Goal: Task Accomplishment & Management: Use online tool/utility

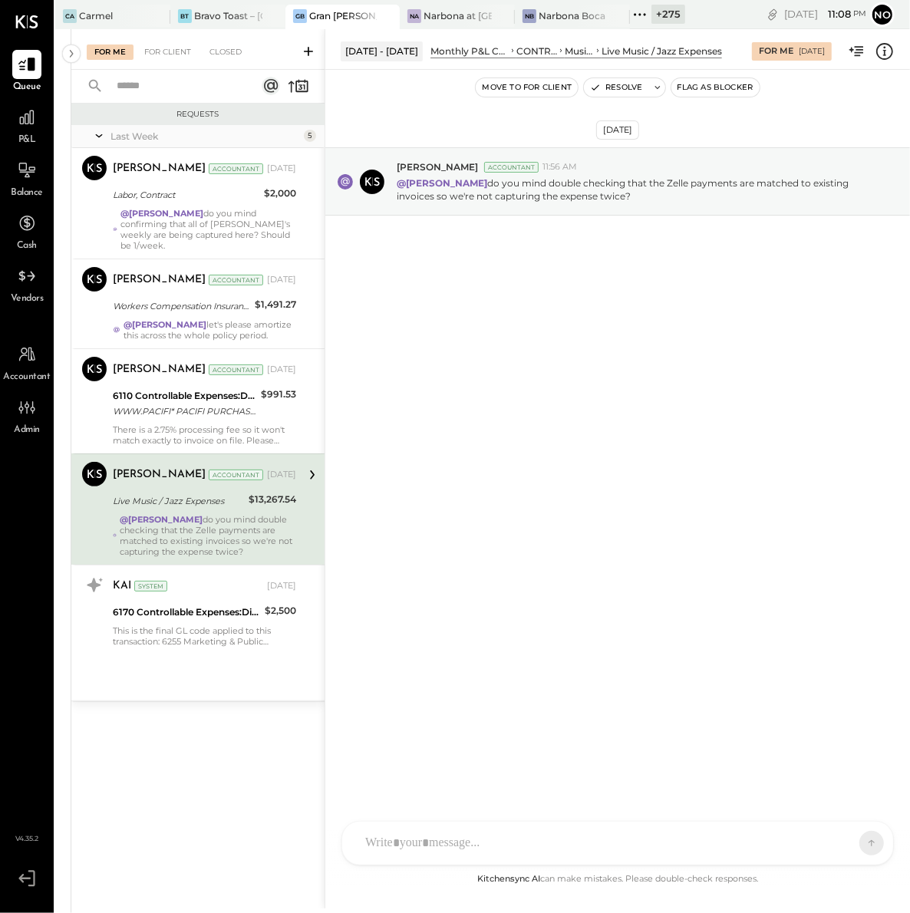
click at [160, 91] on input "text" at bounding box center [176, 86] width 139 height 25
type input "**********"
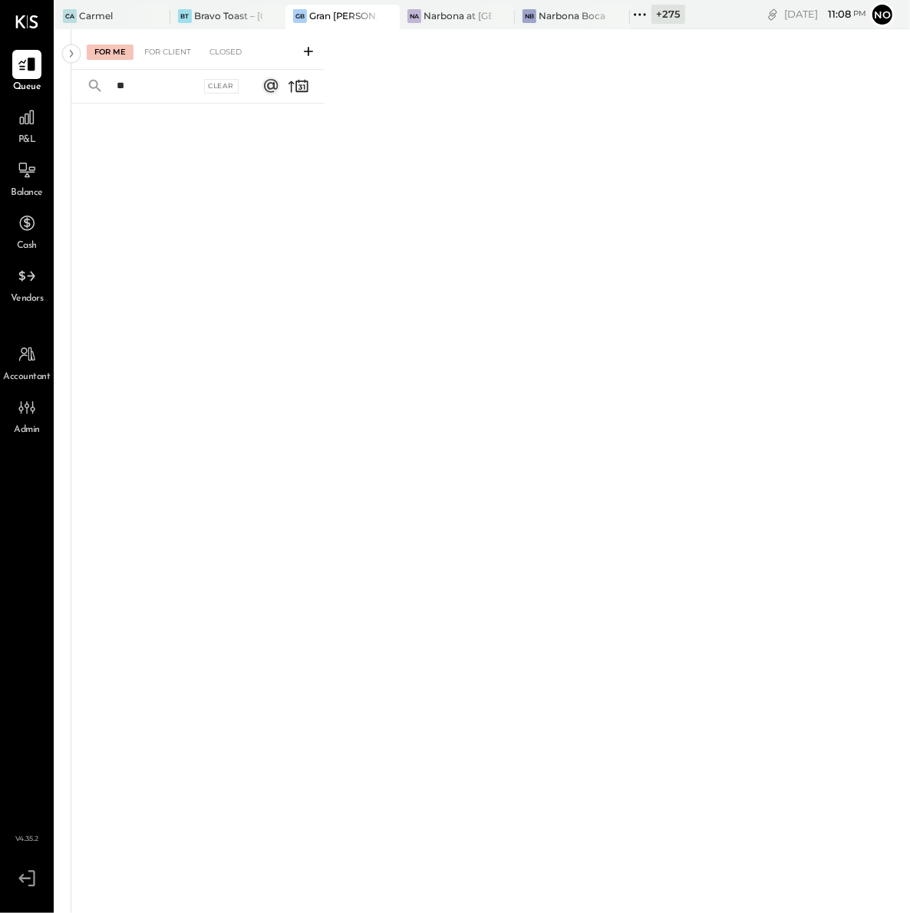
type input "*"
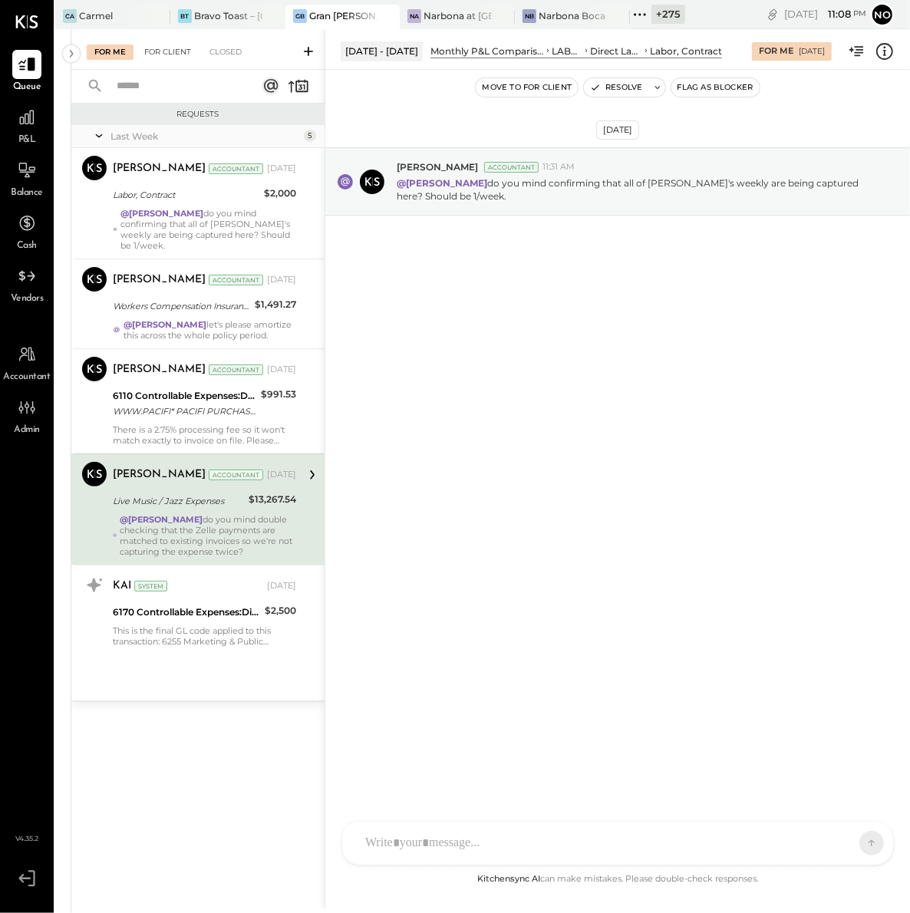
click at [172, 52] on div "For Client" at bounding box center [168, 51] width 62 height 15
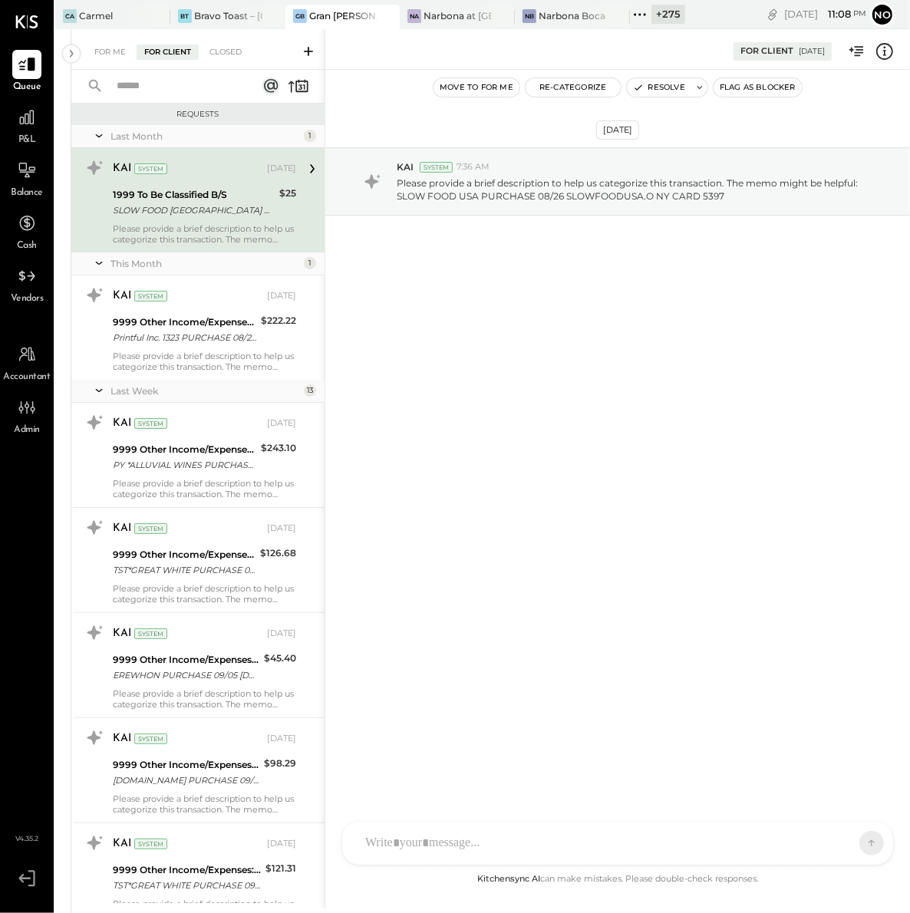
click at [163, 86] on input "text" at bounding box center [176, 86] width 139 height 25
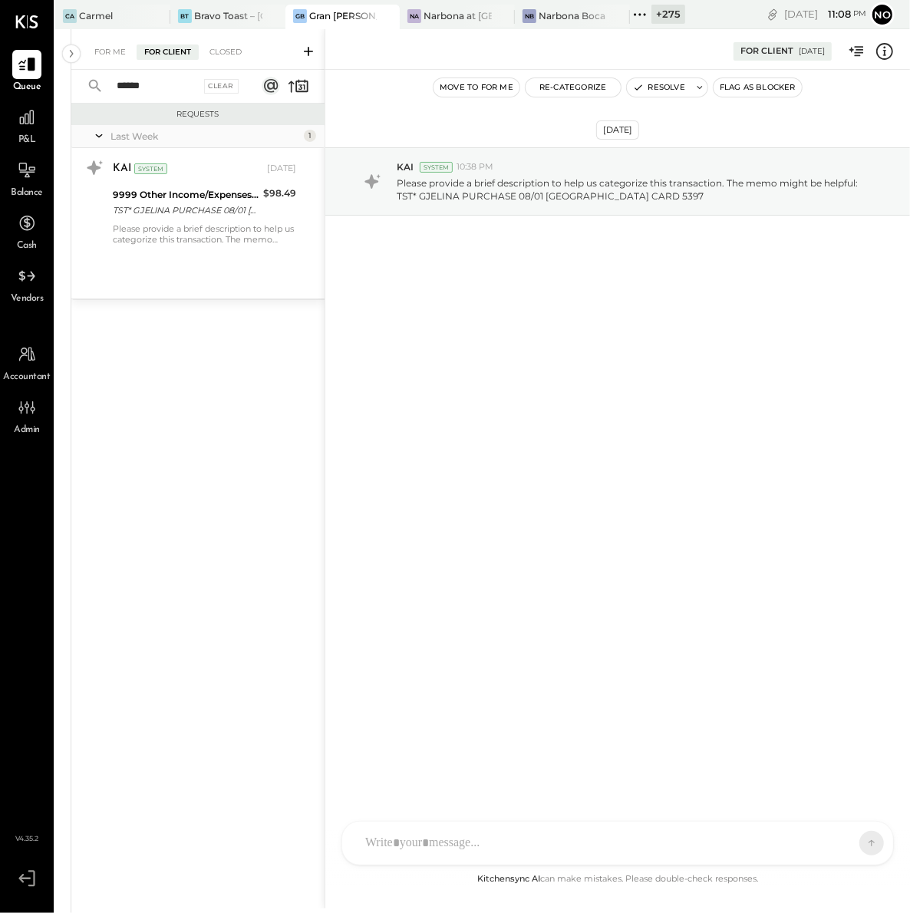
type input "******"
click at [181, 51] on div "For Client" at bounding box center [168, 51] width 62 height 15
drag, startPoint x: 158, startPoint y: 85, endPoint x: 63, endPoint y: 84, distance: 95.1
click at [63, 84] on div "[DATE] - [DATE] polygon, polyline { transition: fill-opacity 0.1s, stroke-opaci…" at bounding box center [482, 485] width 854 height 913
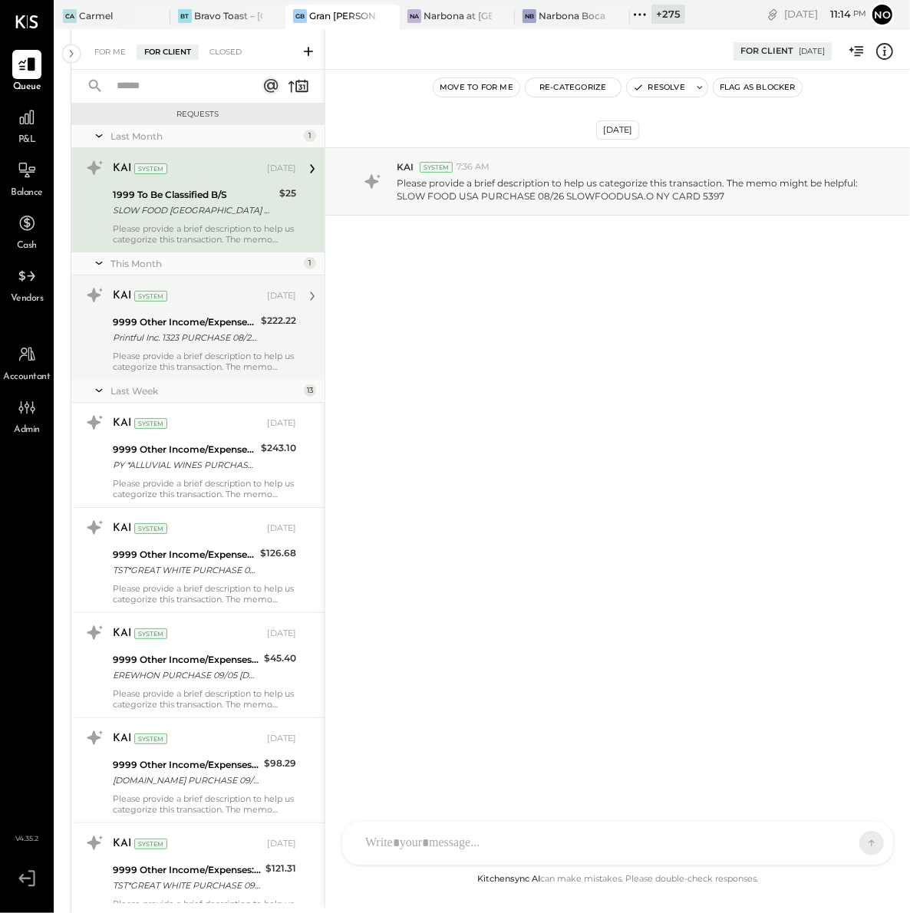
click at [186, 346] on div "9999 Other Income/Expenses:To Be Classified Printful Inc. 1323 PURCHASE 08/29 C…" at bounding box center [184, 330] width 143 height 34
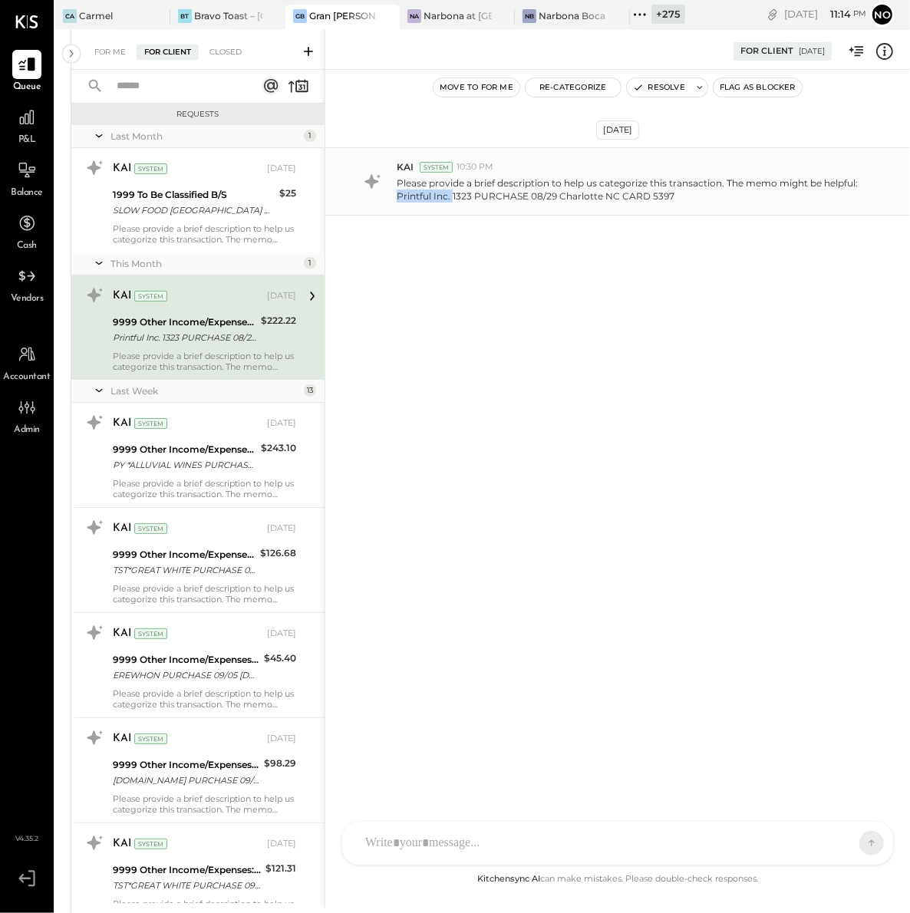
drag, startPoint x: 397, startPoint y: 197, endPoint x: 452, endPoint y: 196, distance: 55.2
click at [452, 196] on p "Please provide a brief description to help us categorize this transaction. The …" at bounding box center [635, 189] width 476 height 26
copy p "Printful Inc."
click at [579, 89] on button "Re-Categorize" at bounding box center [572, 87] width 95 height 18
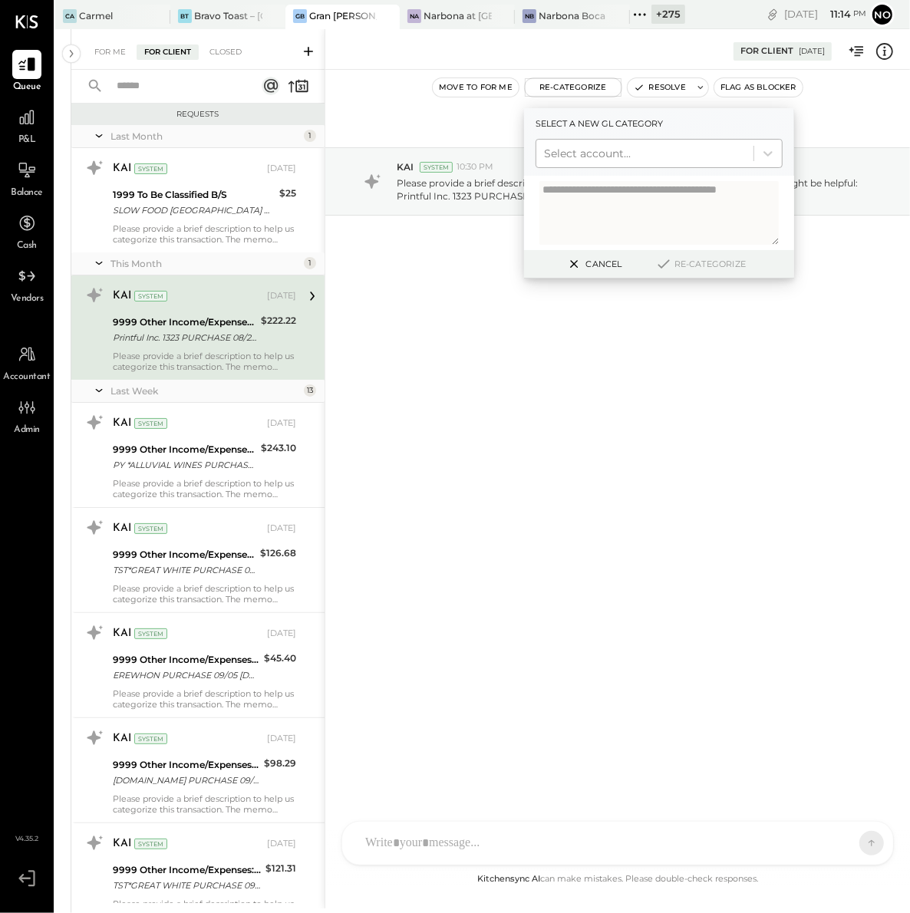
click at [587, 163] on div "Select account..." at bounding box center [644, 153] width 217 height 25
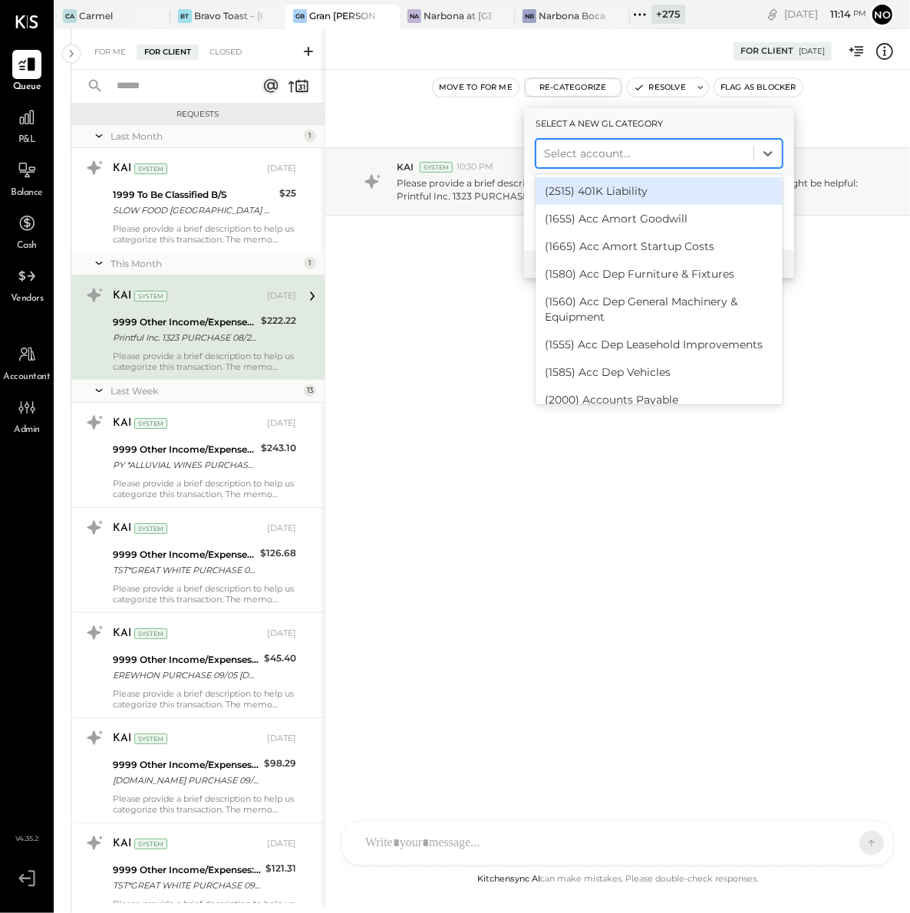
click at [580, 154] on div at bounding box center [645, 153] width 202 height 18
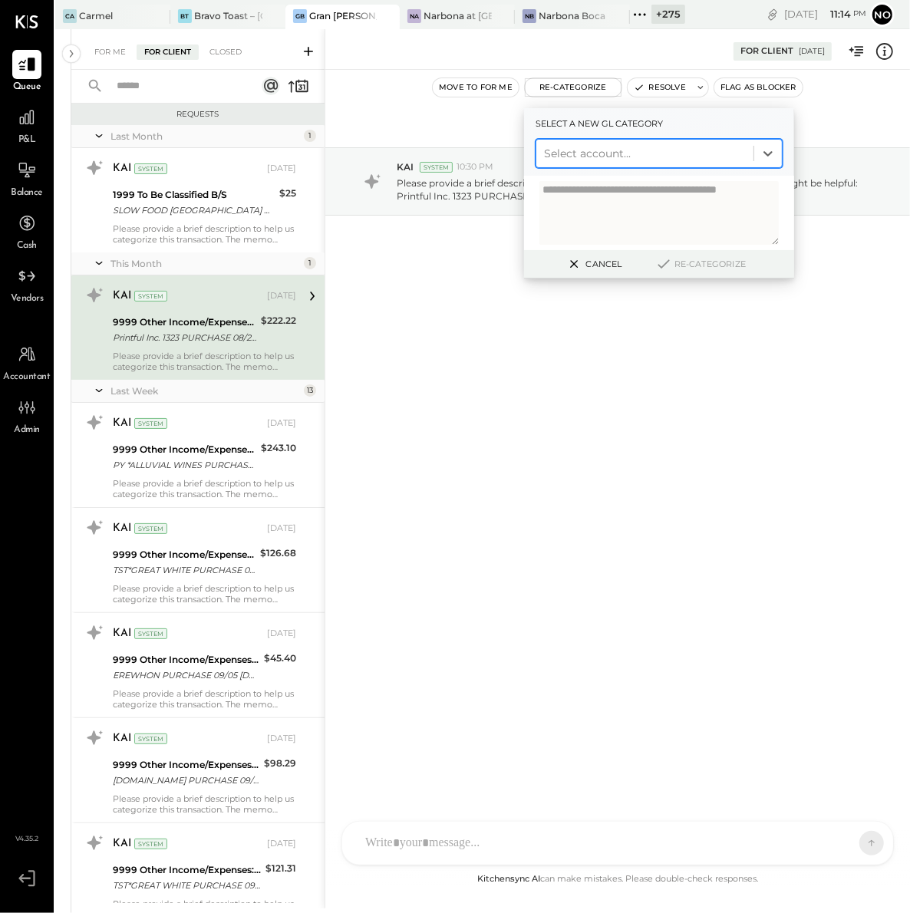
click at [466, 310] on div "[DATE] KAI System 10:30 PM Please provide a brief description to help us catego…" at bounding box center [617, 219] width 584 height 222
click at [603, 262] on button "Cancel" at bounding box center [593, 264] width 66 height 20
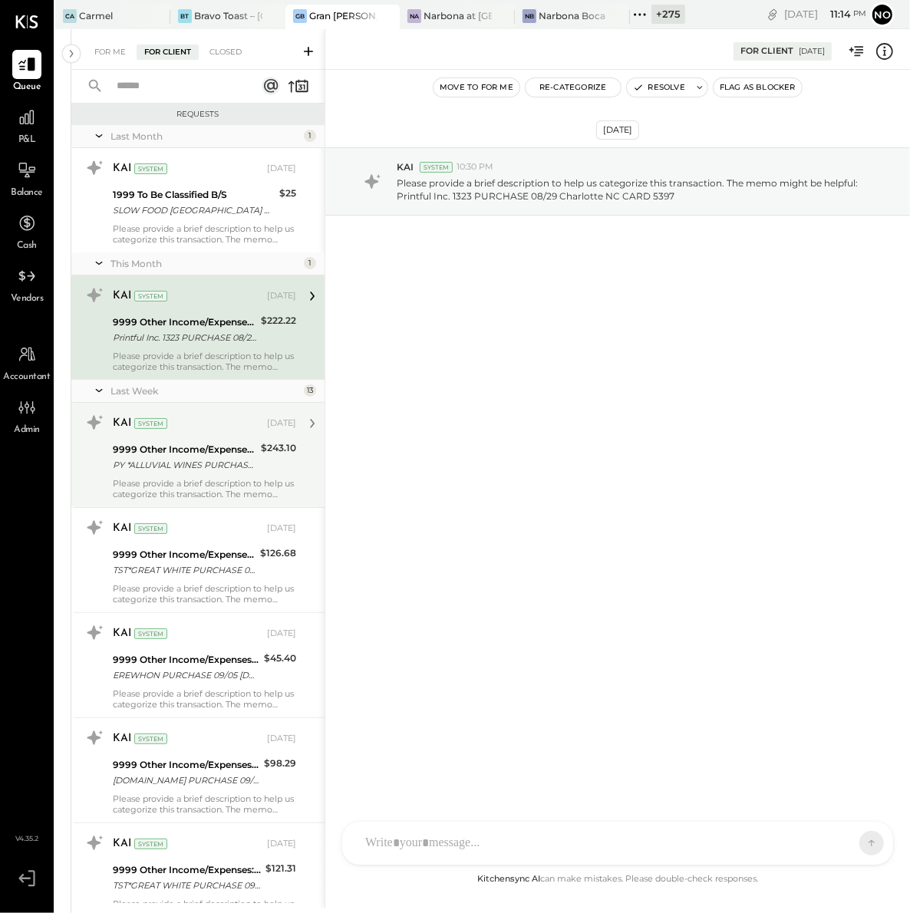
click at [206, 482] on div "Please provide a brief description to help us categorize this transaction. The …" at bounding box center [204, 488] width 183 height 21
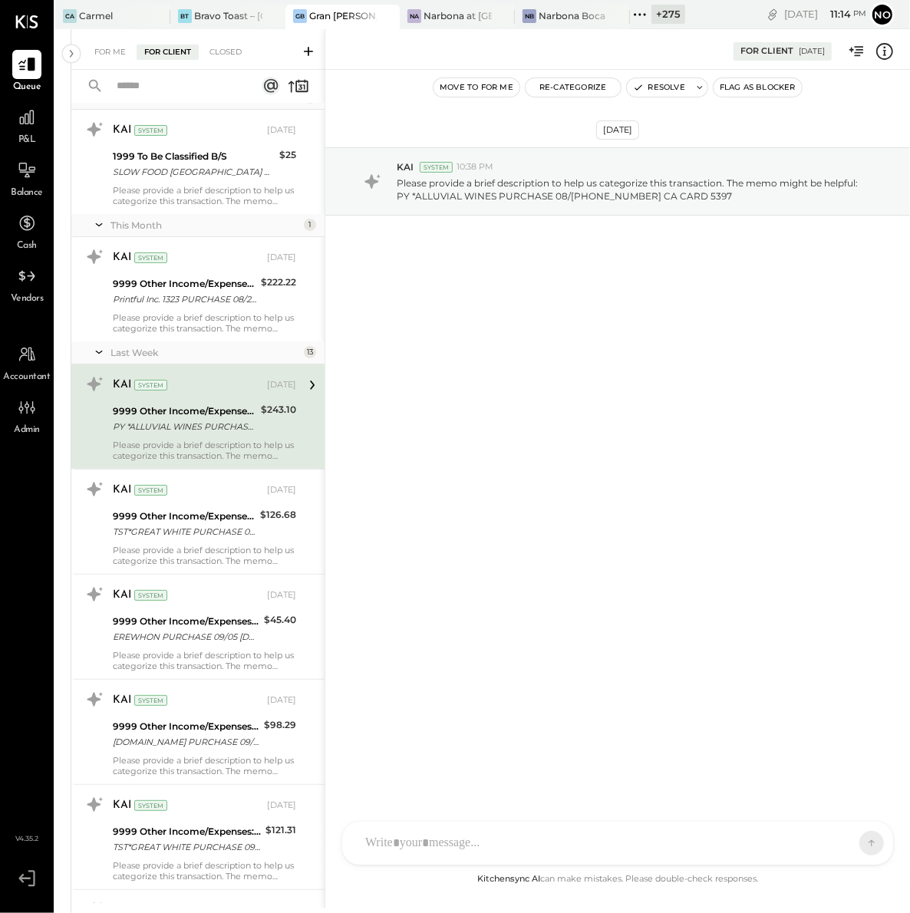
scroll to position [67, 0]
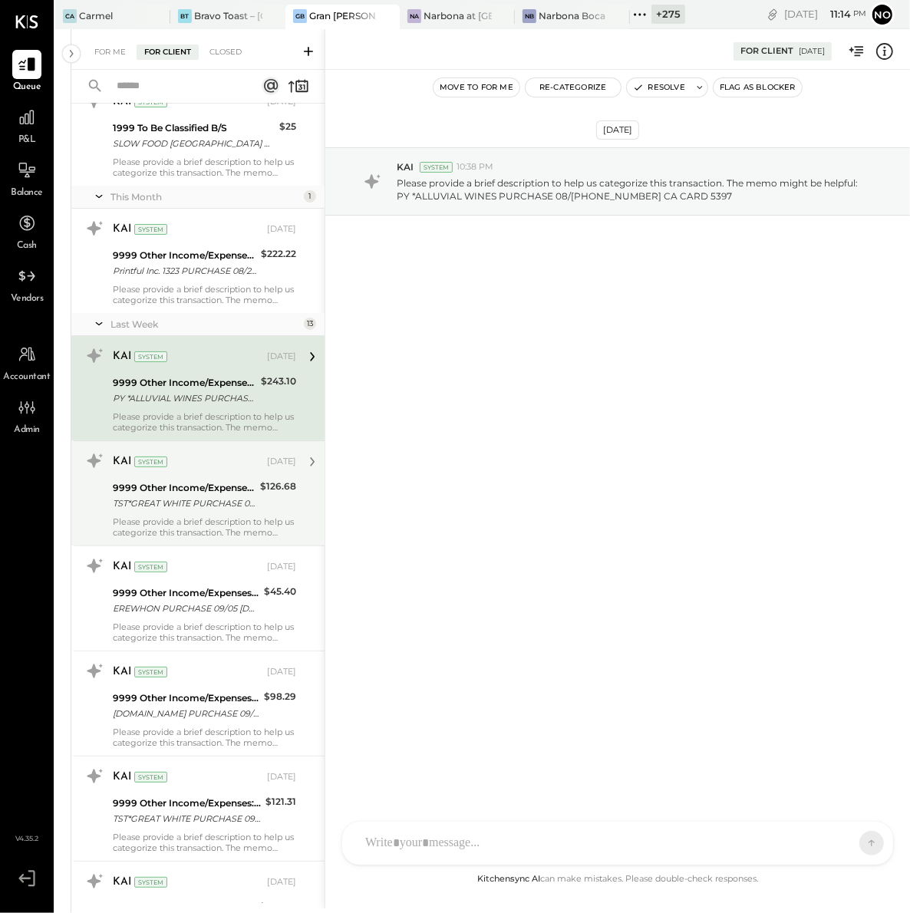
click at [199, 501] on div "TST*GREAT WHITE PURCHASE 08/07 [GEOGRAPHIC_DATA] [GEOGRAPHIC_DATA] CARD 5397" at bounding box center [184, 503] width 143 height 15
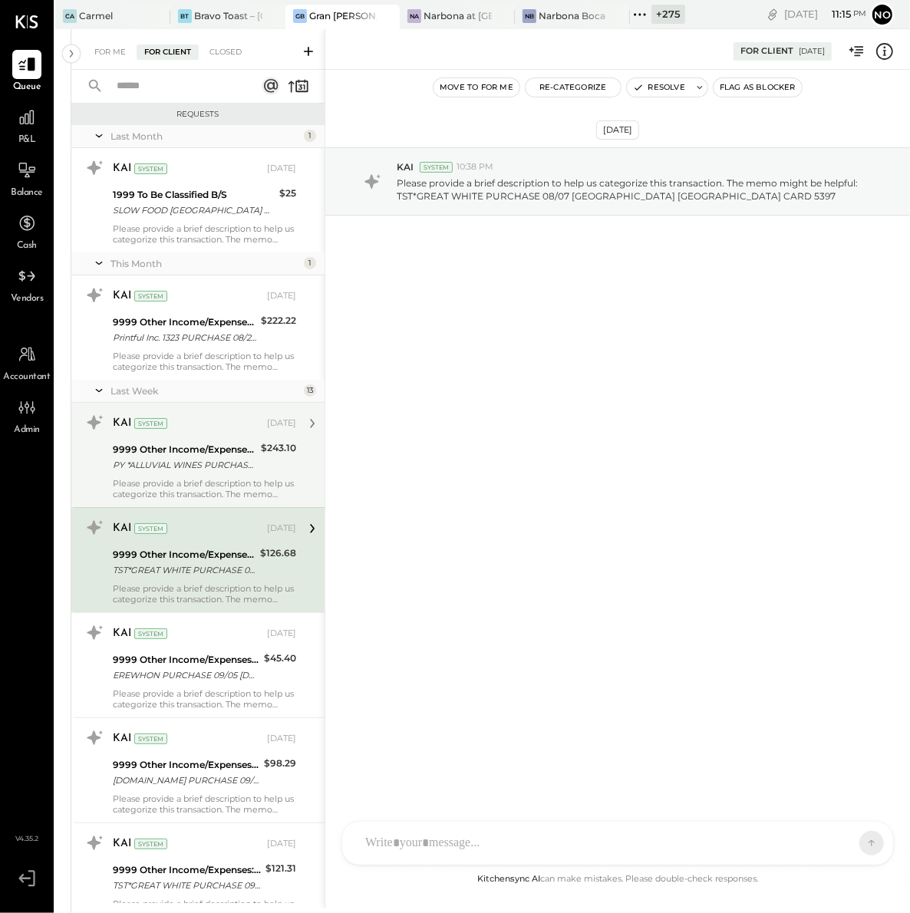
click at [150, 88] on input "text" at bounding box center [176, 86] width 139 height 25
click at [219, 47] on div "Closed" at bounding box center [226, 51] width 48 height 15
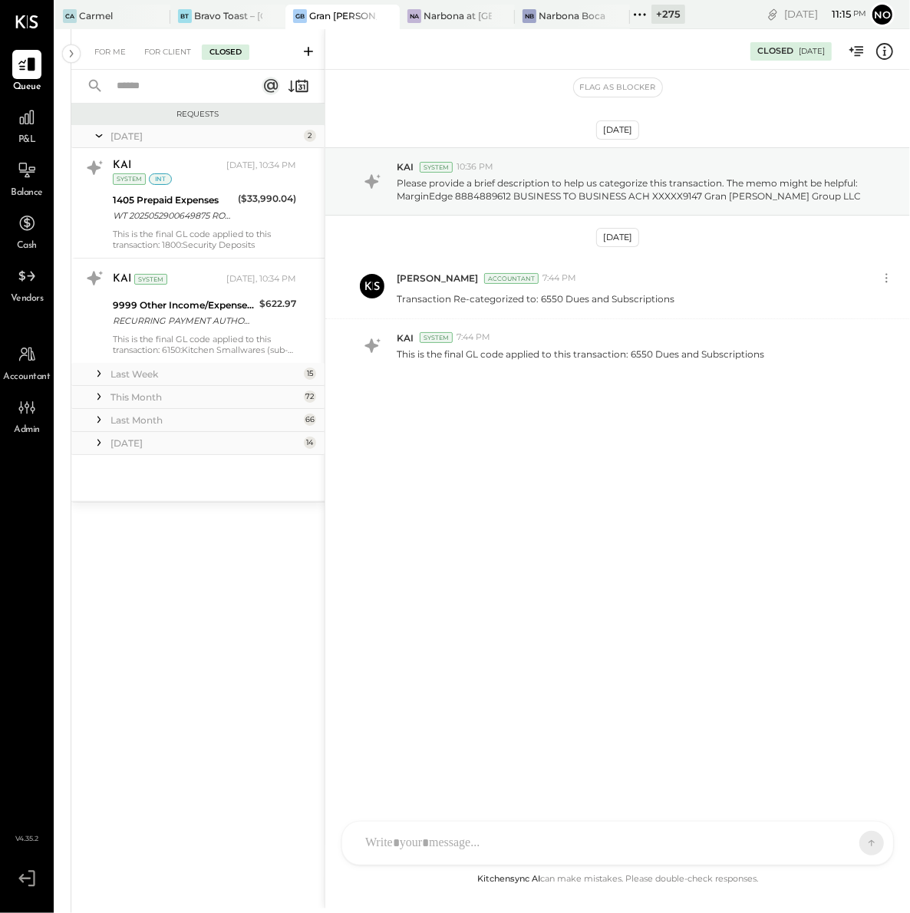
click at [167, 76] on input "text" at bounding box center [176, 86] width 139 height 25
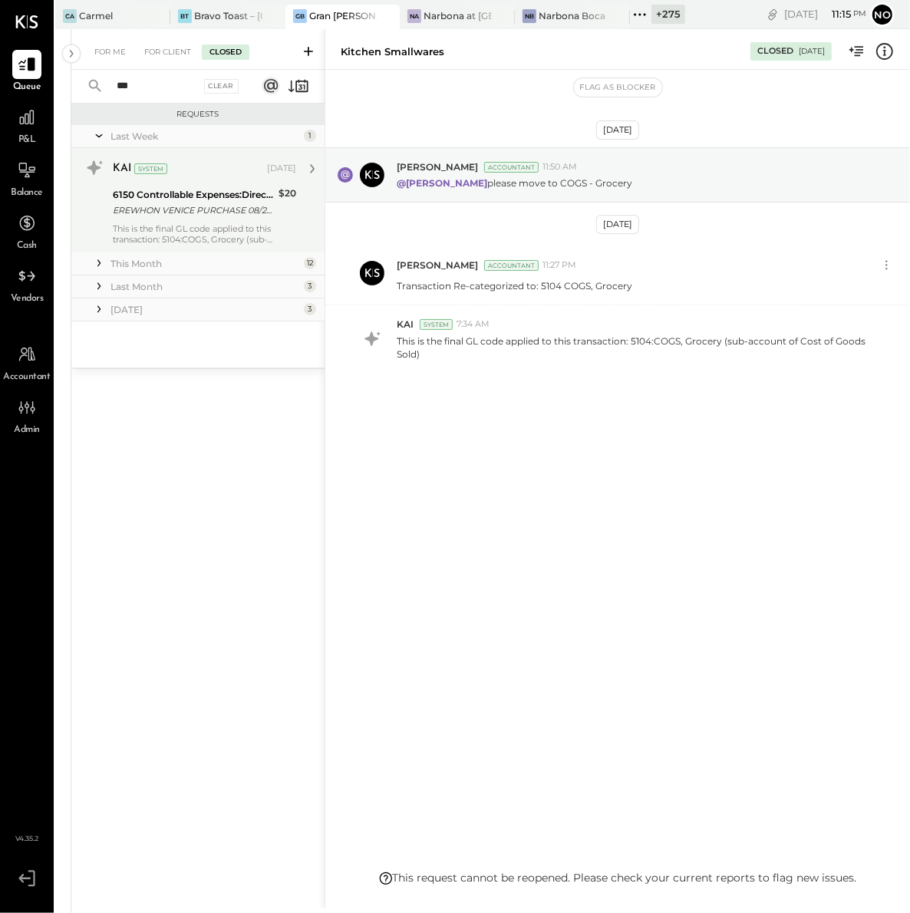
type input "***"
click at [186, 209] on div "EREWHON VENICE PURCHASE 08/22 [GEOGRAPHIC_DATA] [GEOGRAPHIC_DATA] CARD 5397" at bounding box center [193, 209] width 161 height 15
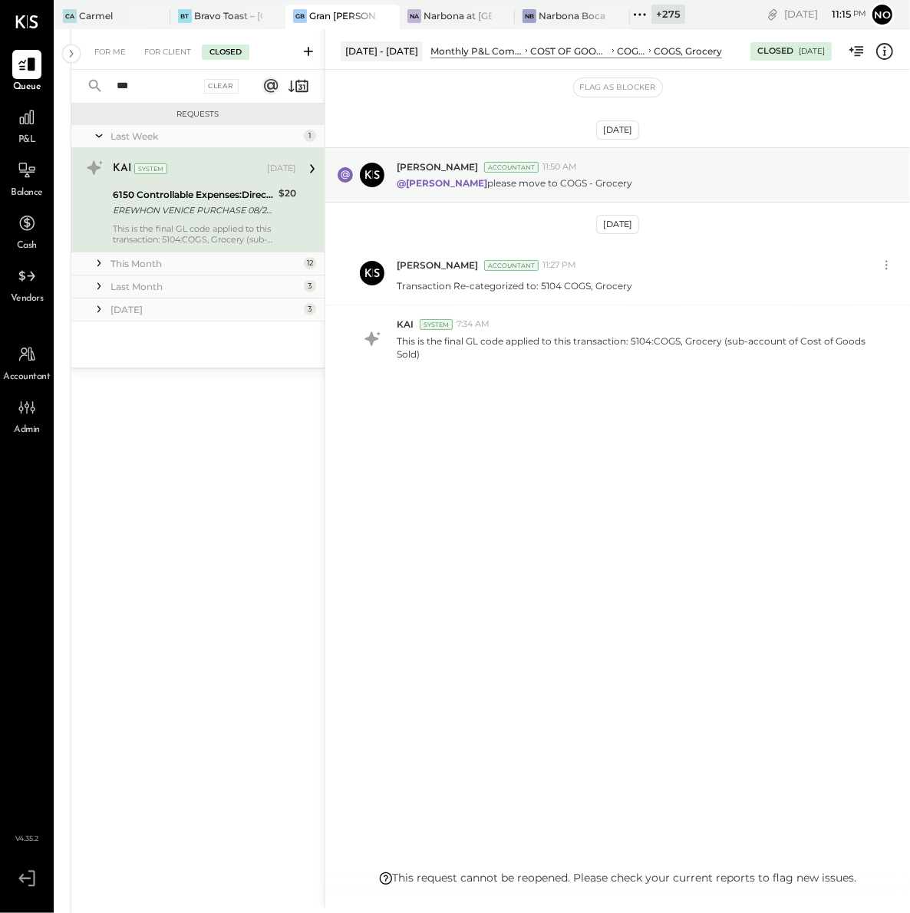
click at [98, 264] on icon at bounding box center [98, 262] width 15 height 15
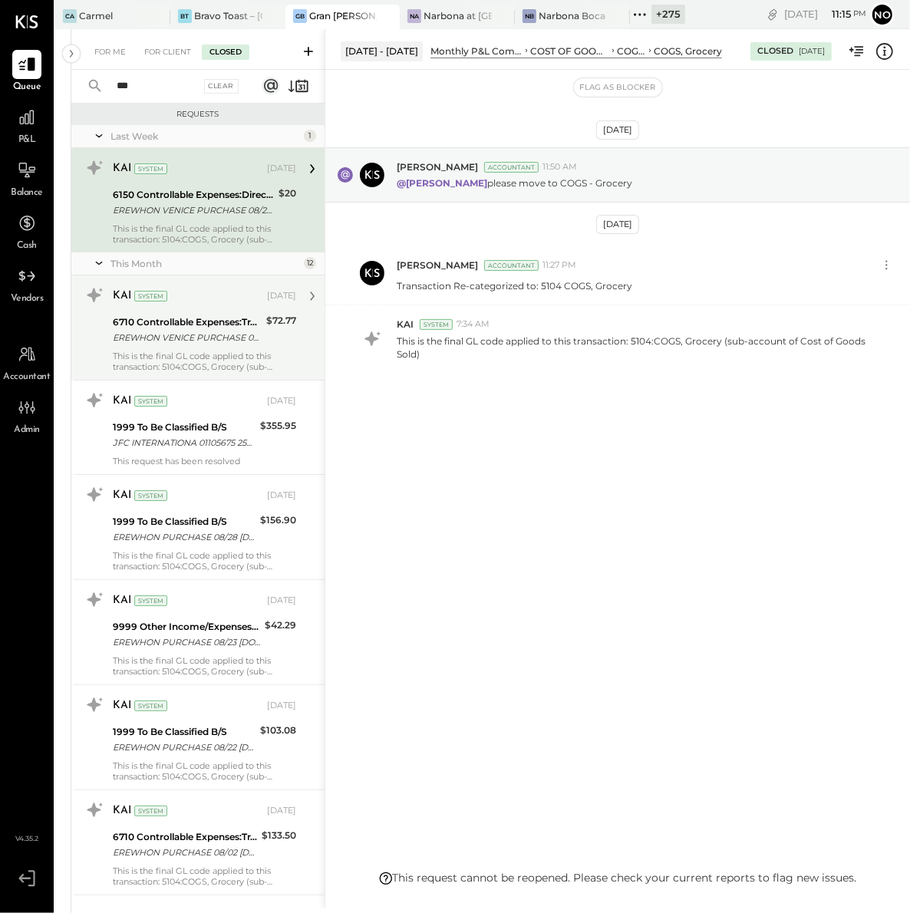
click at [213, 346] on div "6710 Controllable Expenses:Travel, Meals, & Entertainment:Meals & Entertainment…" at bounding box center [187, 330] width 149 height 34
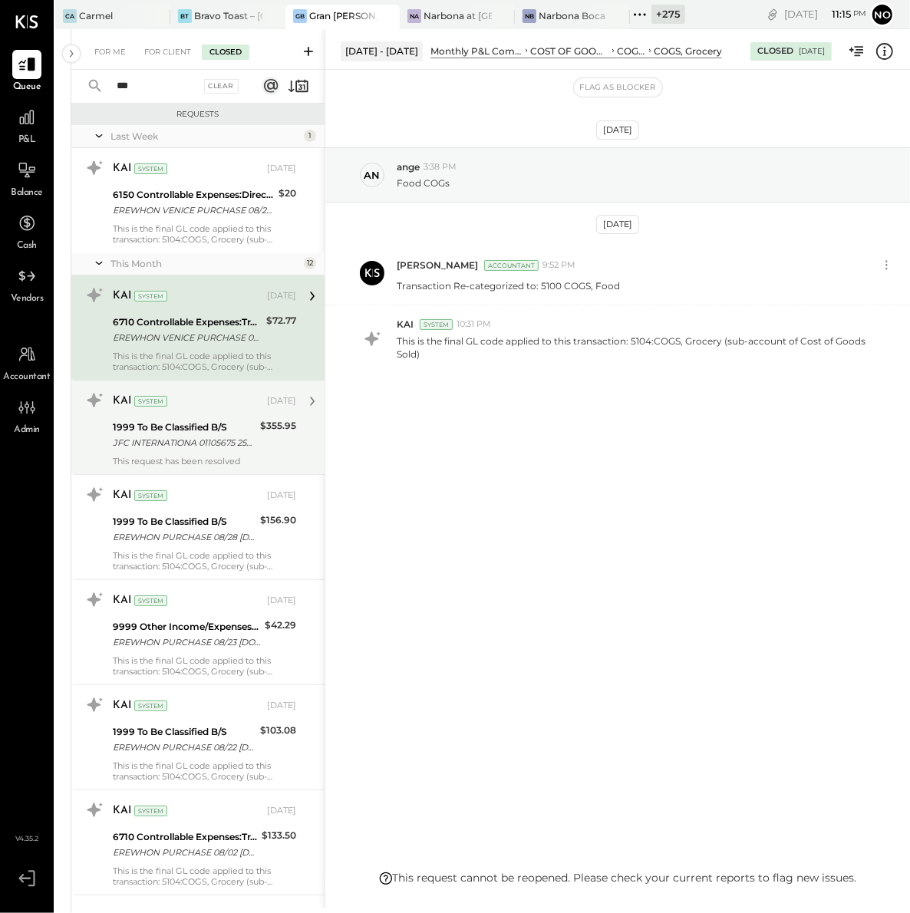
click at [197, 417] on div "KAI System [DATE] 1999 To Be Classified B/S JFC INTERNATIONA 01105675 250806 [P…" at bounding box center [204, 427] width 183 height 78
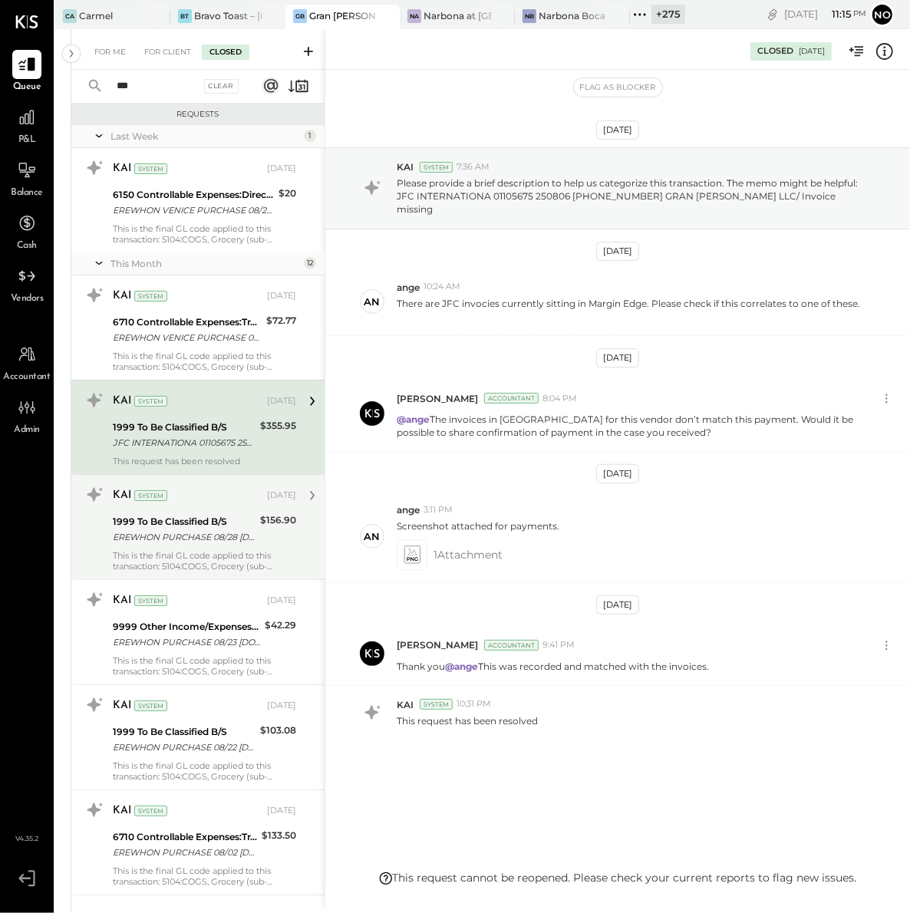
click at [201, 536] on div "EREWHON PURCHASE 08/28 [DOMAIN_NAME] CA CARD 5397" at bounding box center [184, 536] width 143 height 15
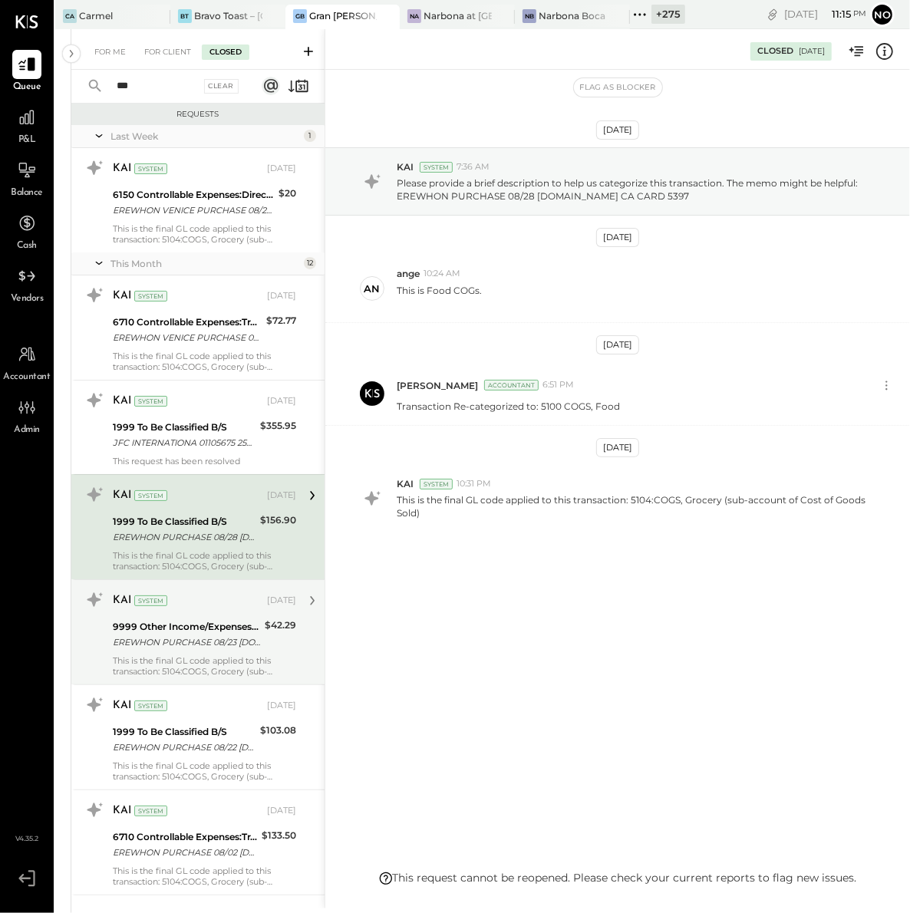
click at [184, 629] on div "9999 Other Income/Expenses:To Be Classified" at bounding box center [186, 626] width 147 height 15
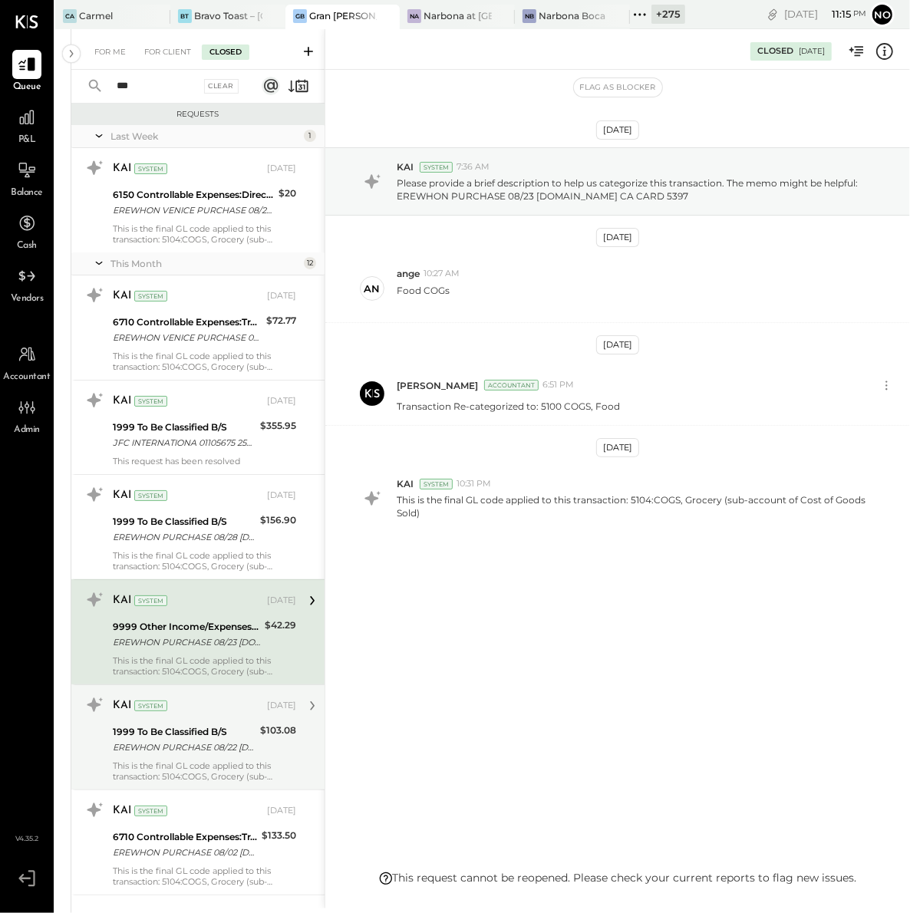
scroll to position [209, 0]
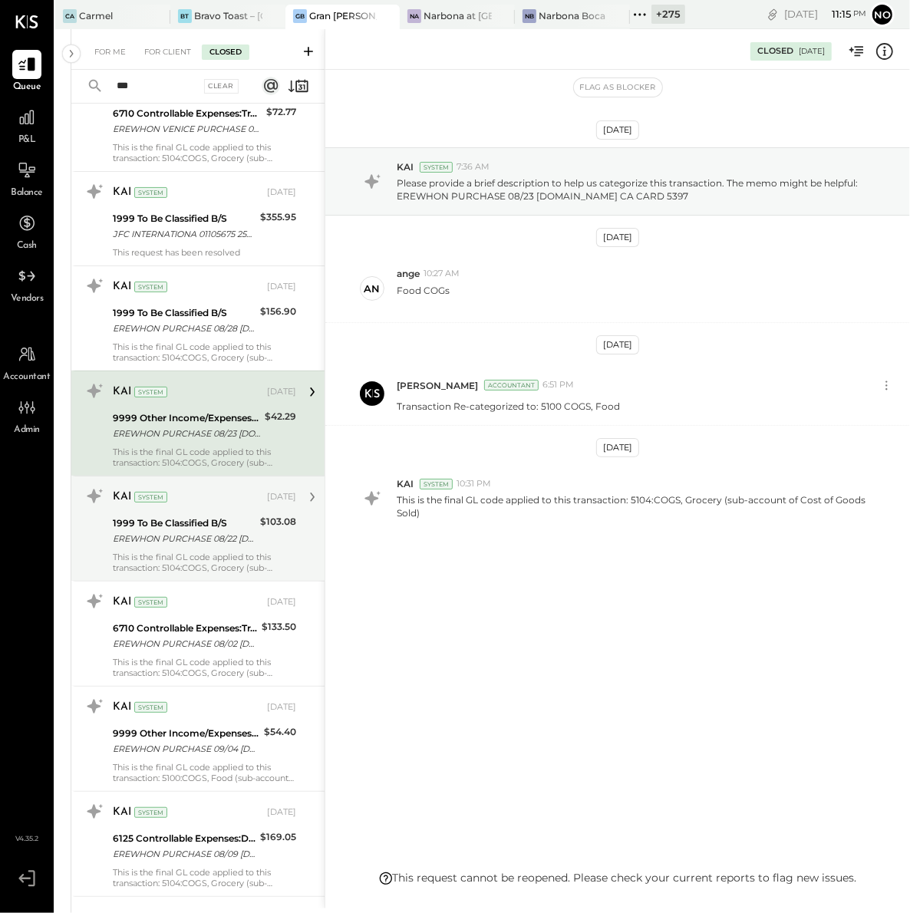
click at [196, 554] on div "This is the final GL code applied to this transaction: 5104:COGS, Grocery (sub-…" at bounding box center [204, 561] width 183 height 21
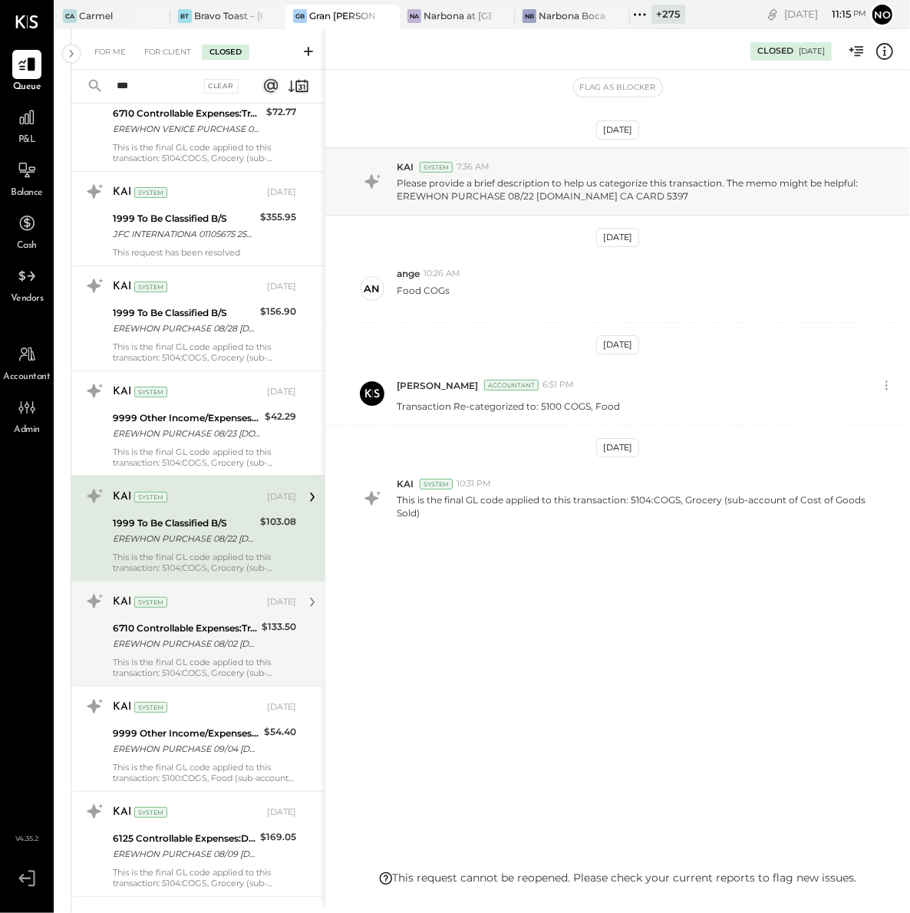
click at [192, 615] on div "KAI System [DATE] 6710 Controllable Expenses:Travel, Meals, & Entertainment:Mea…" at bounding box center [204, 633] width 183 height 89
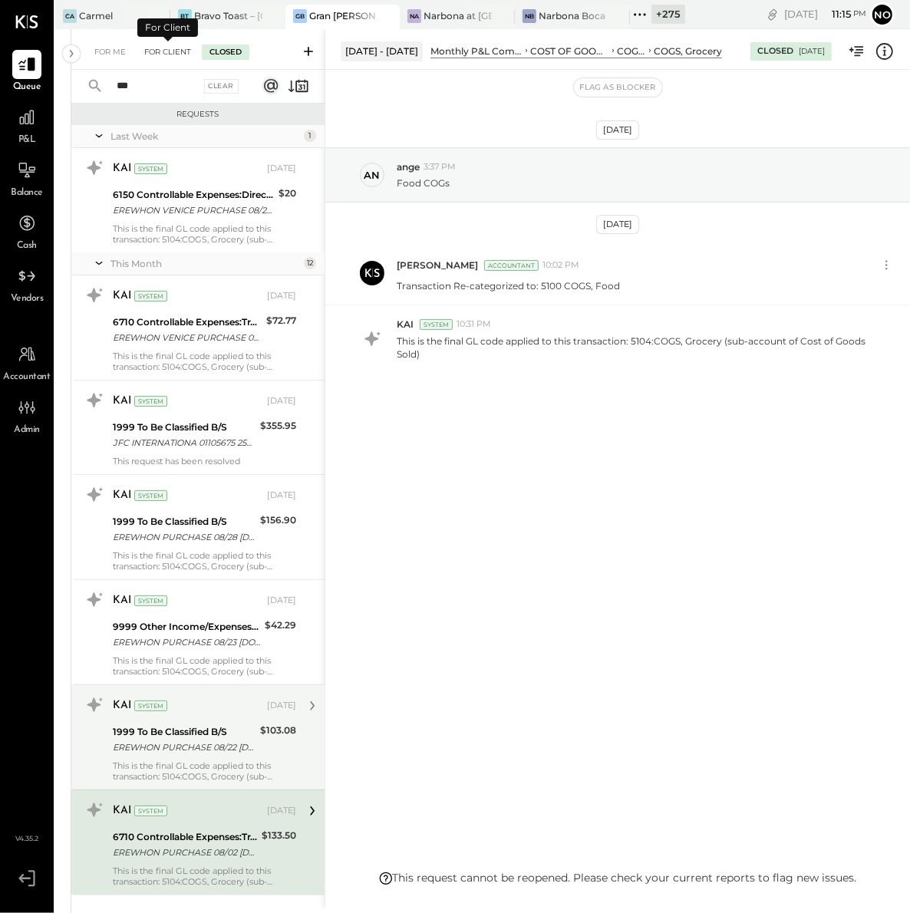
click at [170, 51] on div "For Client" at bounding box center [168, 51] width 62 height 15
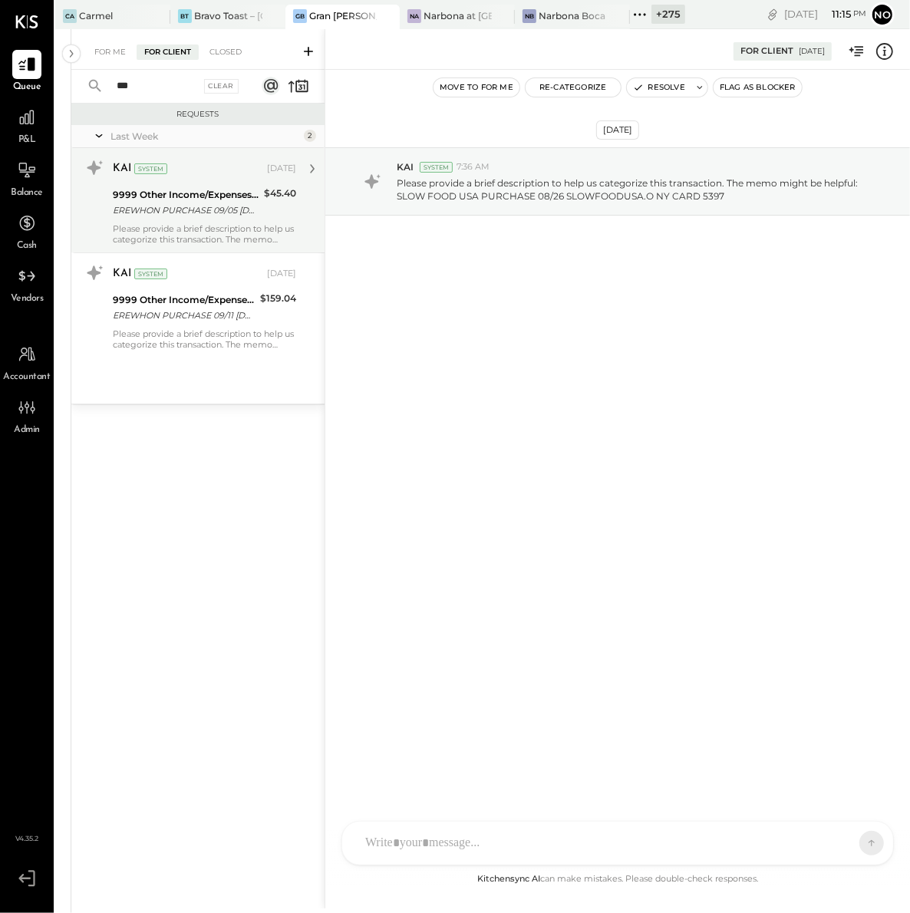
click at [189, 211] on div "EREWHON PURCHASE 09/05 [DOMAIN_NAME] CA CARD 5397" at bounding box center [186, 209] width 147 height 15
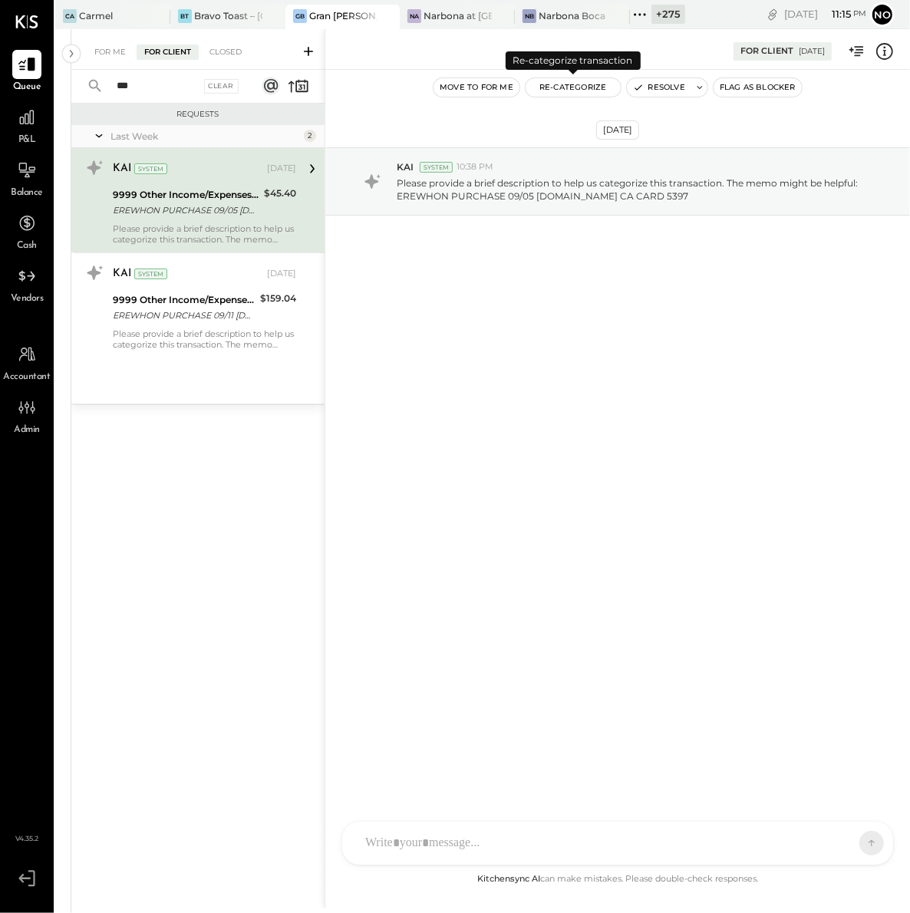
click at [567, 87] on button "Re-Categorize" at bounding box center [572, 87] width 95 height 18
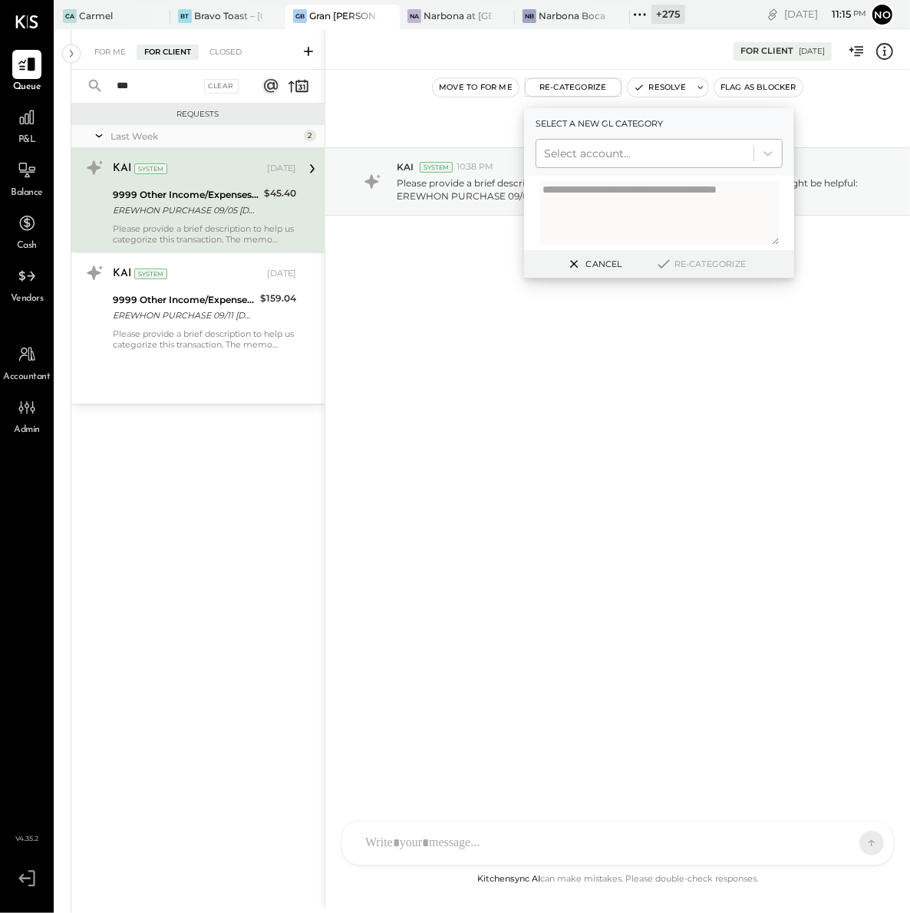
click at [571, 156] on div at bounding box center [645, 153] width 202 height 18
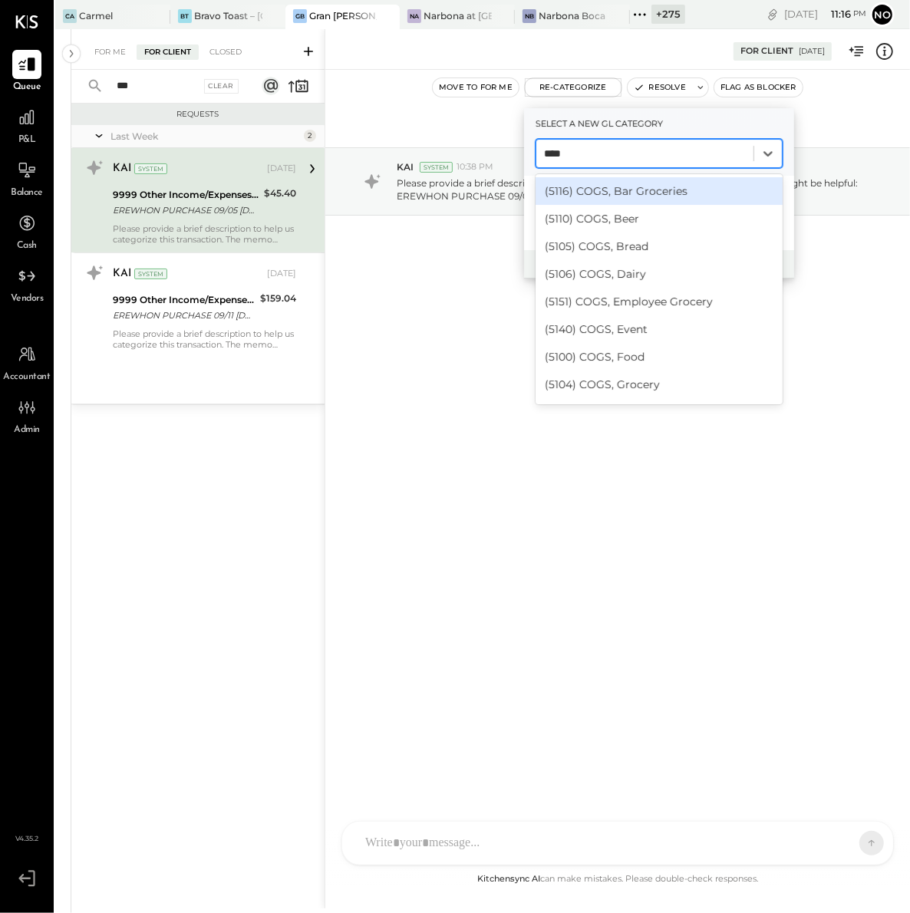
type input "****"
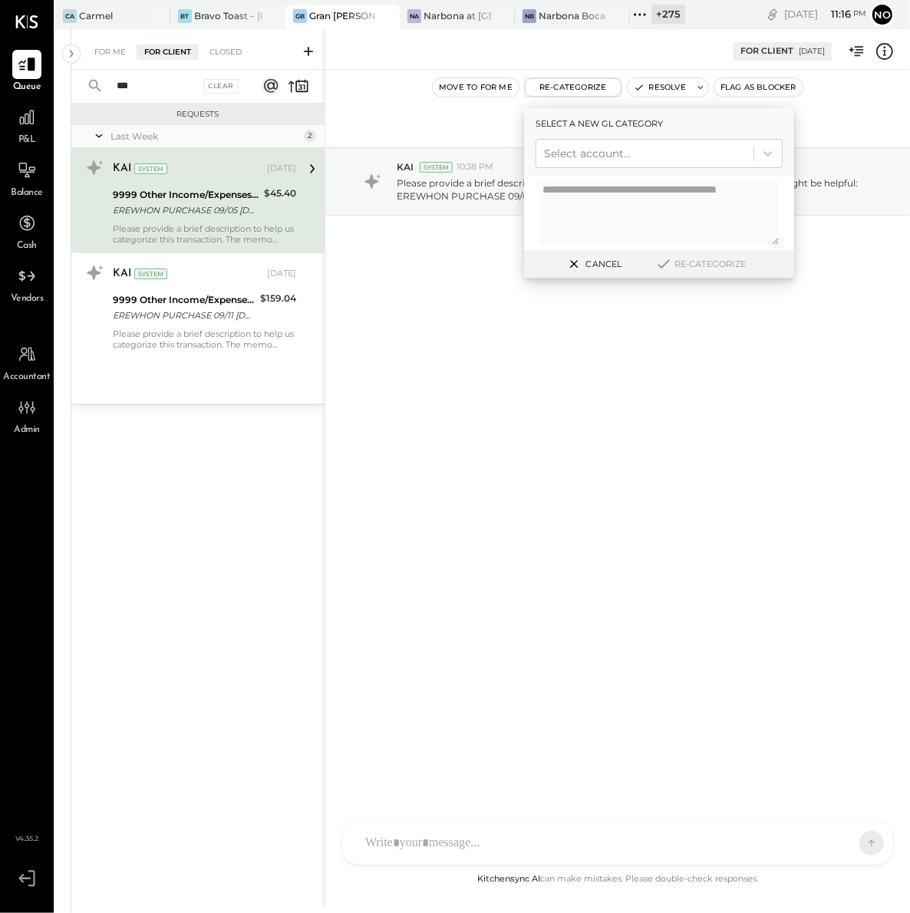
click at [383, 318] on div "[DATE] KAI System 10:38 PM Please provide a brief description to help us catego…" at bounding box center [617, 219] width 584 height 222
click at [601, 258] on button "Cancel" at bounding box center [593, 264] width 66 height 20
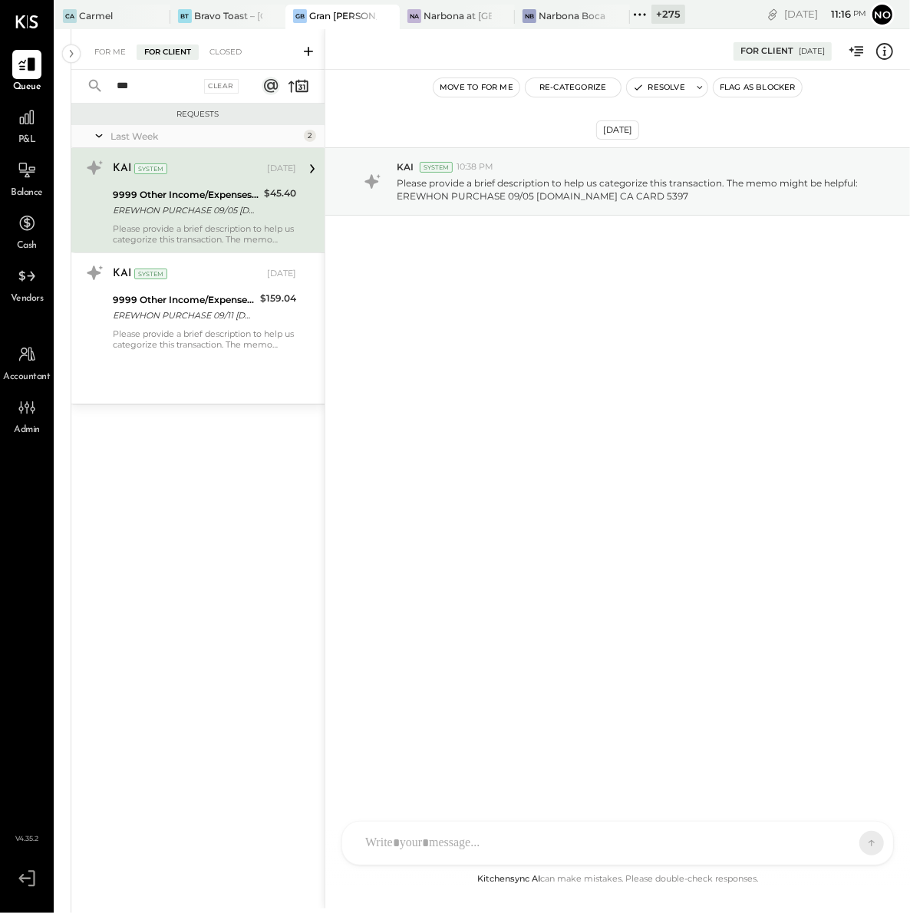
click at [404, 277] on div "[DATE] KAI System 10:38 PM Please provide a brief description to help us catego…" at bounding box center [617, 219] width 584 height 222
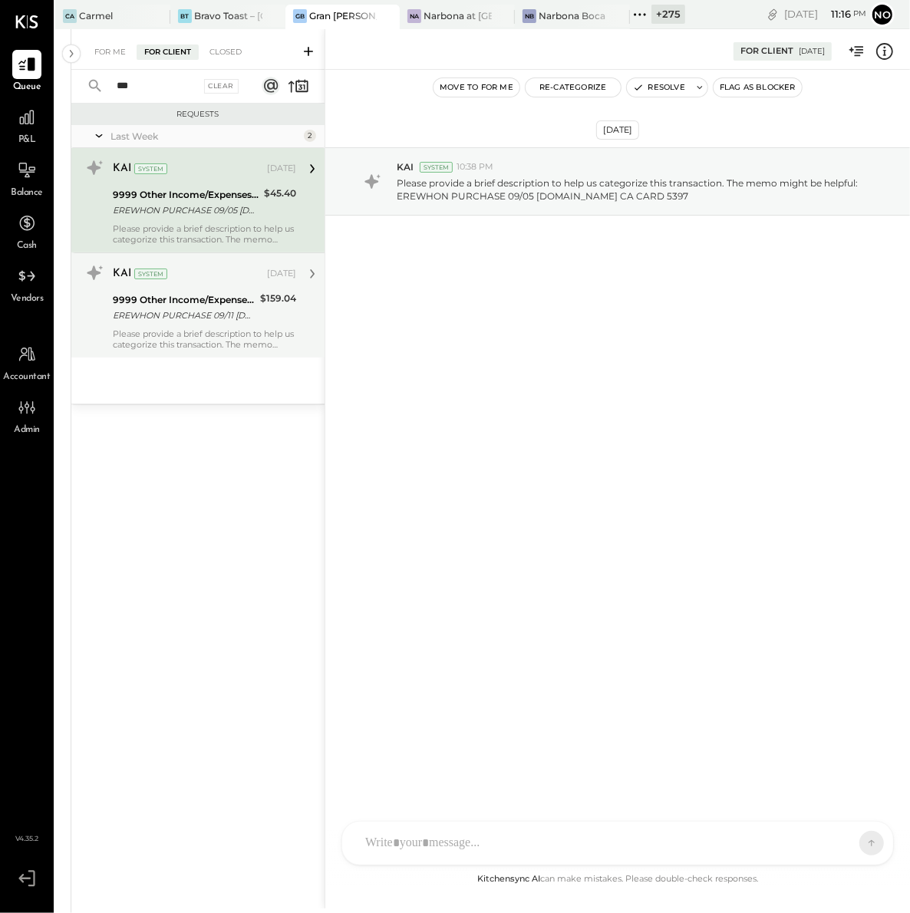
click at [170, 308] on div "EREWHON PURCHASE 09/11 [DOMAIN_NAME] CA CARD 5397" at bounding box center [184, 315] width 143 height 15
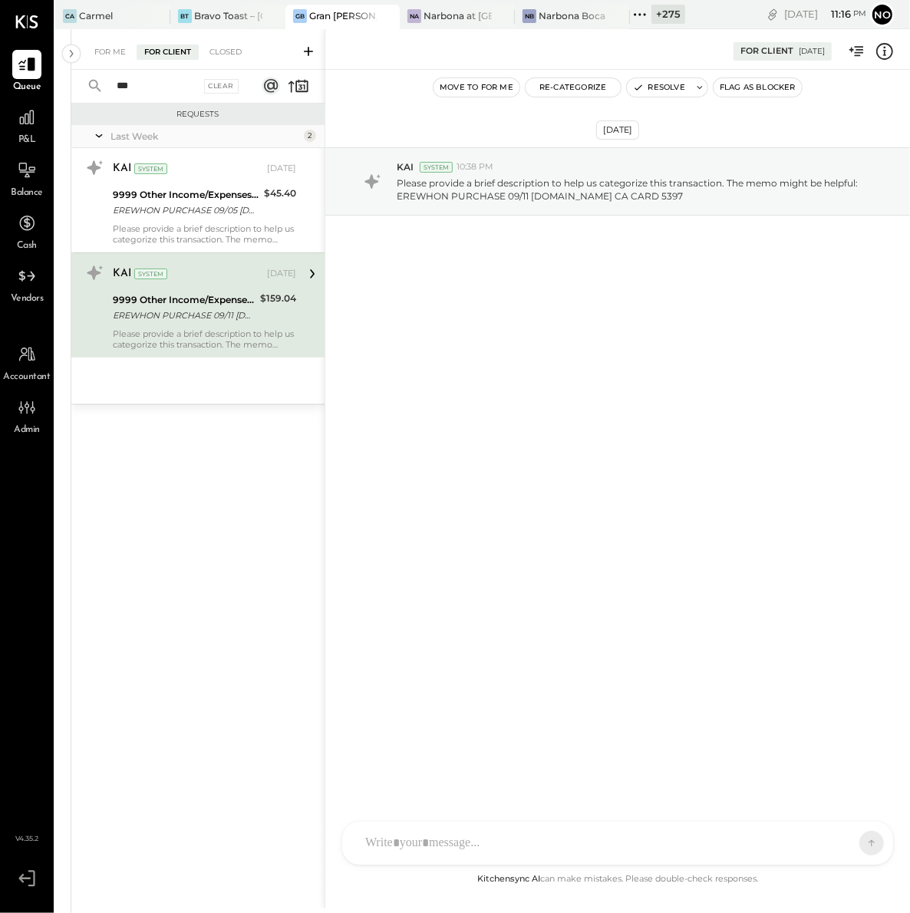
click at [148, 85] on input "***" at bounding box center [153, 86] width 93 height 25
drag, startPoint x: 397, startPoint y: 197, endPoint x: 443, endPoint y: 198, distance: 46.0
click at [443, 198] on p "Please provide a brief description to help us categorize this transaction. The …" at bounding box center [635, 189] width 476 height 26
drag, startPoint x: 450, startPoint y: 198, endPoint x: 401, endPoint y: 196, distance: 49.1
click at [392, 196] on div "KAI System 10:38 PM Please provide a brief description to help us categorize th…" at bounding box center [617, 181] width 584 height 68
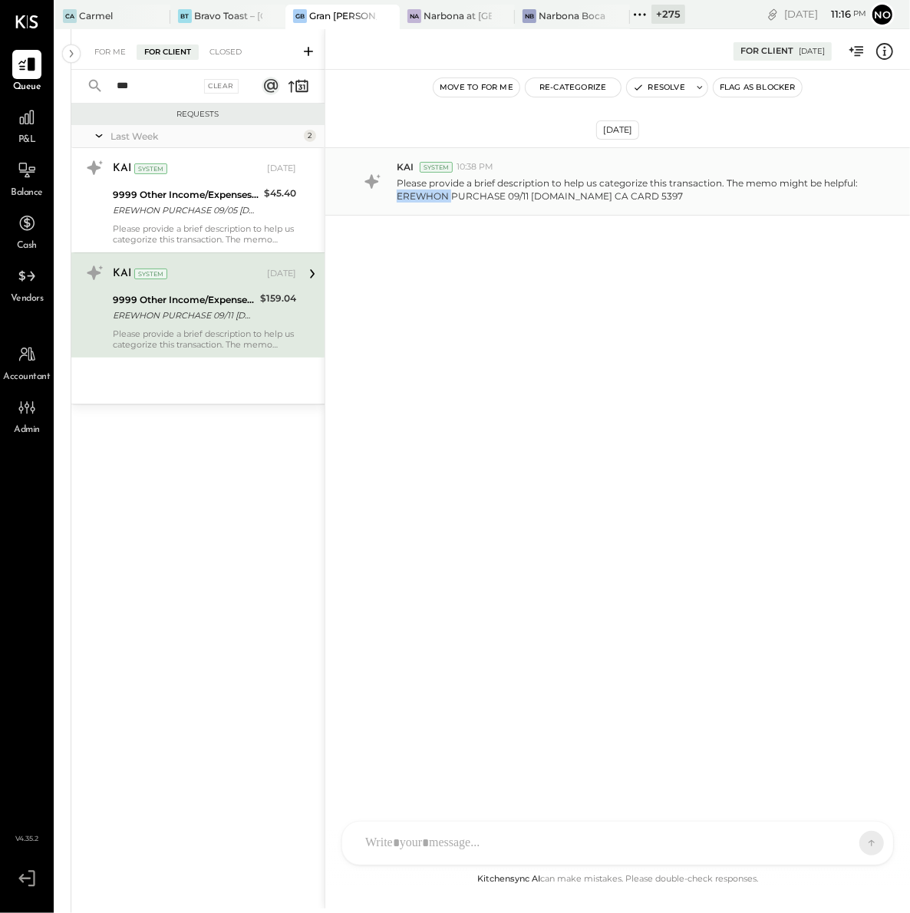
copy p "EREWHON"
click at [183, 44] on div "For Client" at bounding box center [168, 51] width 62 height 15
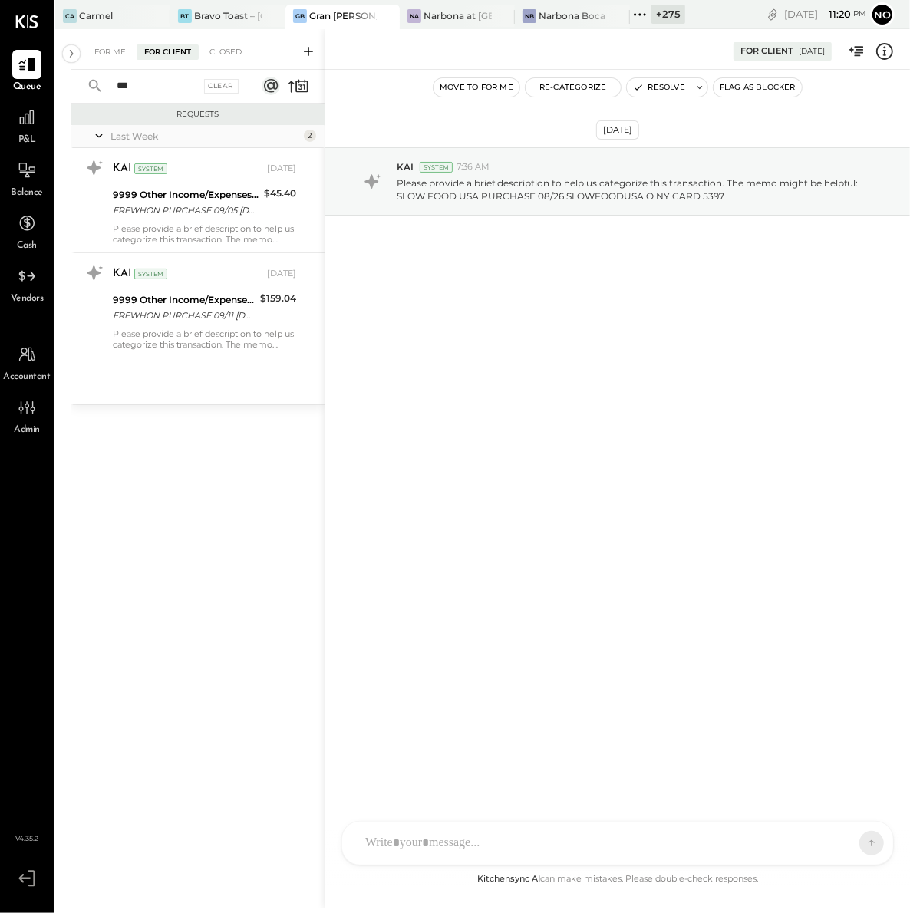
drag, startPoint x: 156, startPoint y: 84, endPoint x: 110, endPoint y: 86, distance: 45.3
click at [110, 86] on input "***" at bounding box center [153, 86] width 93 height 25
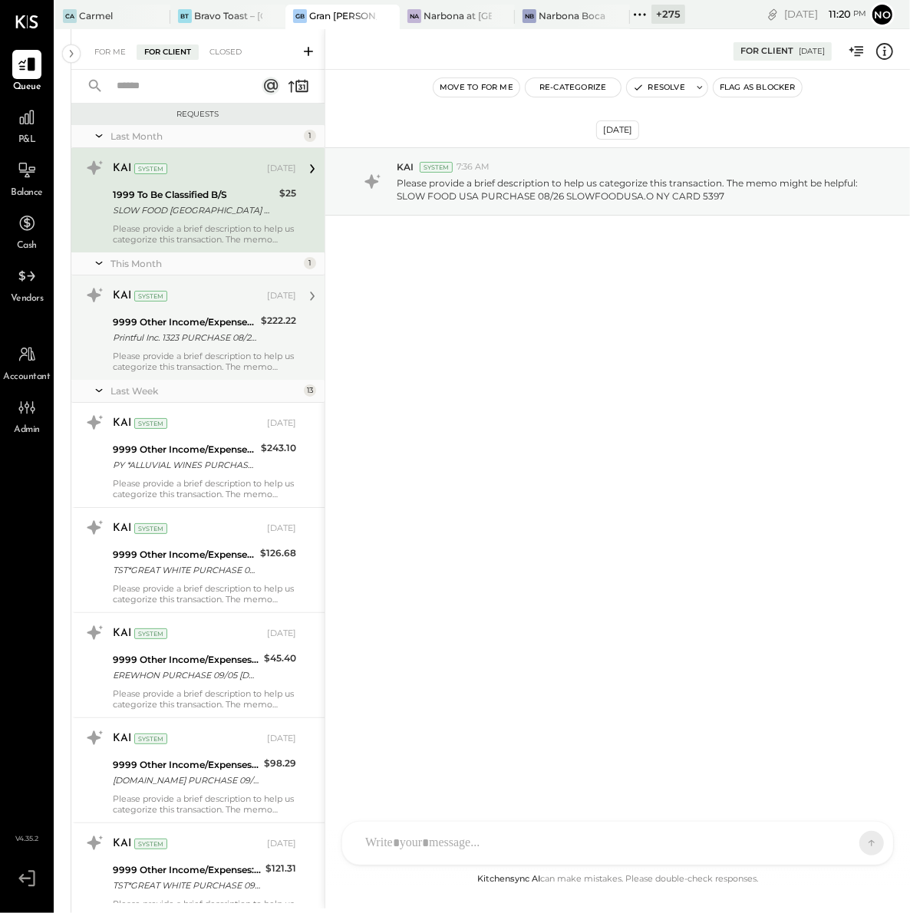
click at [176, 354] on div "Please provide a brief description to help us categorize this transaction. The …" at bounding box center [204, 361] width 183 height 21
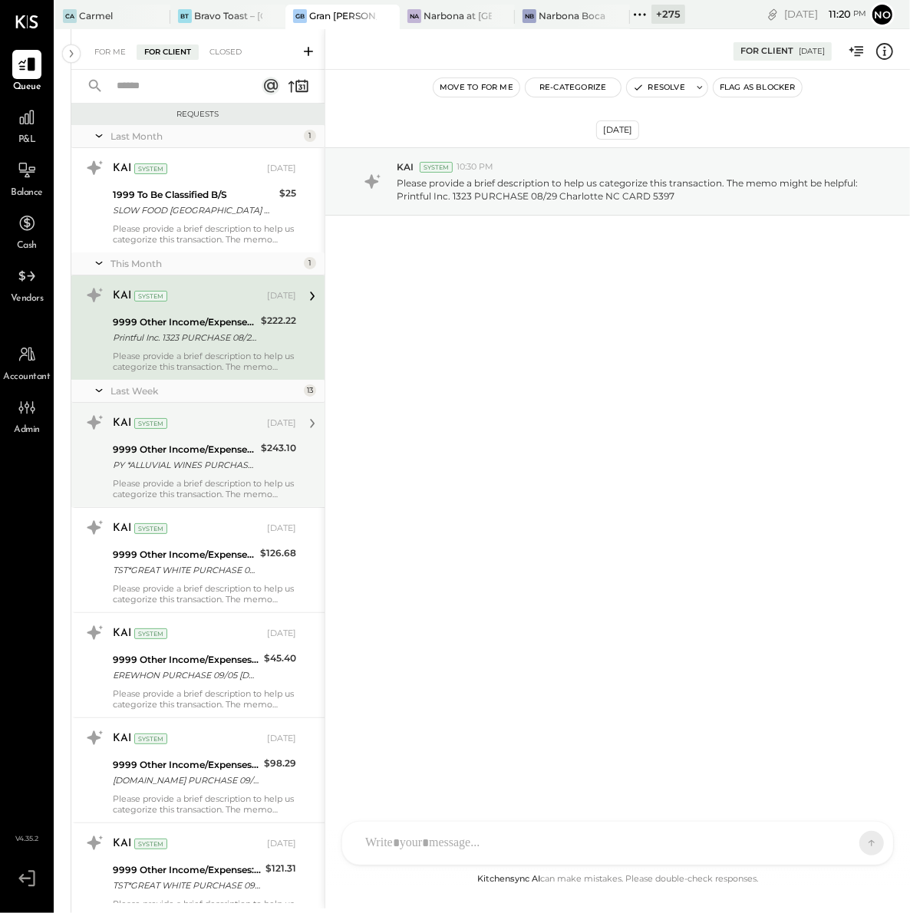
click at [169, 469] on div "PY *ALLUVIAL WINES PURCHASE 08/[PHONE_NUMBER] CA CARD 5397" at bounding box center [184, 464] width 143 height 15
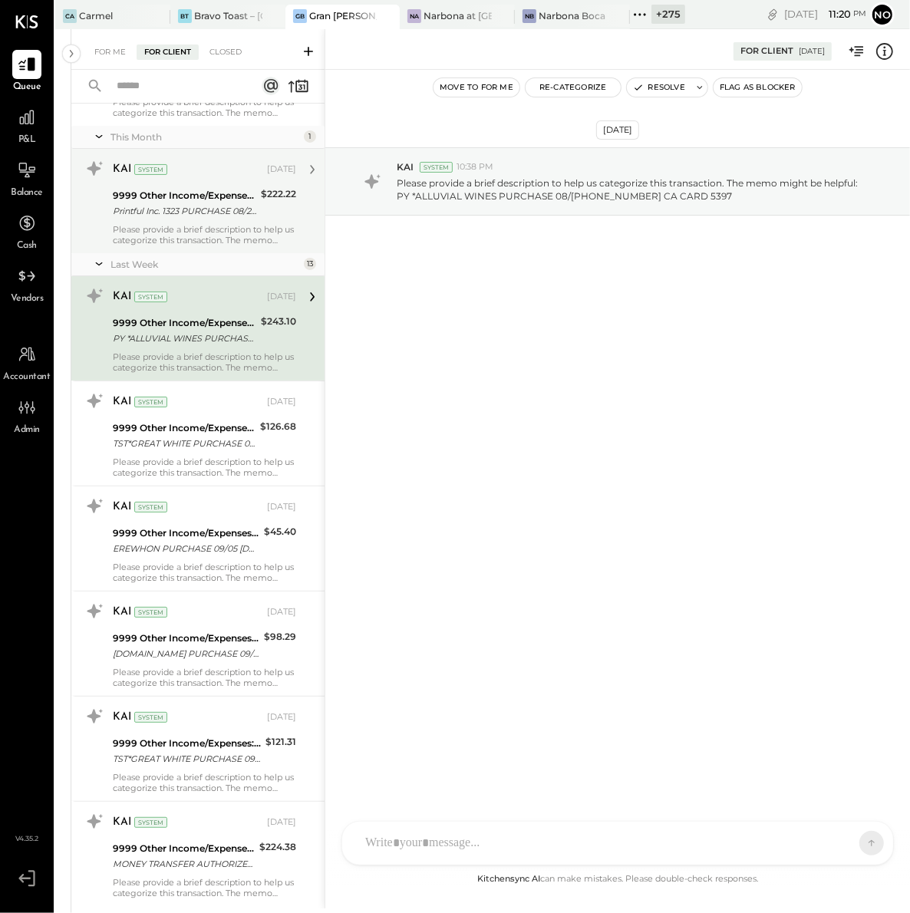
scroll to position [139, 0]
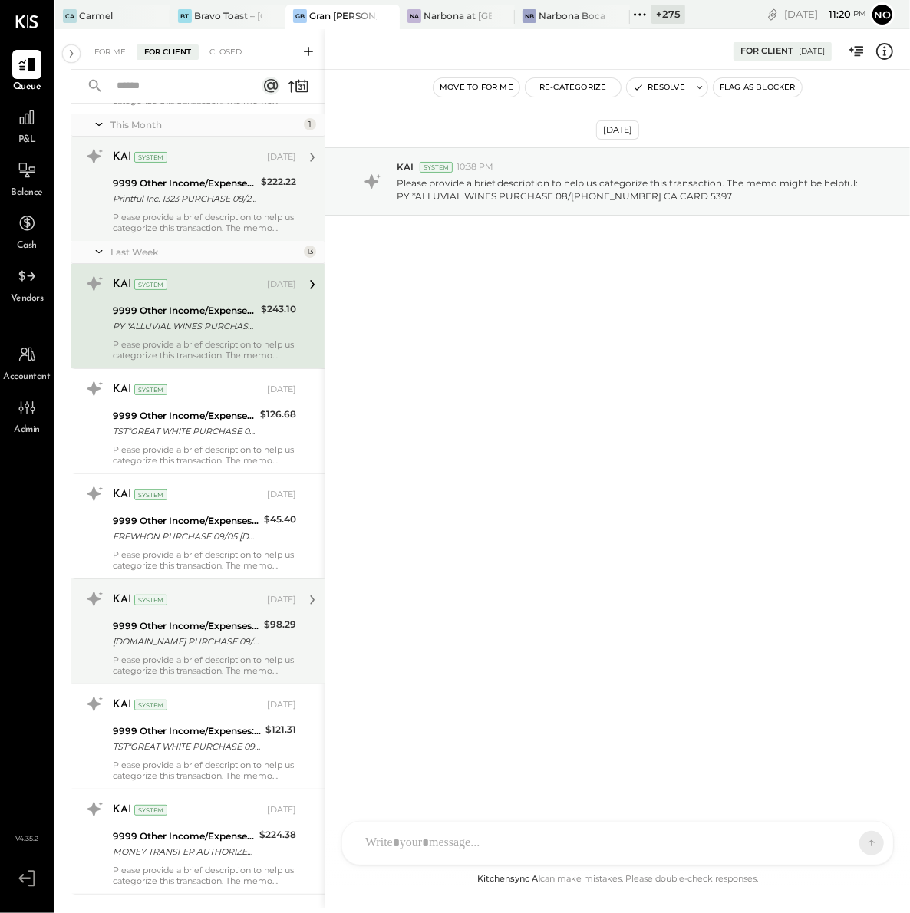
click at [173, 624] on div "9999 Other Income/Expenses:To Be Classified" at bounding box center [186, 625] width 147 height 15
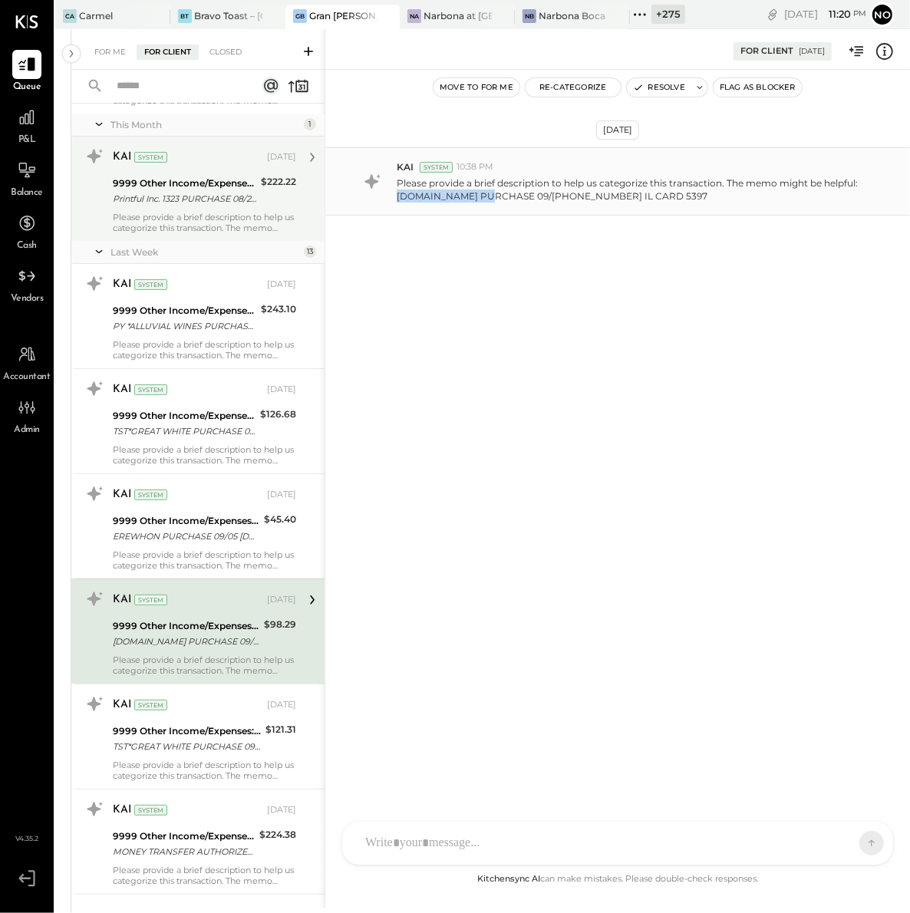
drag, startPoint x: 493, startPoint y: 197, endPoint x: 393, endPoint y: 199, distance: 100.5
click at [393, 199] on div "KAI System 10:38 PM Please provide a brief description to help us categorize th…" at bounding box center [617, 181] width 584 height 68
copy p "[DOMAIN_NAME]"
drag, startPoint x: 397, startPoint y: 198, endPoint x: 489, endPoint y: 196, distance: 92.1
click at [489, 196] on p "Please provide a brief description to help us categorize this transaction. The …" at bounding box center [635, 189] width 476 height 26
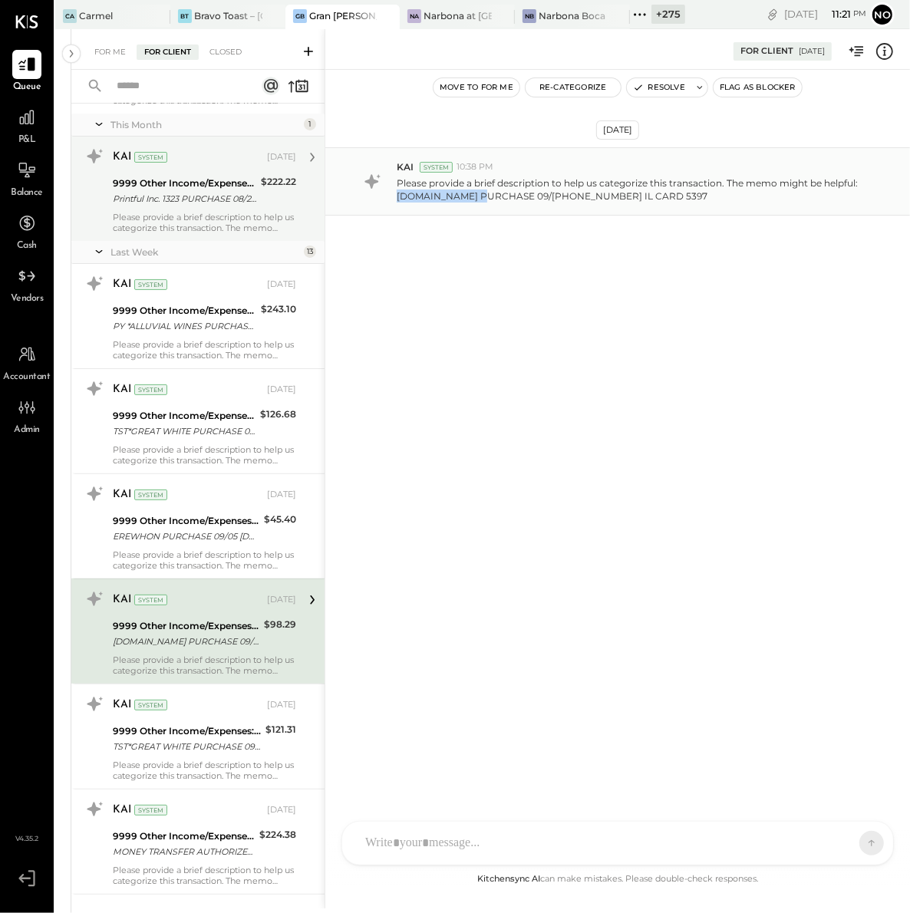
copy p "[DOMAIN_NAME]"
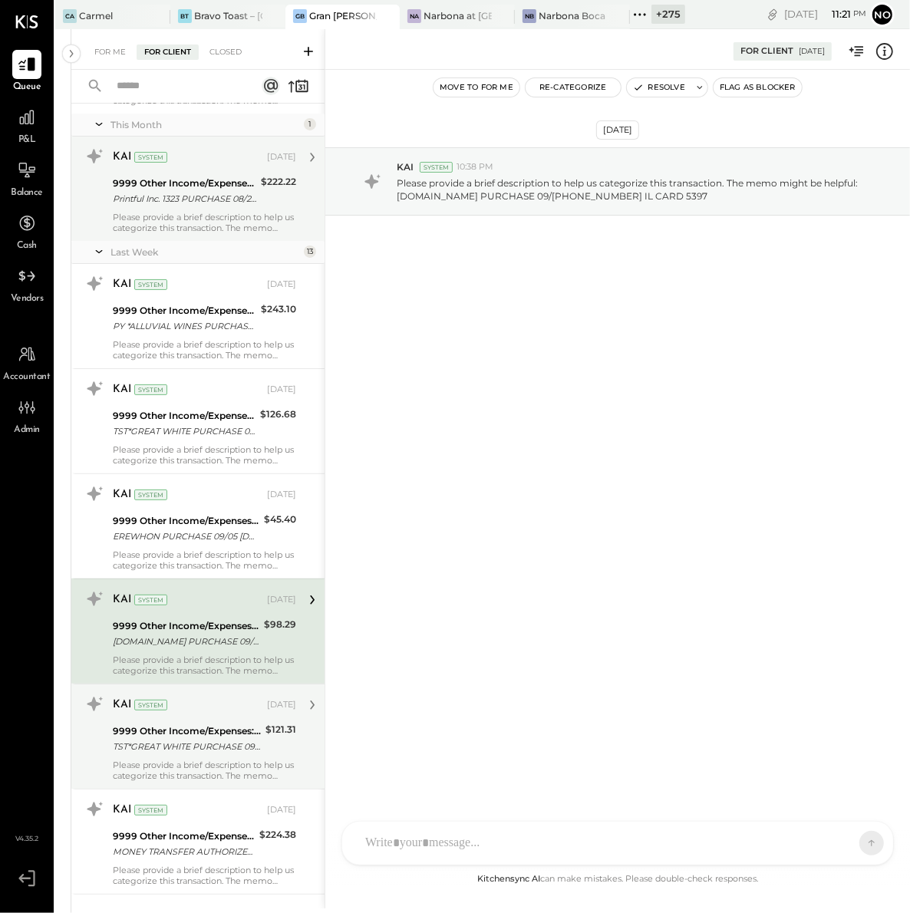
click at [185, 725] on div "9999 Other Income/Expenses:To Be Classified" at bounding box center [187, 730] width 148 height 15
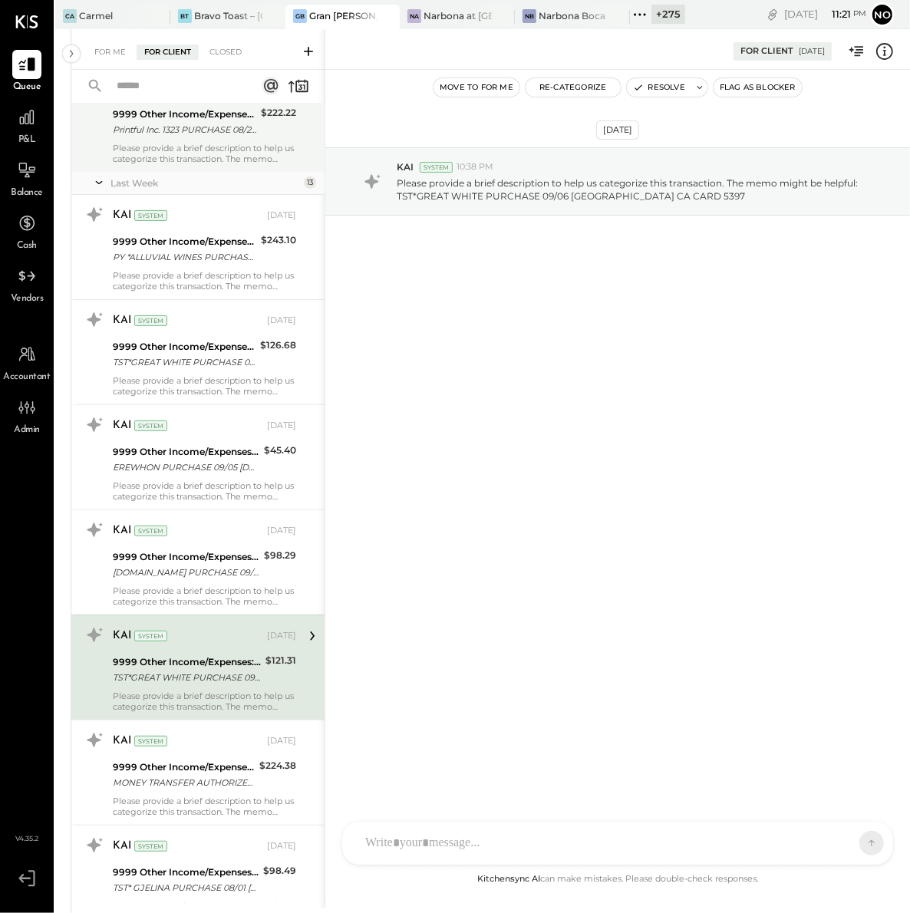
scroll to position [404, 0]
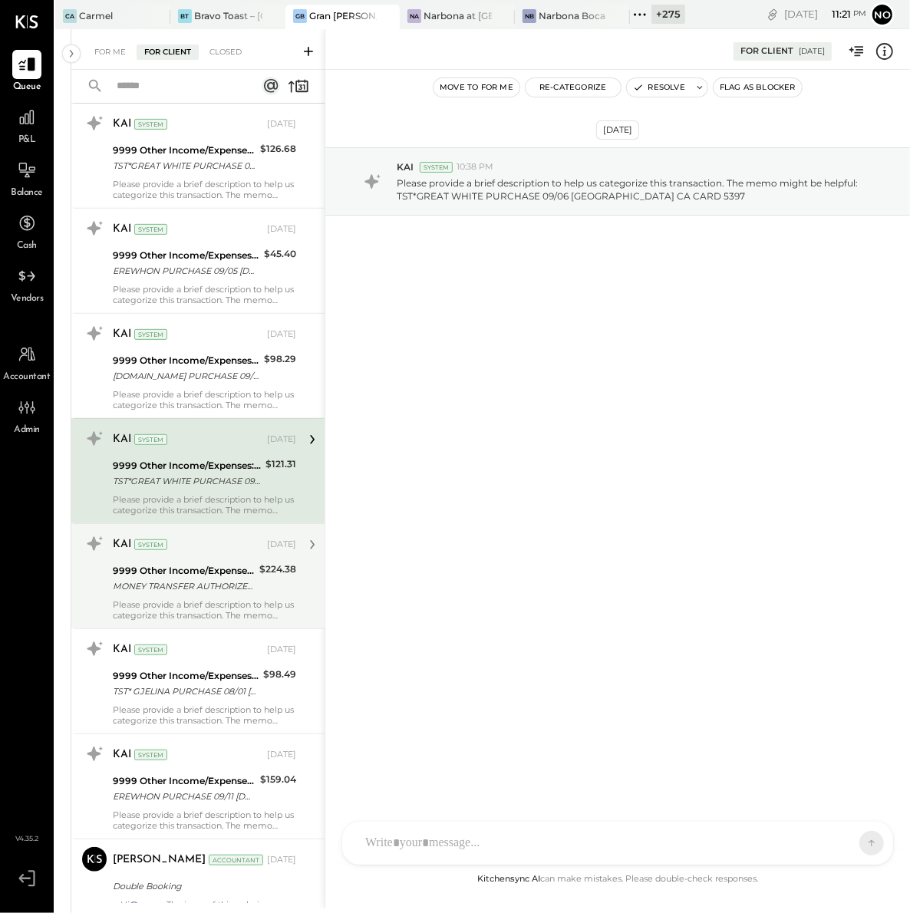
click at [145, 589] on div "MONEY TRANSFER AUTHORIZED ON 09/12 VENMO *[PERSON_NAME] Visa Direct NY S3052556…" at bounding box center [184, 585] width 142 height 15
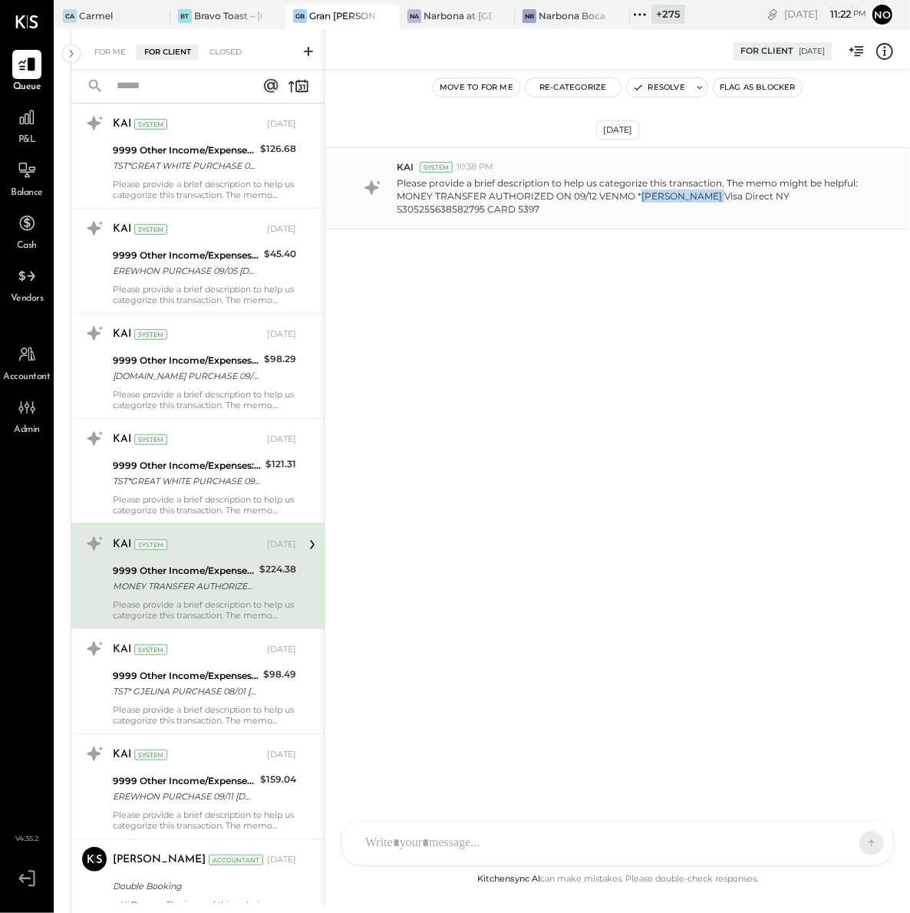
drag, startPoint x: 642, startPoint y: 193, endPoint x: 703, endPoint y: 197, distance: 61.5
click at [677, 197] on p "Please provide a brief description to help us categorize this transaction. The …" at bounding box center [635, 195] width 476 height 39
copy p "[PERSON_NAME]"
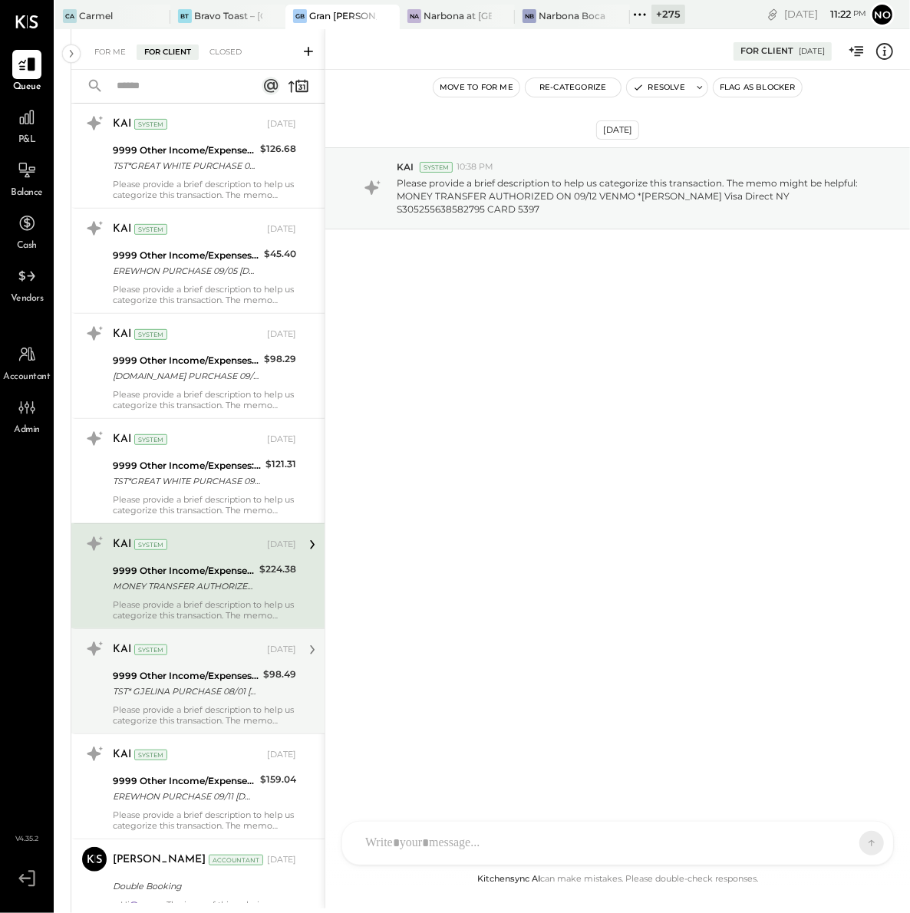
click at [202, 677] on div "9999 Other Income/Expenses:To Be Classified" at bounding box center [186, 675] width 146 height 15
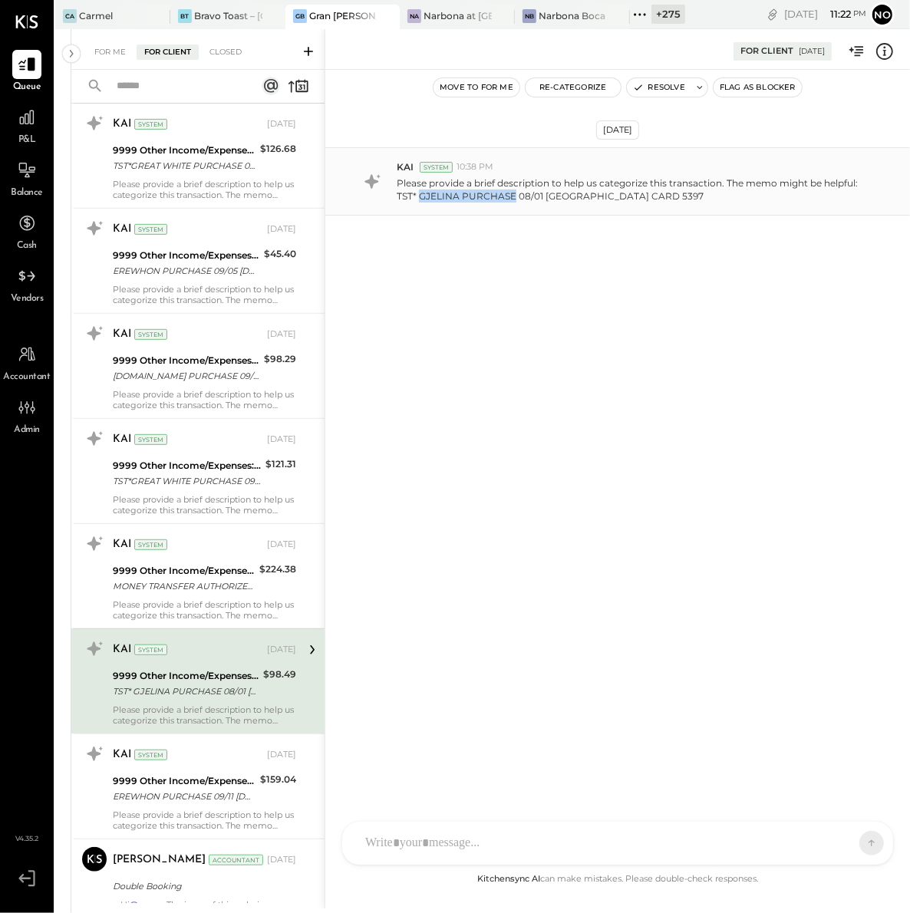
drag, startPoint x: 421, startPoint y: 197, endPoint x: 515, endPoint y: 193, distance: 93.7
click at [515, 193] on p "Please provide a brief description to help us categorize this transaction. The …" at bounding box center [635, 189] width 476 height 26
copy p "GJELINA PURCHASE"
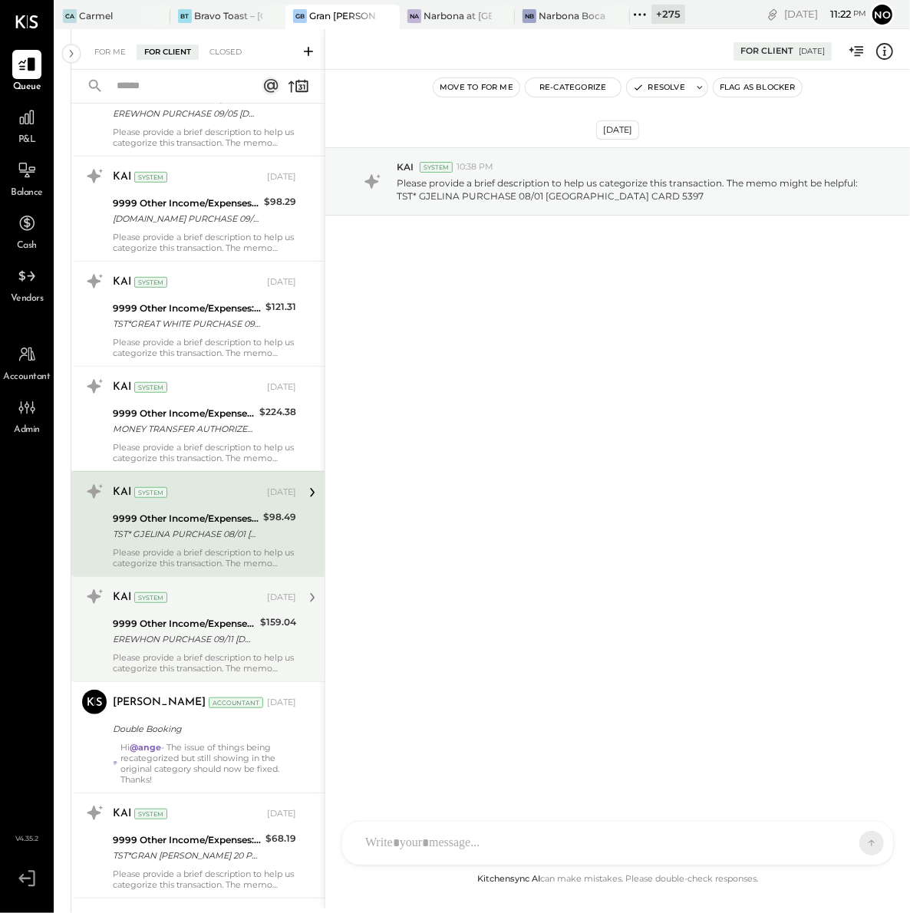
click at [209, 633] on div "EREWHON PURCHASE 09/11 [DOMAIN_NAME] CA CARD 5397" at bounding box center [184, 638] width 143 height 15
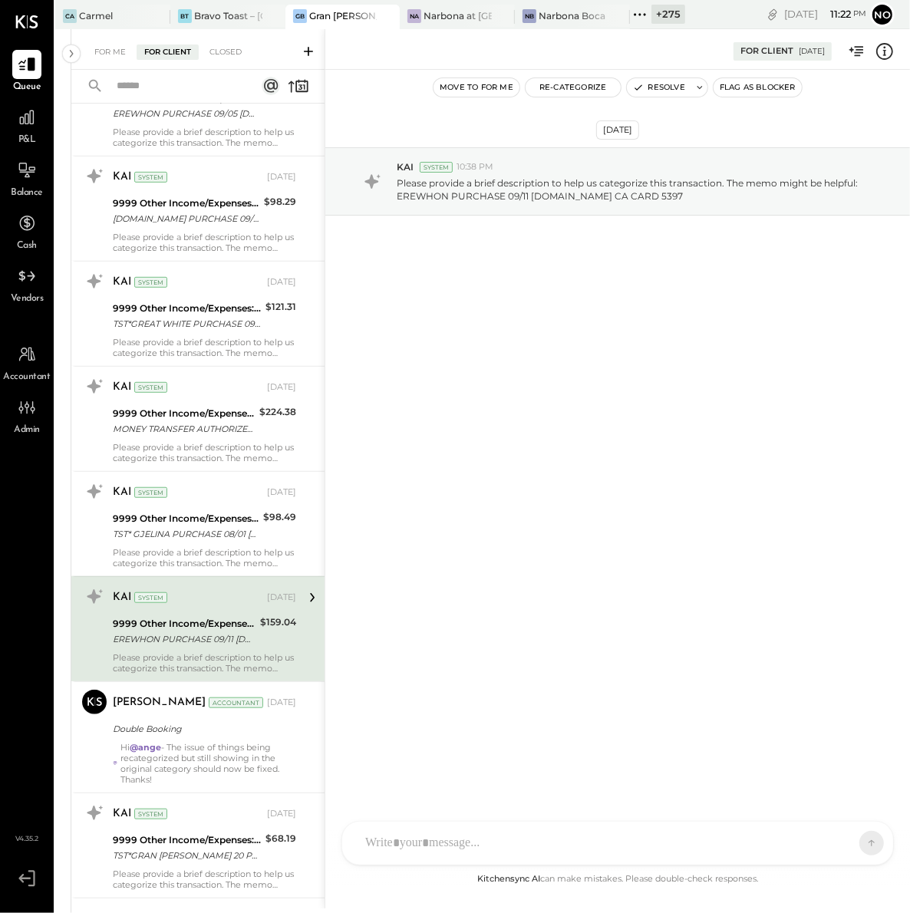
scroll to position [675, 0]
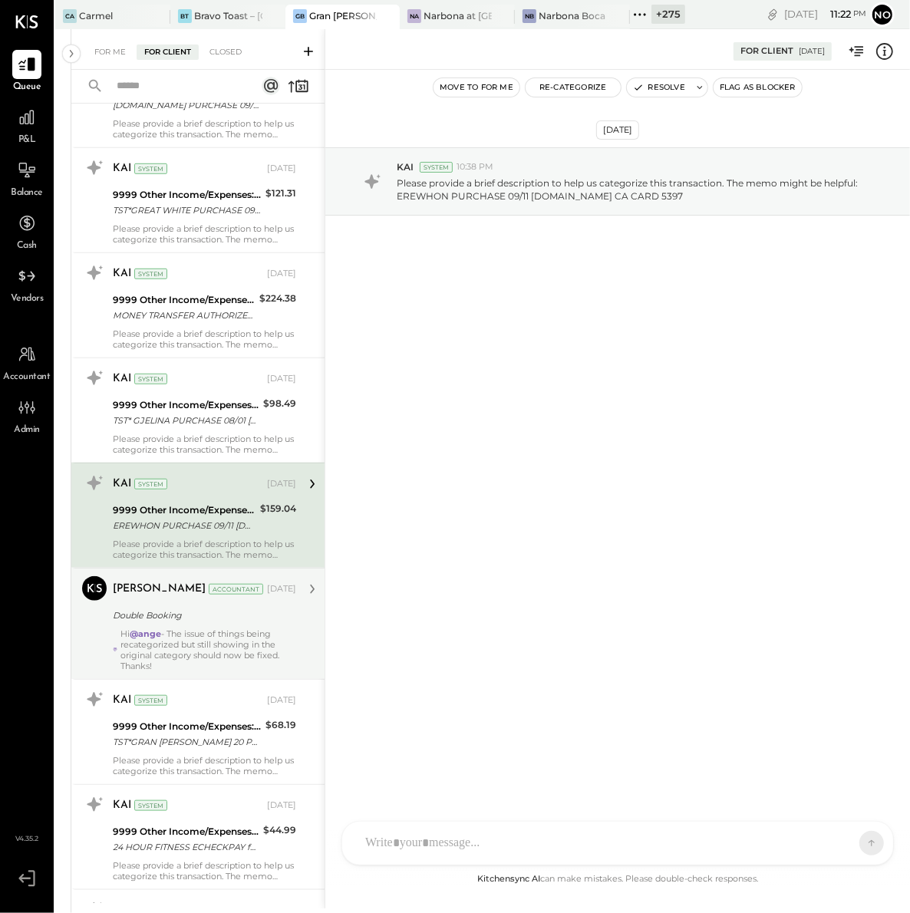
click at [209, 632] on div "Hi @ange - The issue of things being recategorized but still showing in the ori…" at bounding box center [208, 649] width 176 height 43
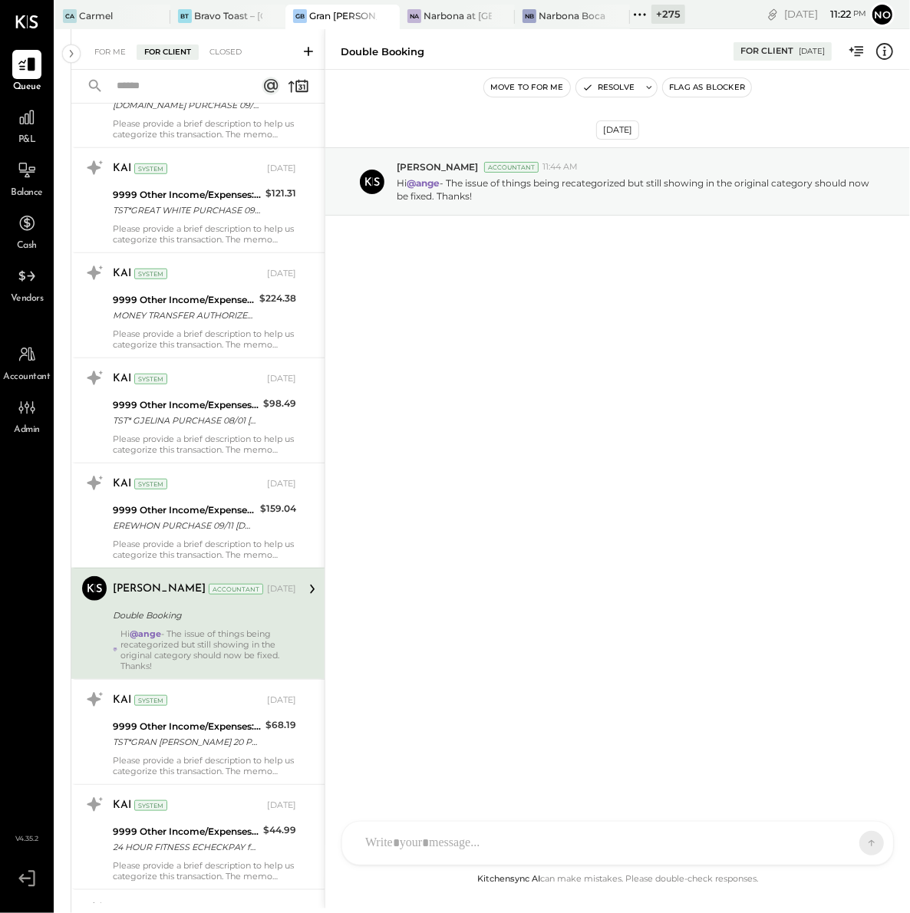
scroll to position [881, 0]
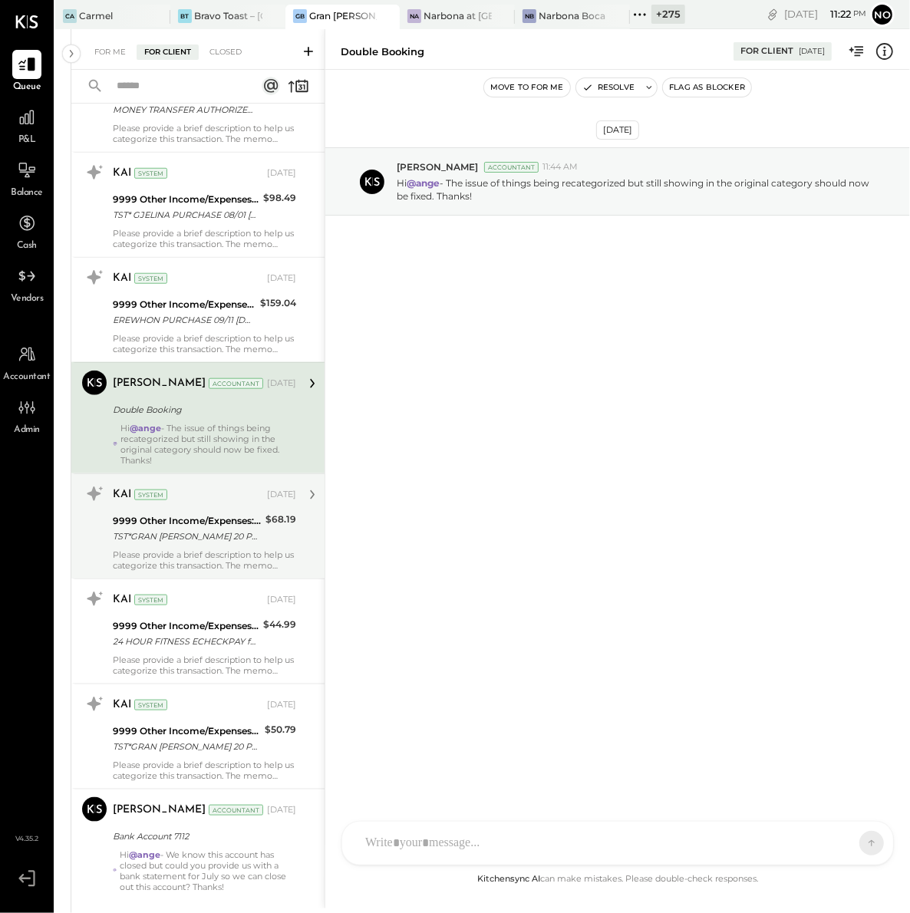
click at [158, 543] on div "TST*GRAN [PERSON_NAME] 20 PURCHASE 09/14 [GEOGRAPHIC_DATA] [GEOGRAPHIC_DATA] CA…" at bounding box center [187, 535] width 148 height 15
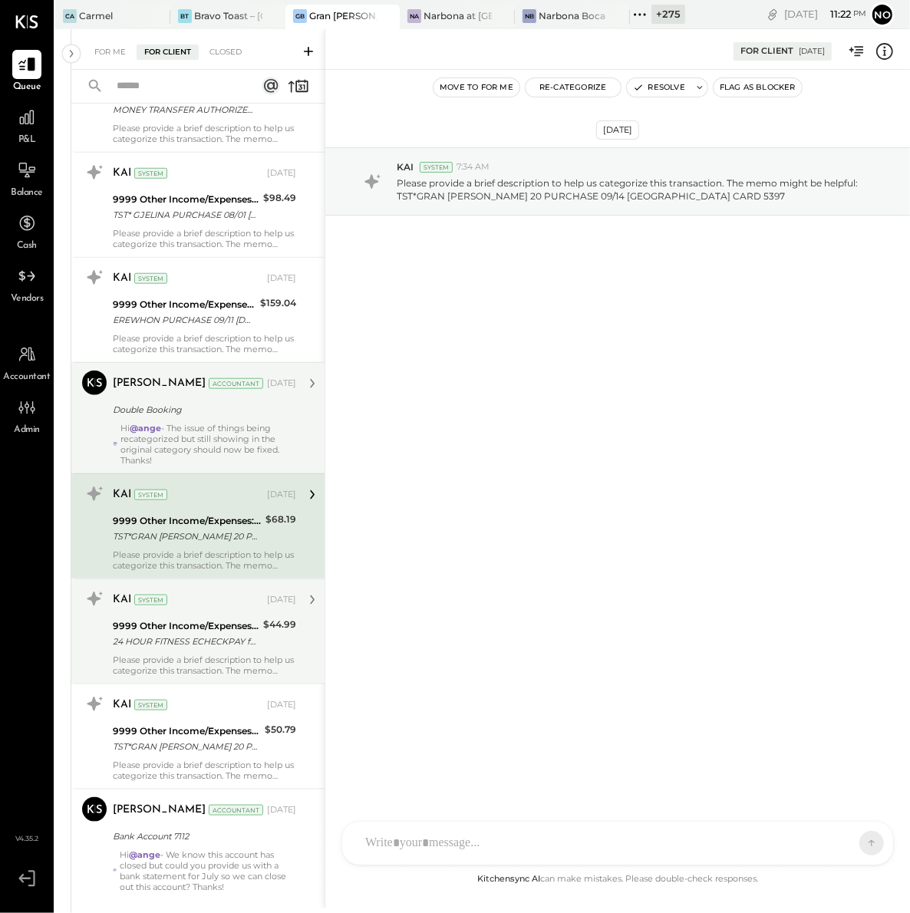
click at [191, 628] on div "9999 Other Income/Expenses:To Be Classified" at bounding box center [186, 625] width 146 height 15
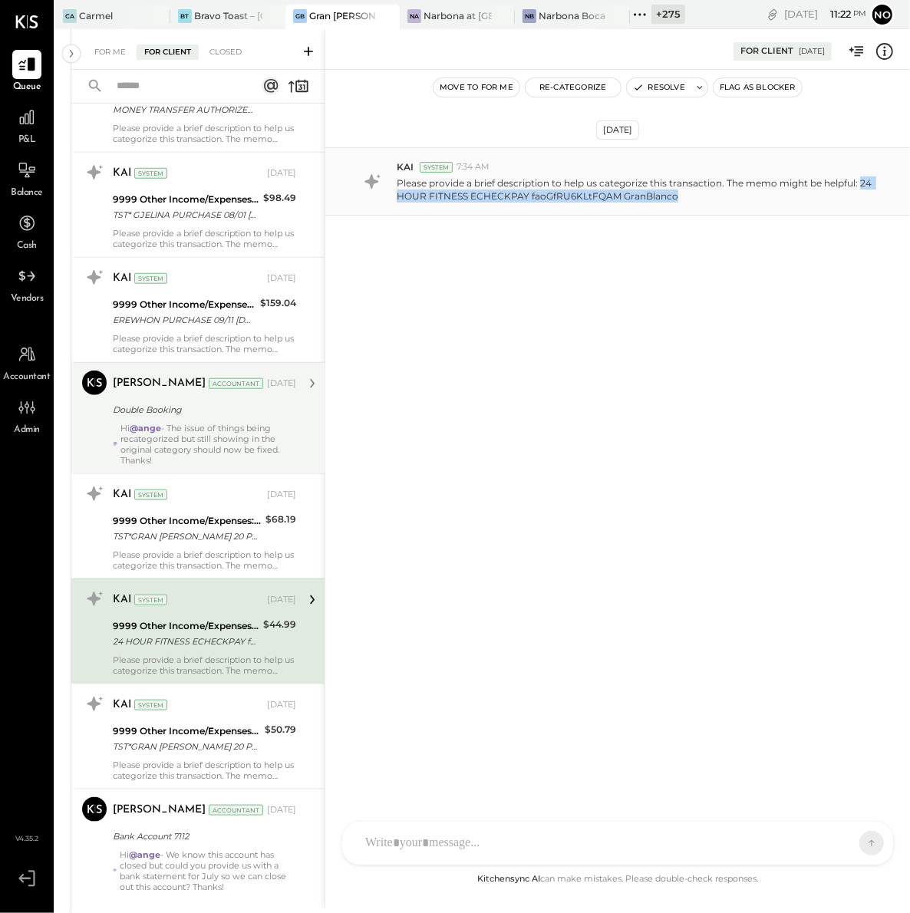
drag, startPoint x: 861, startPoint y: 184, endPoint x: 467, endPoint y: 206, distance: 394.1
click at [467, 206] on div "KAI System 7:34 AM Please provide a brief description to help us categorize thi…" at bounding box center [617, 181] width 584 height 68
click at [574, 88] on button "Re-Categorize" at bounding box center [572, 87] width 95 height 18
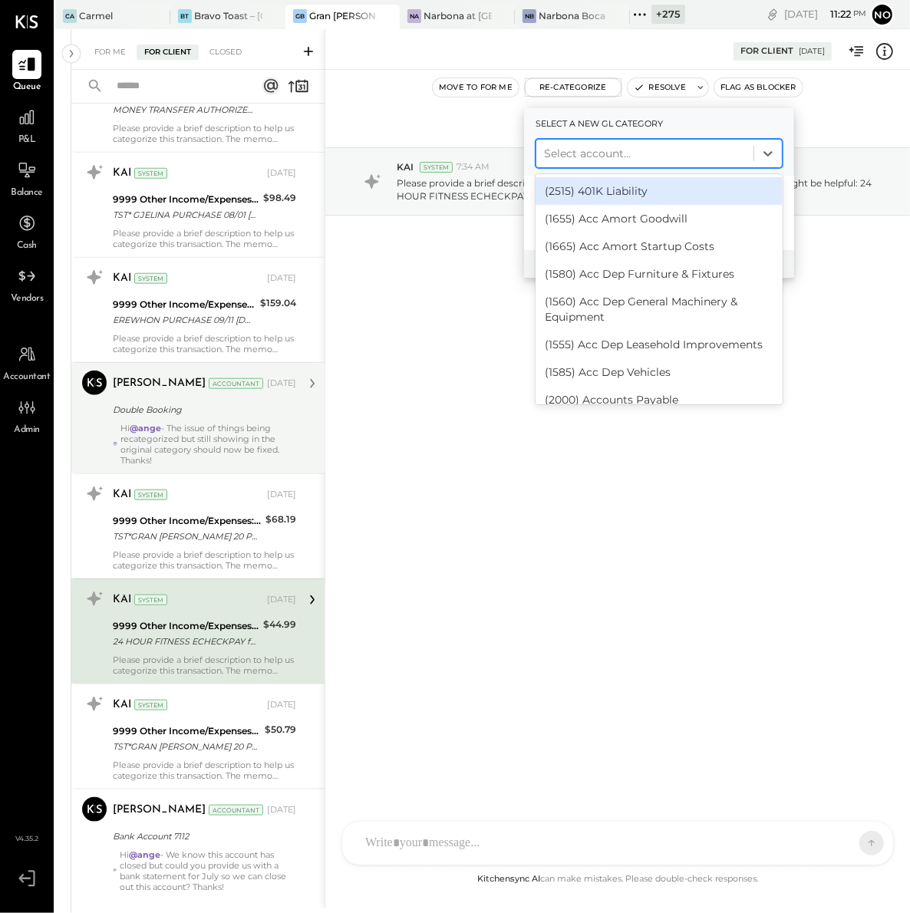
click at [588, 156] on div at bounding box center [645, 153] width 202 height 18
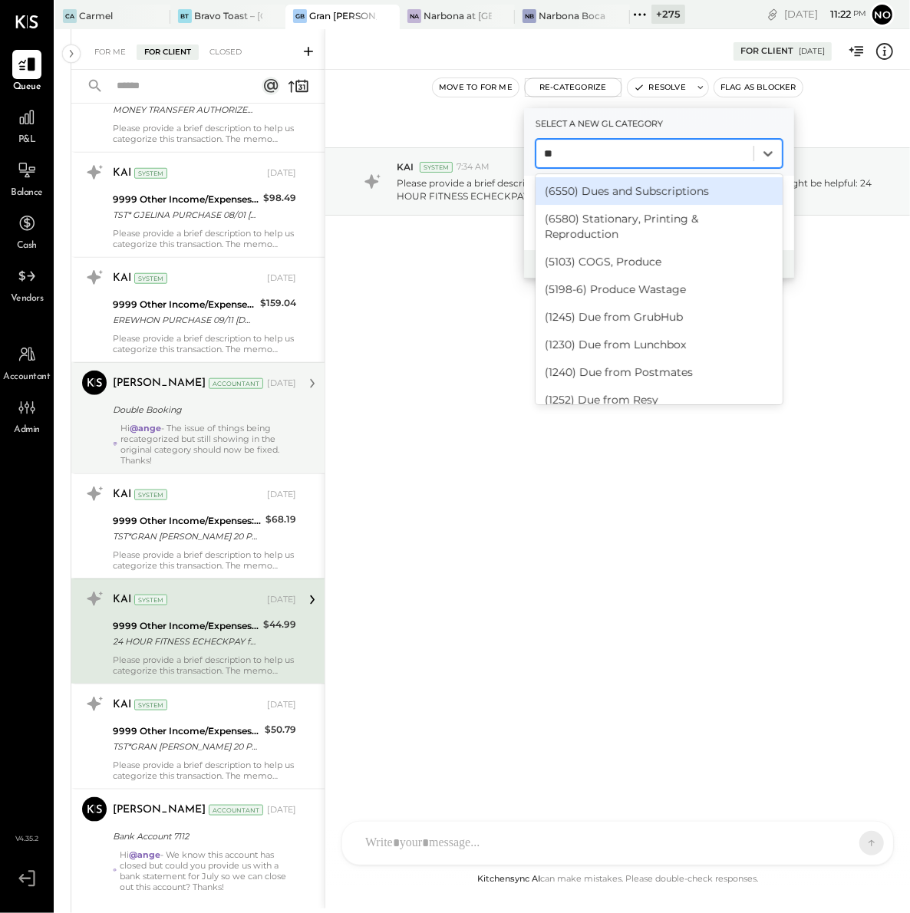
type input "*"
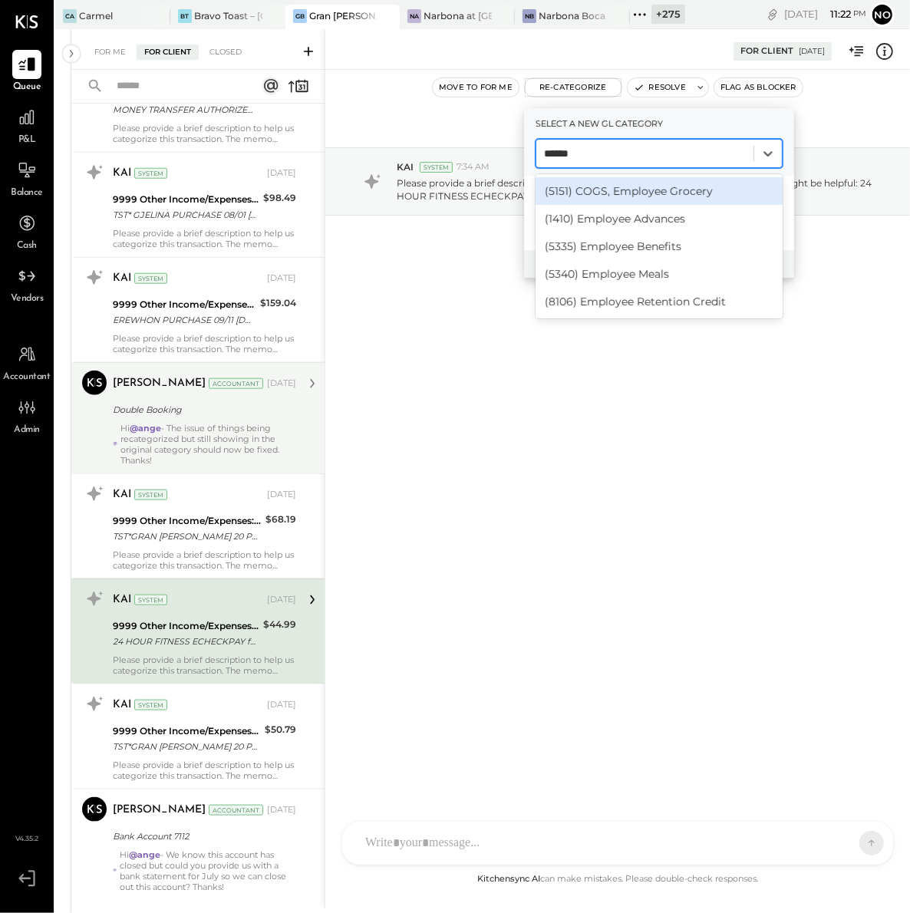
type input "*******"
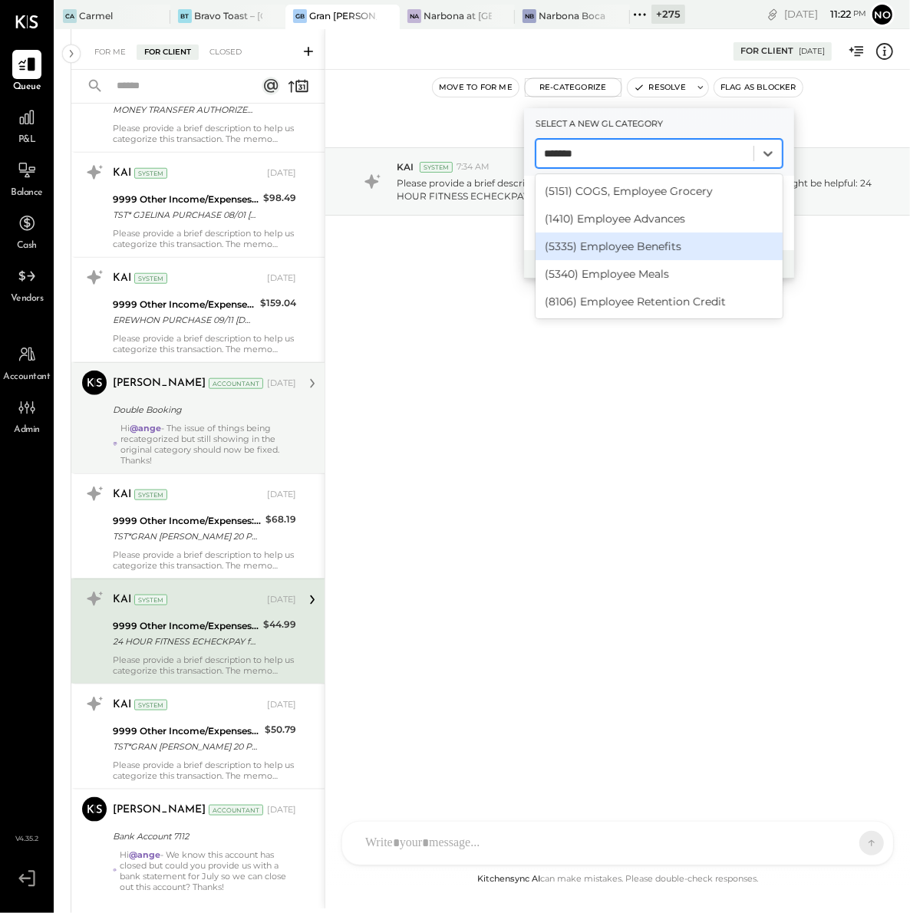
click at [677, 245] on div "(5335) Employee Benefits" at bounding box center [658, 246] width 247 height 28
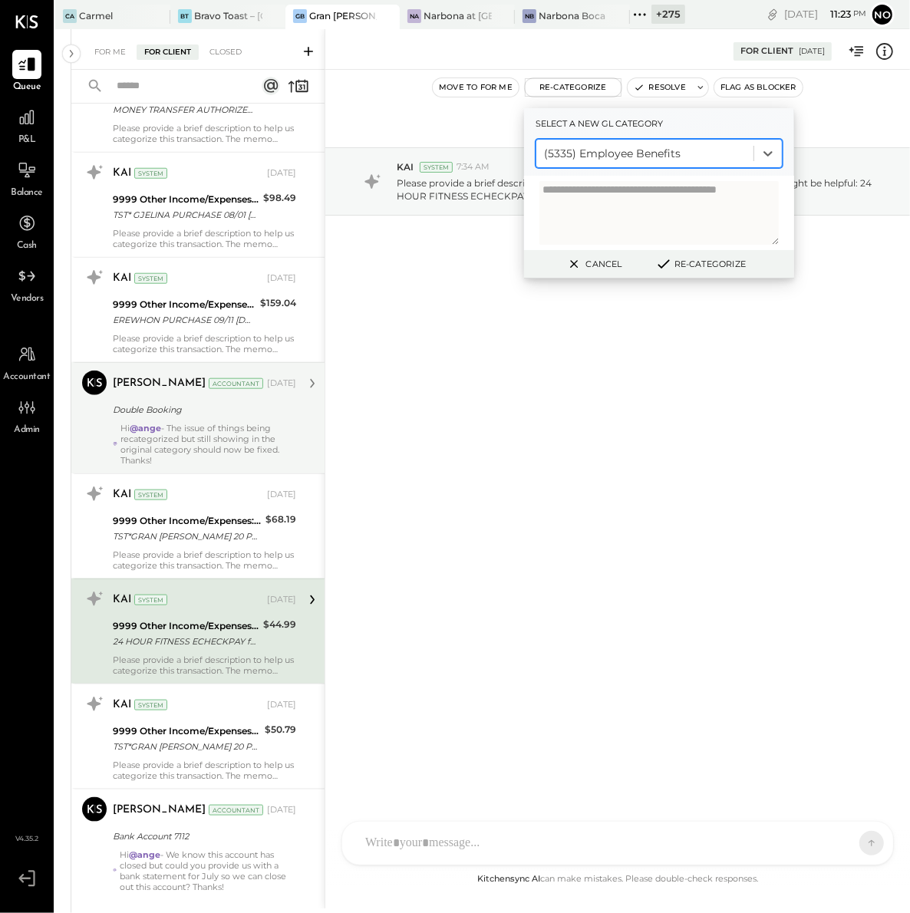
click at [677, 262] on button "Re-Categorize" at bounding box center [700, 264] width 101 height 18
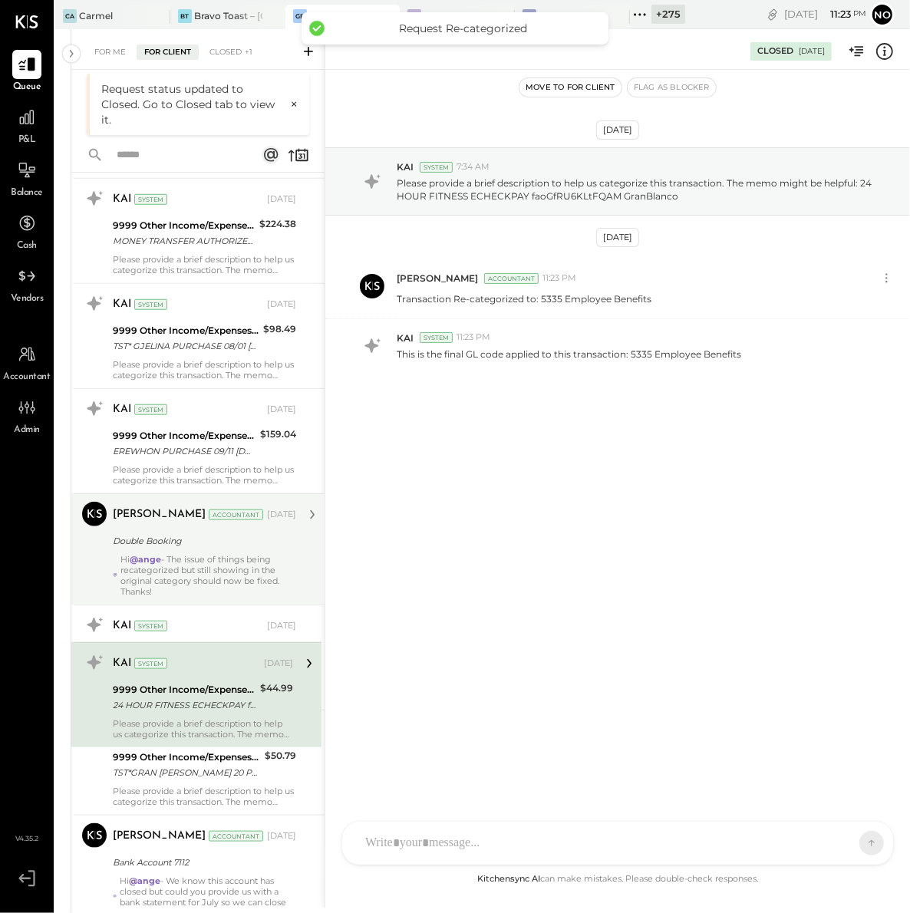
scroll to position [821, 0]
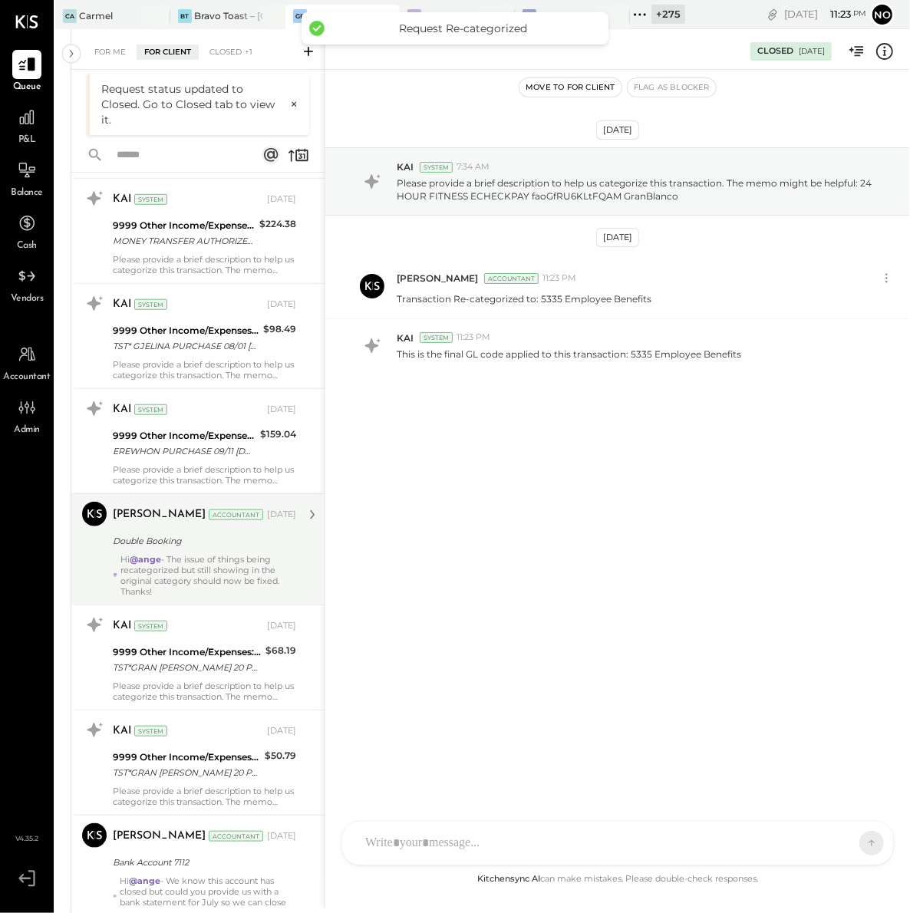
click at [237, 61] on div "For Me For Client Closed +1" at bounding box center [197, 49] width 253 height 41
click at [236, 51] on div "Closed +1" at bounding box center [231, 51] width 58 height 15
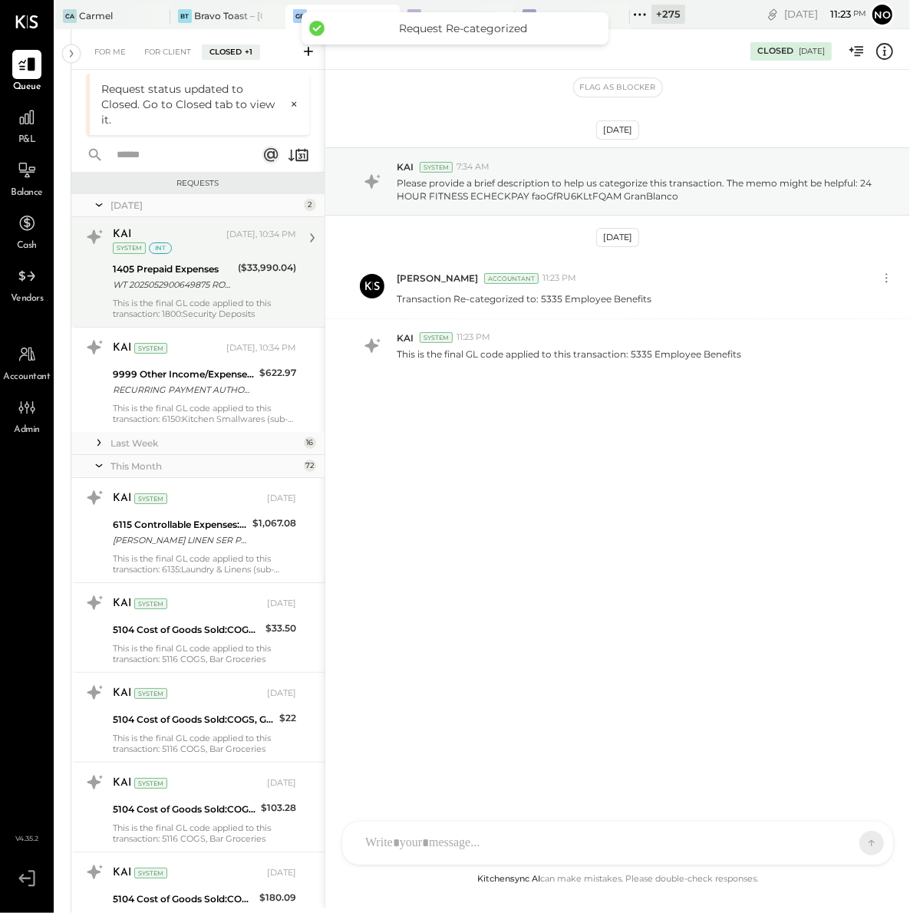
click at [202, 284] on div "WT 2025052900649875 ROYAL BANK OF CA /ORG=ADTREE CONCEPTS INC. SRF# 20250529006…" at bounding box center [173, 284] width 120 height 15
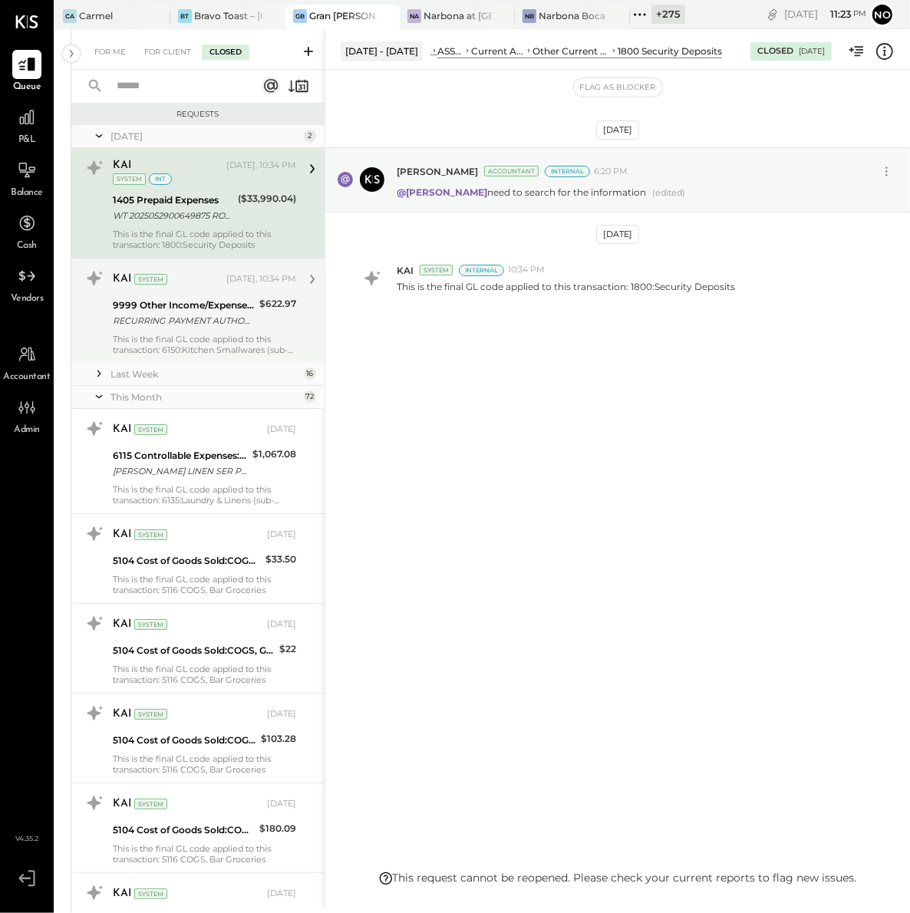
click at [207, 378] on div "Last Week" at bounding box center [204, 373] width 189 height 13
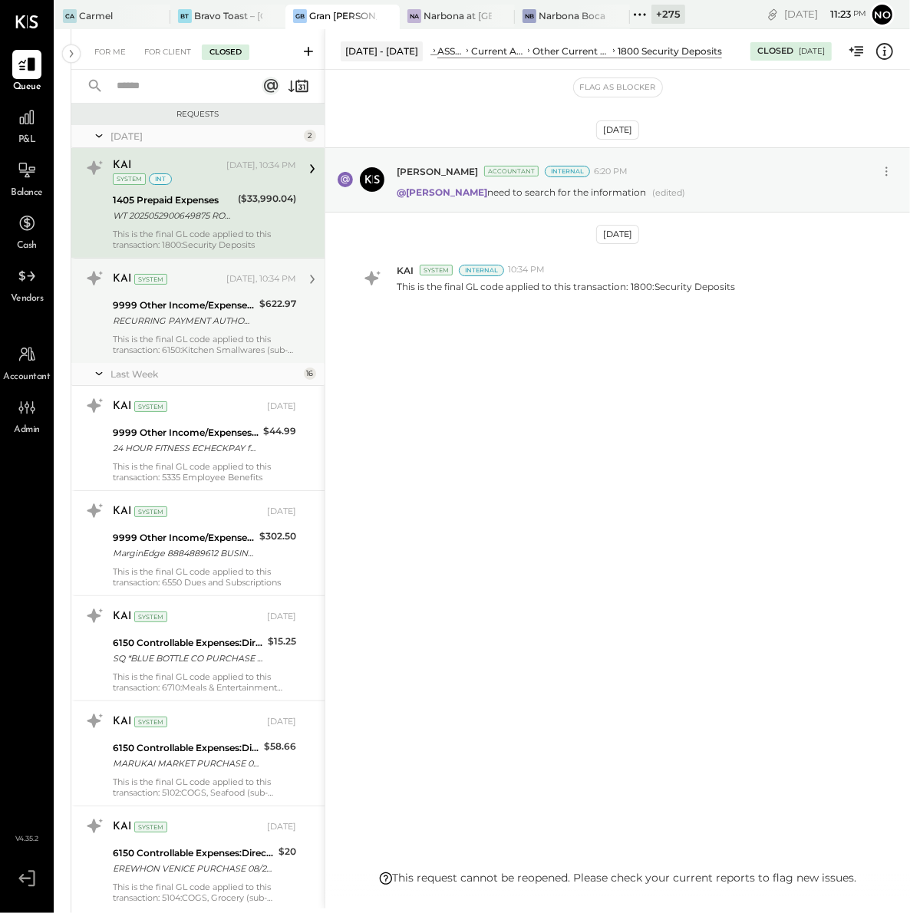
click at [212, 308] on div "9999 Other Income/Expenses:To Be Classified" at bounding box center [184, 305] width 142 height 15
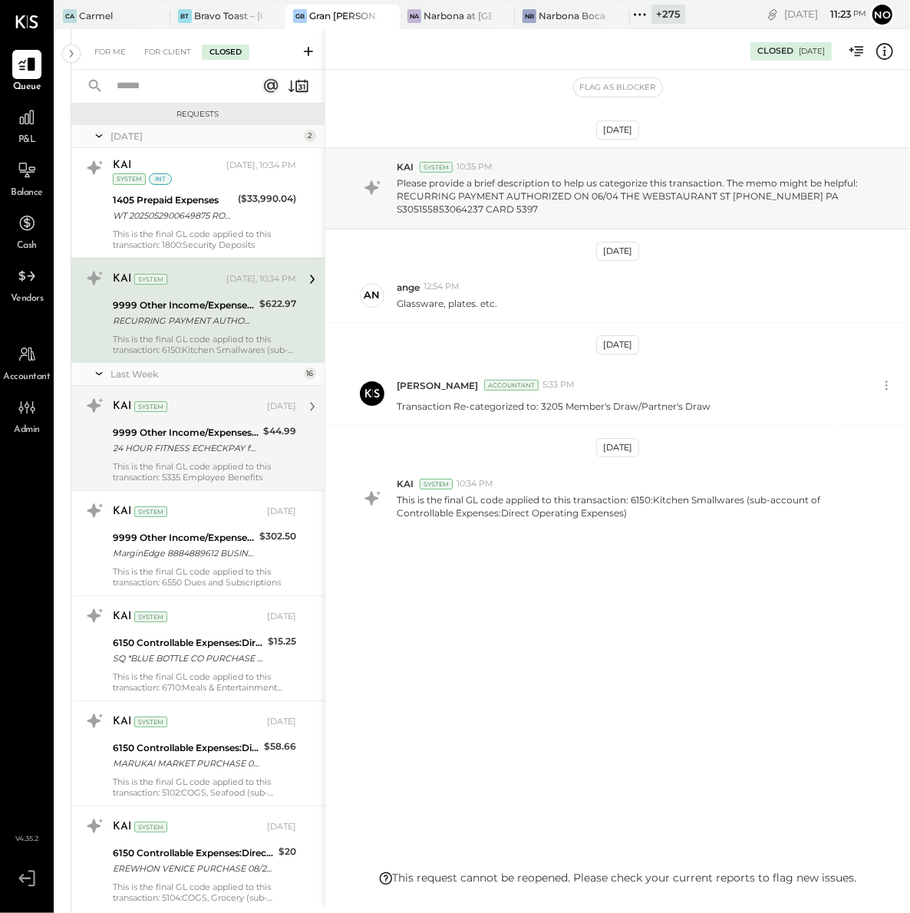
click at [211, 427] on div "9999 Other Income/Expenses:To Be Classified" at bounding box center [186, 432] width 146 height 15
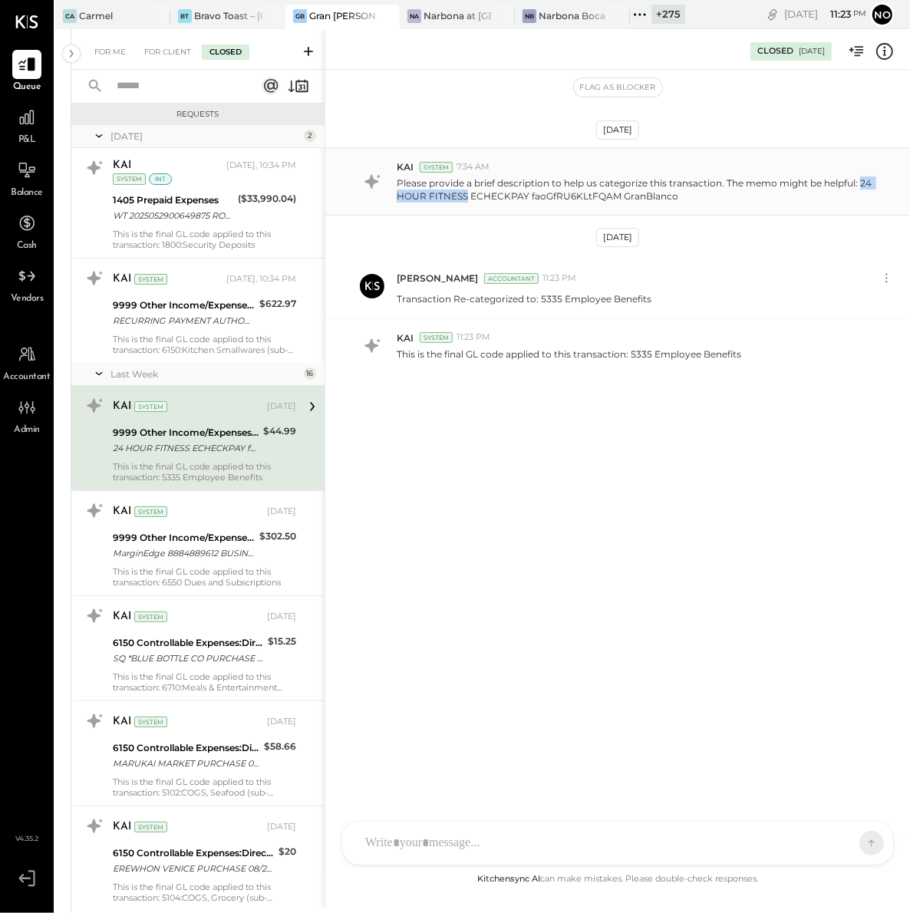
drag, startPoint x: 861, startPoint y: 183, endPoint x: 466, endPoint y: 196, distance: 395.3
click at [466, 196] on p "Please provide a brief description to help us categorize this transaction. The …" at bounding box center [635, 189] width 476 height 26
copy p "24 HOUR FITNESS"
click at [165, 47] on div "For Client" at bounding box center [168, 51] width 62 height 15
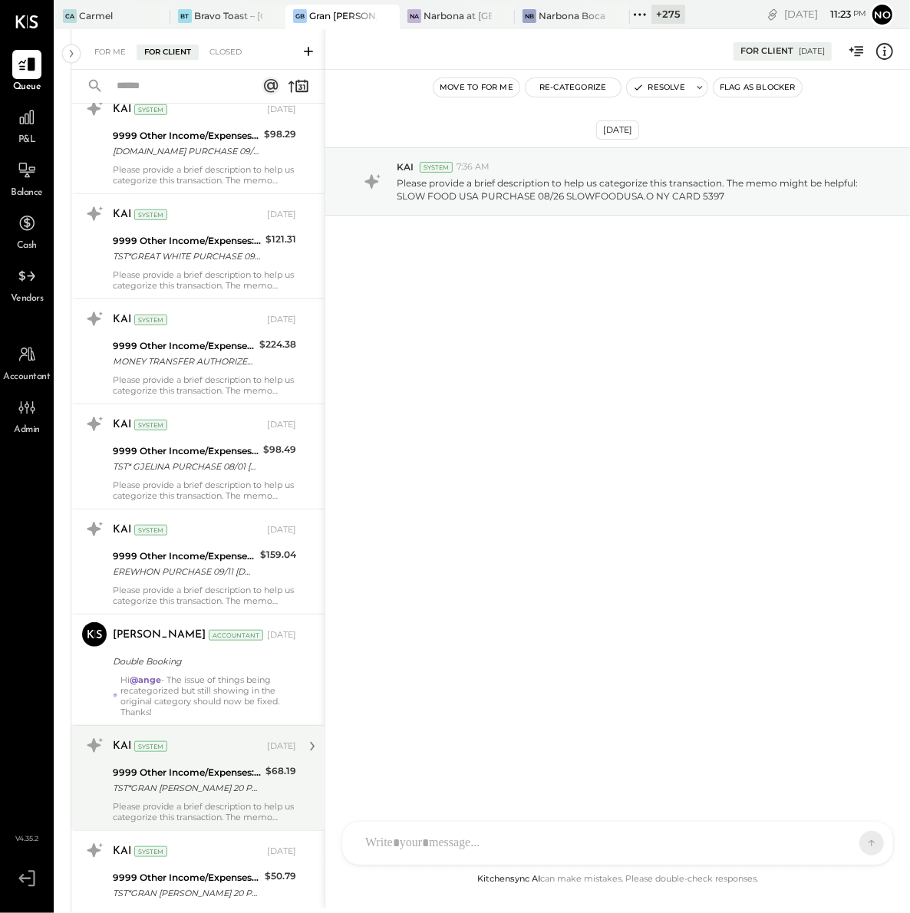
scroll to position [821, 0]
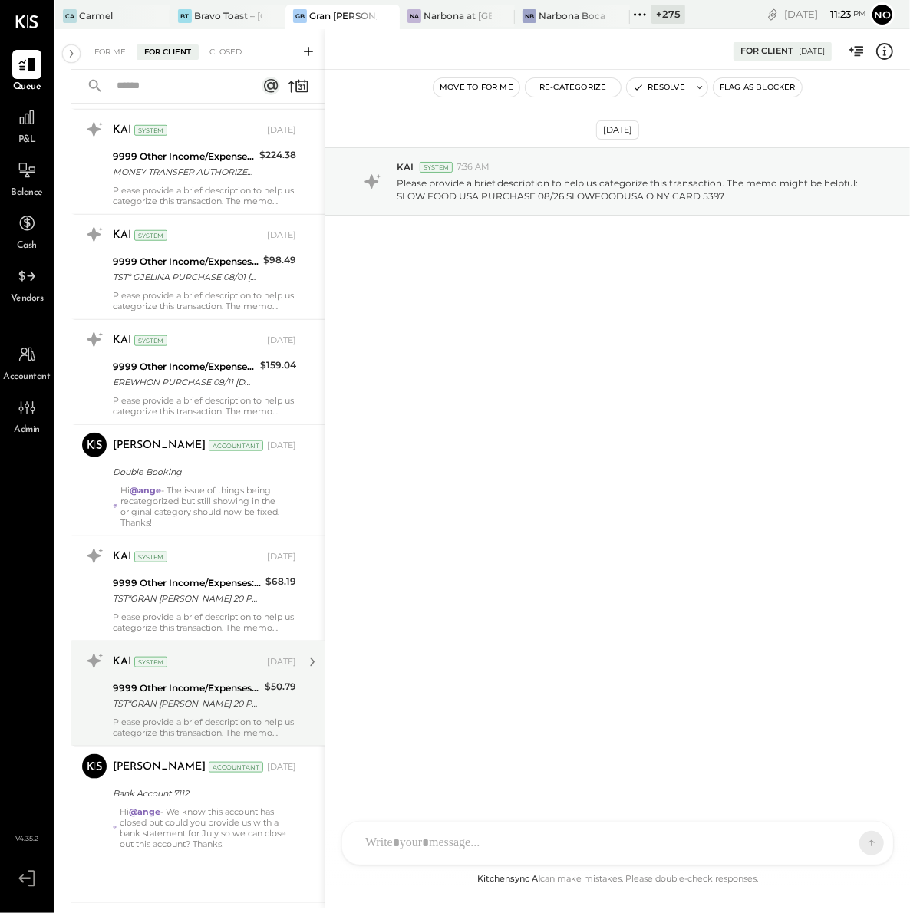
click at [181, 696] on div "TST*GRAN [PERSON_NAME] 20 PURCHASE 09/13 [GEOGRAPHIC_DATA] [GEOGRAPHIC_DATA] CA…" at bounding box center [186, 703] width 147 height 15
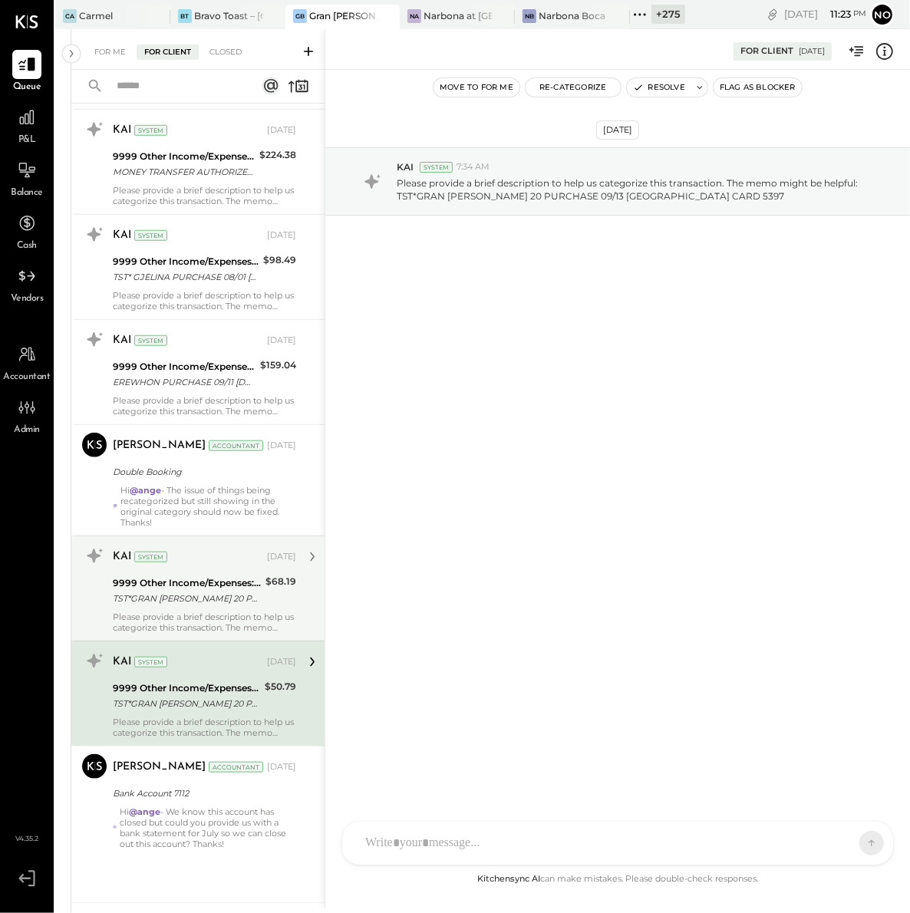
click at [162, 617] on div "Please provide a brief description to help us categorize this transaction. The …" at bounding box center [204, 621] width 183 height 21
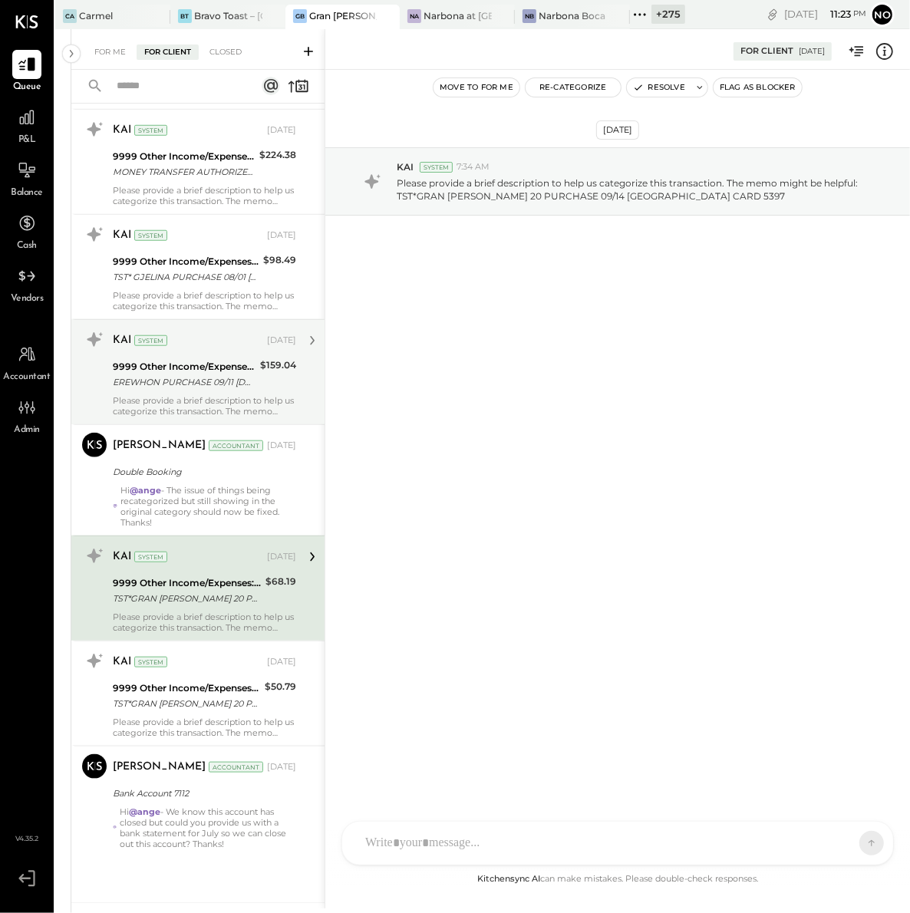
click at [181, 364] on div "9999 Other Income/Expenses:To Be Classified" at bounding box center [184, 366] width 143 height 15
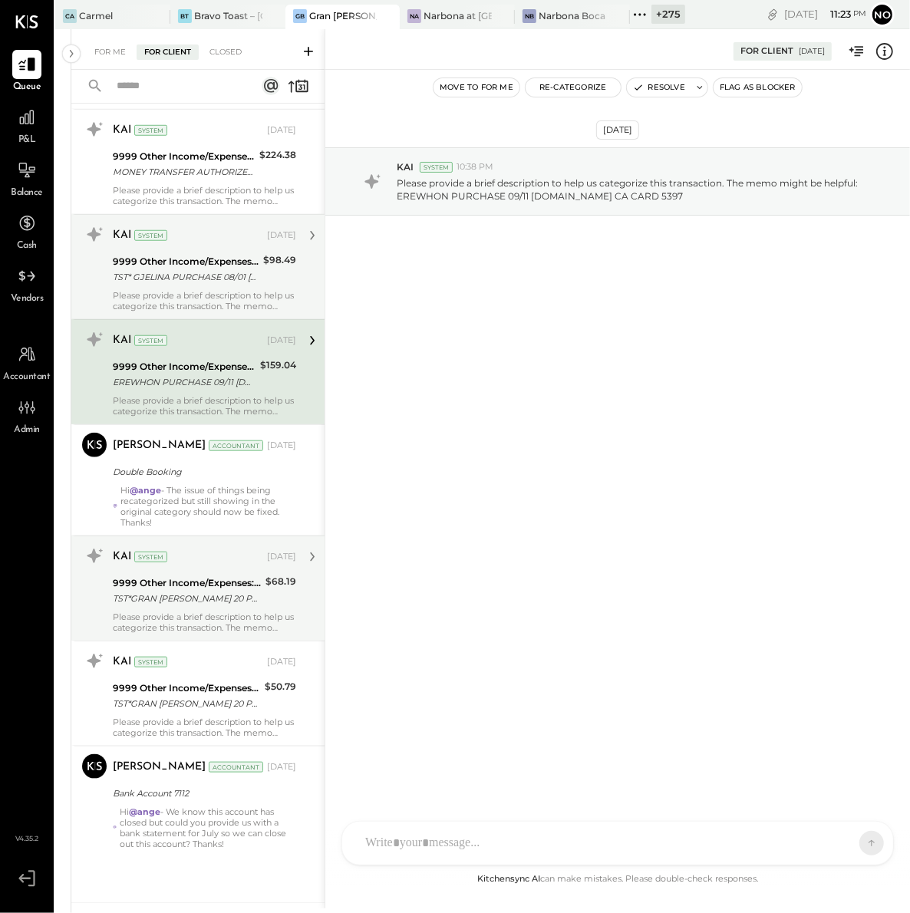
click at [190, 286] on div "KAI System [DATE] 9999 Other Income/Expenses:To Be Classified TST* GJELINA PURC…" at bounding box center [204, 266] width 183 height 89
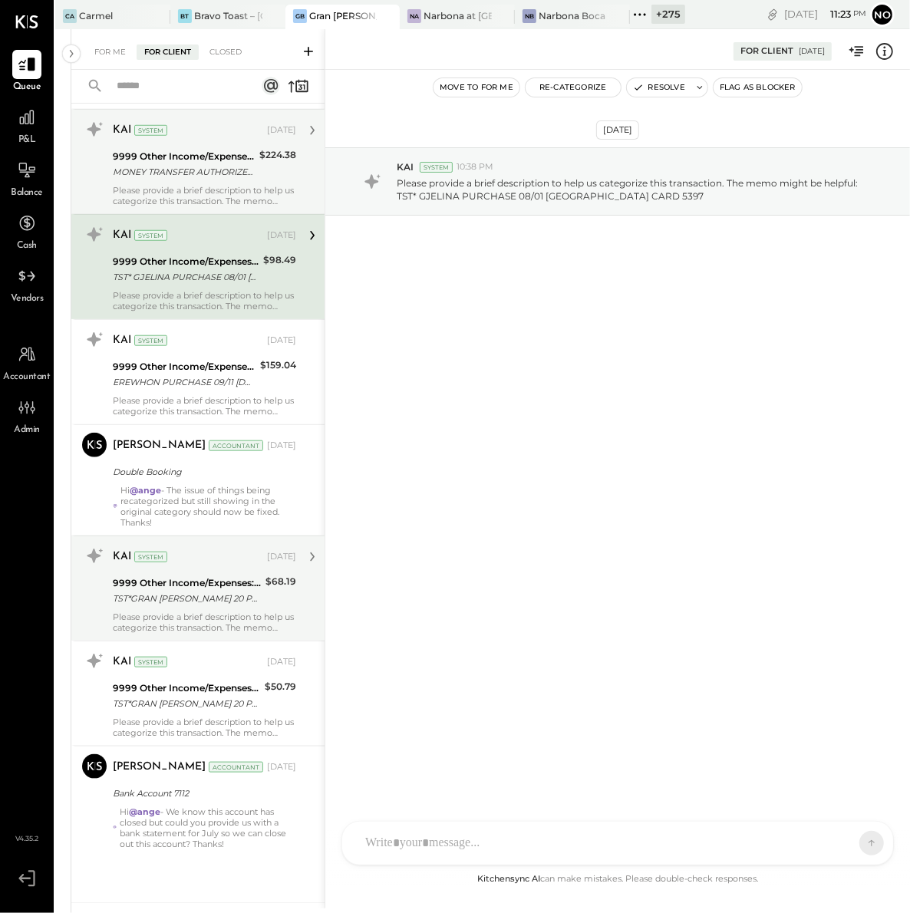
click at [189, 193] on div "Please provide a brief description to help us categorize this transaction. The …" at bounding box center [204, 195] width 183 height 21
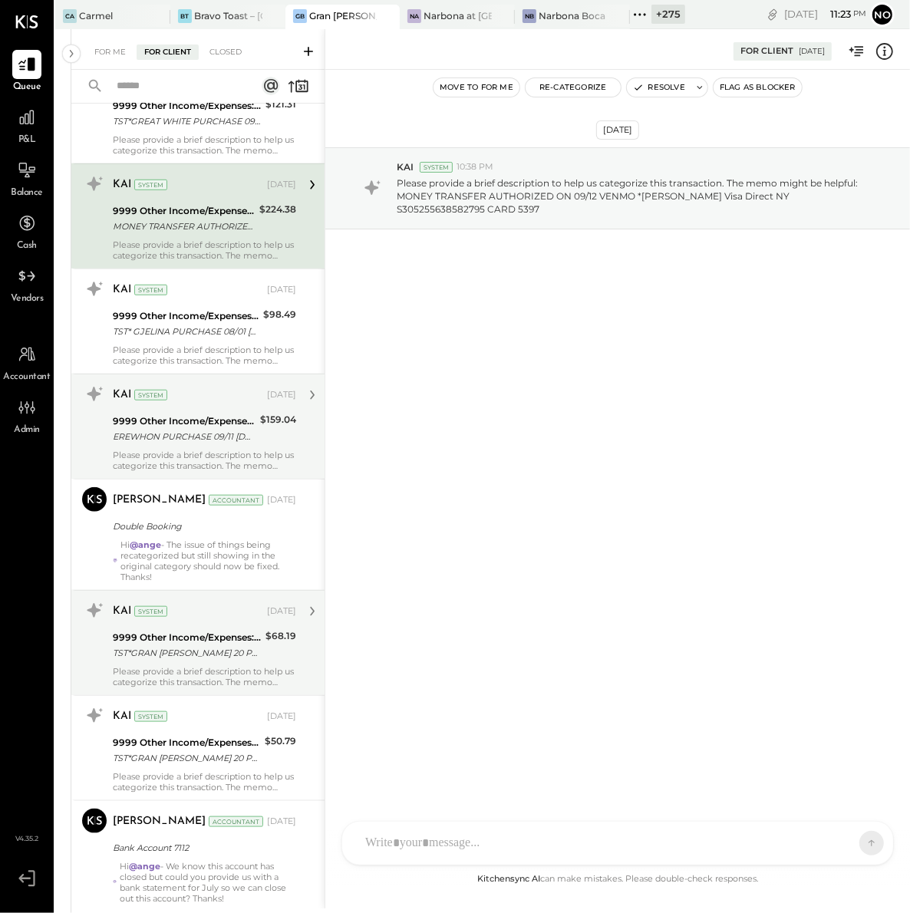
scroll to position [596, 0]
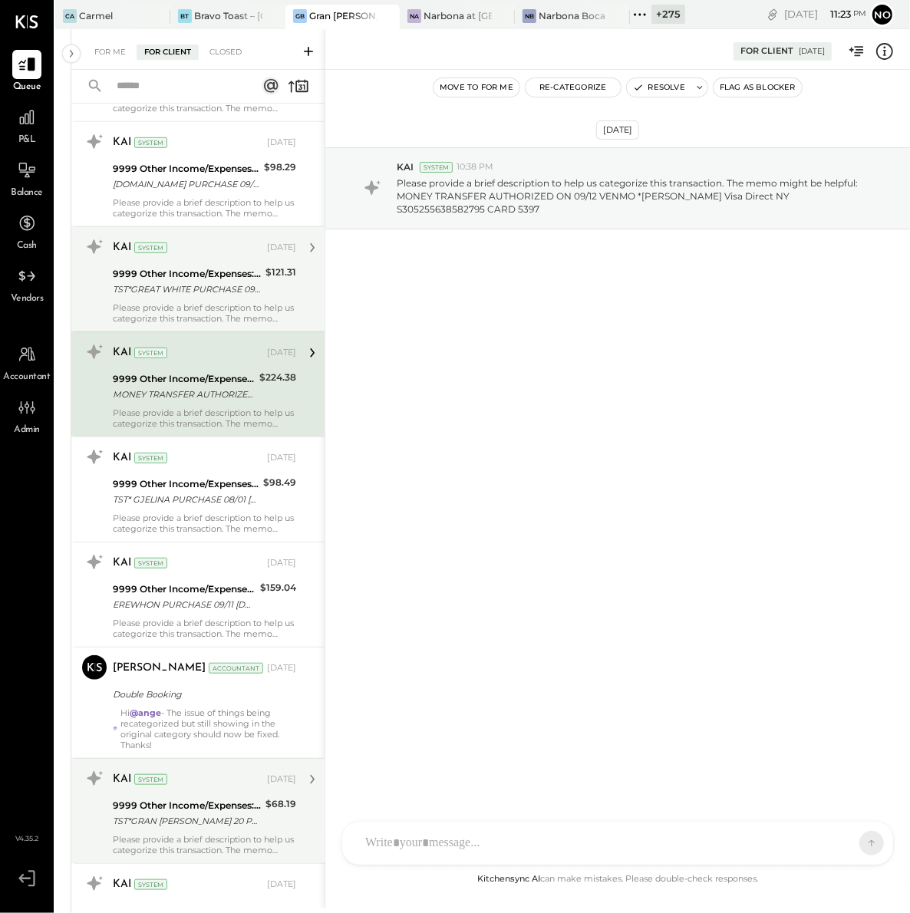
click at [203, 295] on div "TST*GREAT WHITE PURCHASE 09/06 [GEOGRAPHIC_DATA] [GEOGRAPHIC_DATA] CARD 5397" at bounding box center [187, 289] width 148 height 15
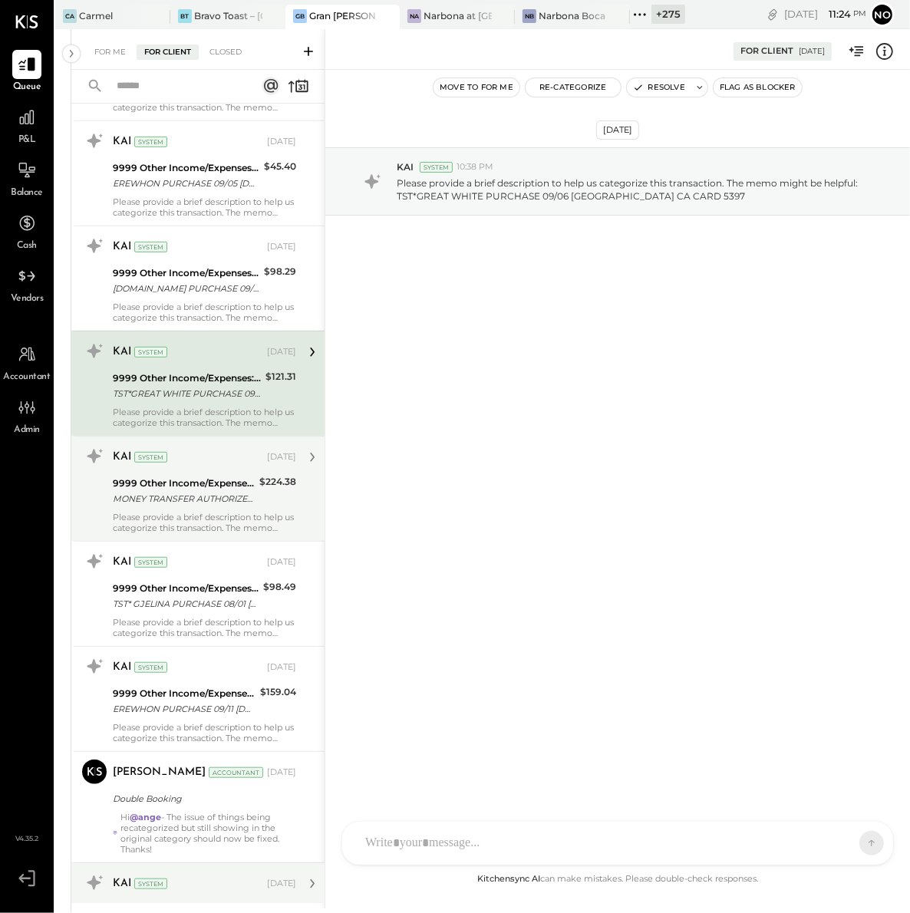
scroll to position [466, 0]
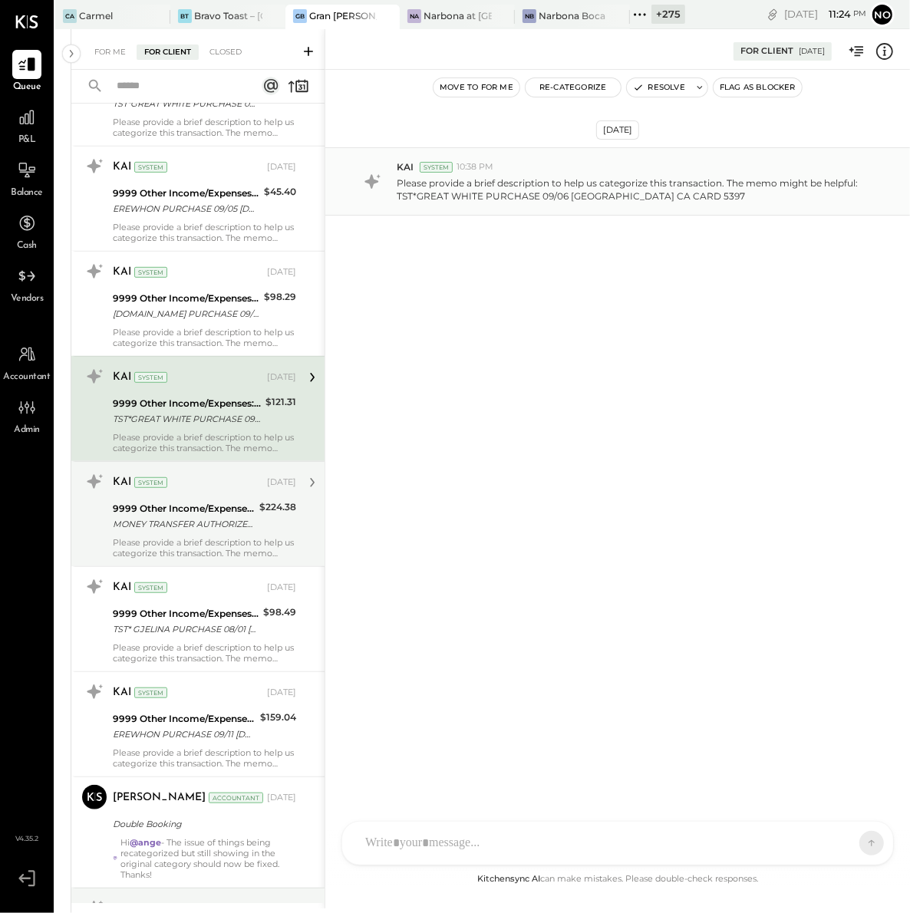
click at [416, 200] on p "Please provide a brief description to help us categorize this transaction. The …" at bounding box center [635, 189] width 476 height 26
drag, startPoint x: 396, startPoint y: 197, endPoint x: 535, endPoint y: 191, distance: 139.7
click at [535, 191] on p "Please provide a brief description to help us categorize this transaction. The …" at bounding box center [635, 189] width 476 height 26
copy p "TST*GREAT WHITE PURCHASE"
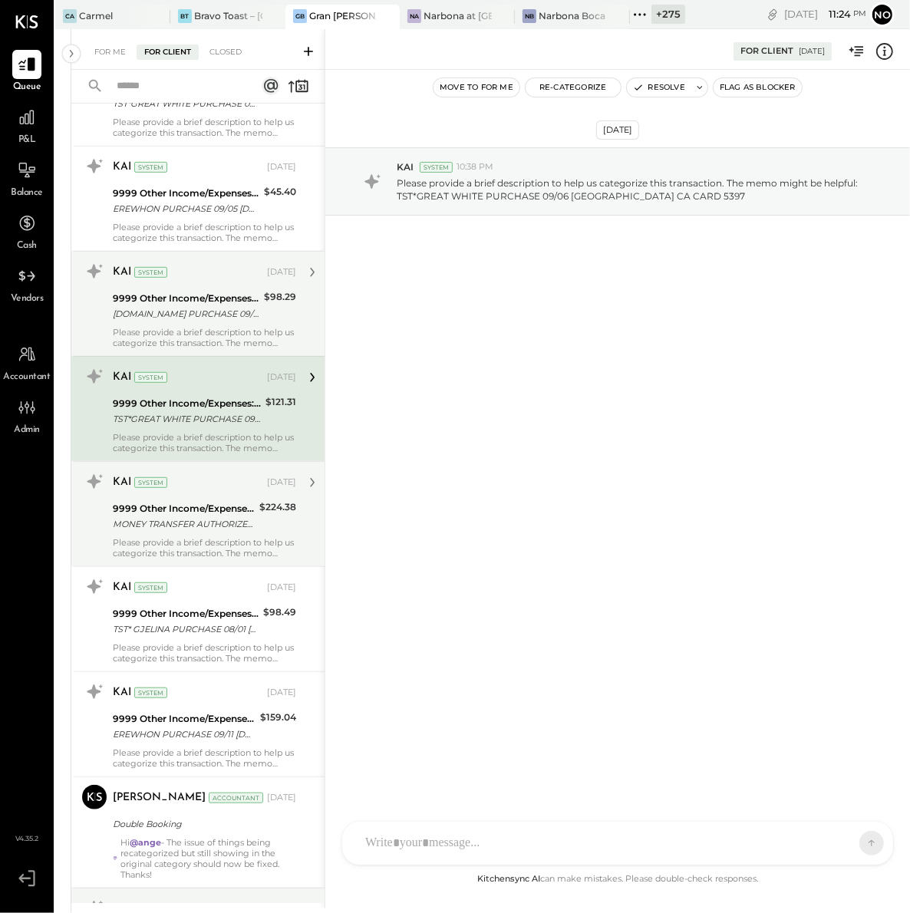
click at [197, 319] on div "[DOMAIN_NAME] PURCHASE 09/[PHONE_NUMBER] IL CARD 5397" at bounding box center [186, 313] width 147 height 15
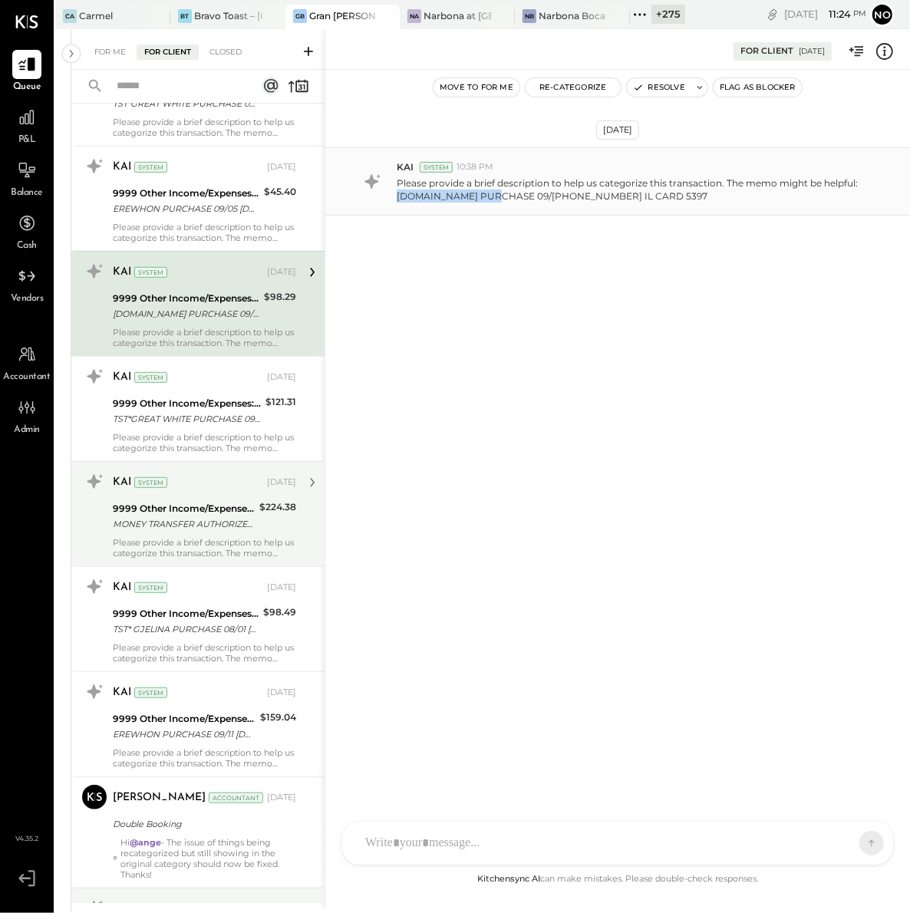
drag, startPoint x: 397, startPoint y: 197, endPoint x: 498, endPoint y: 196, distance: 101.3
click at [498, 196] on p "Please provide a brief description to help us categorize this transaction. The …" at bounding box center [635, 189] width 476 height 26
copy p "[DOMAIN_NAME]"
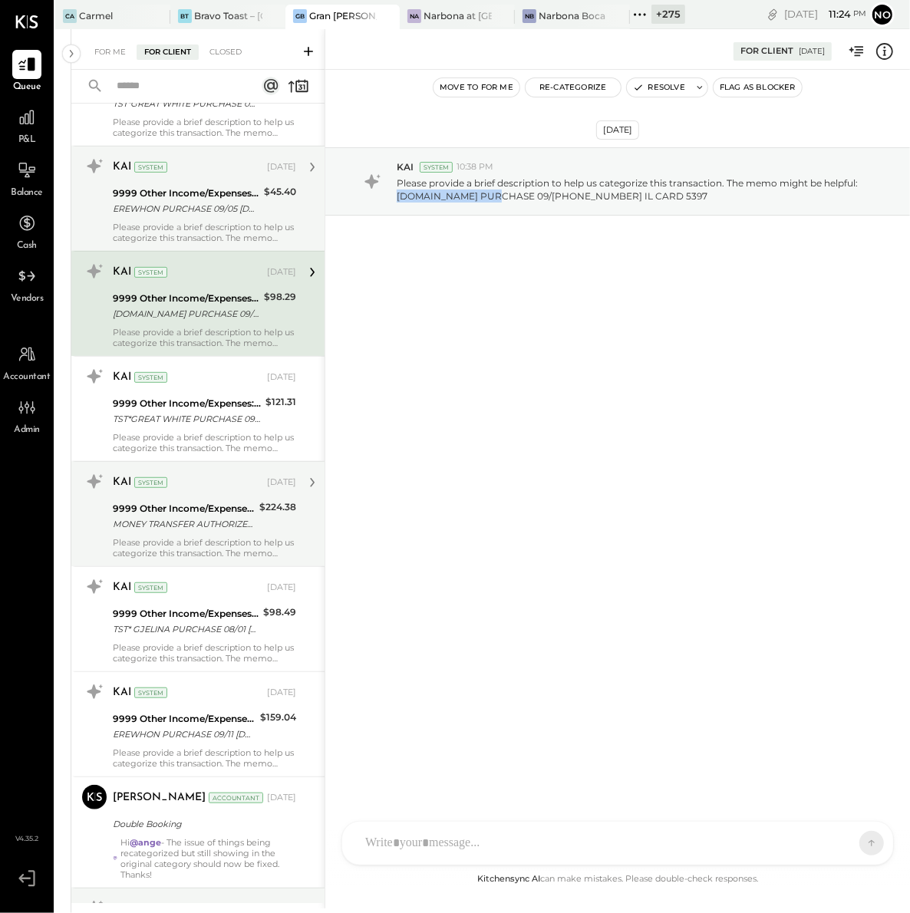
click at [215, 219] on div "KAI System [DATE] 9999 Other Income/Expenses:To Be Classified EREWHON PURCHASE …" at bounding box center [204, 198] width 183 height 89
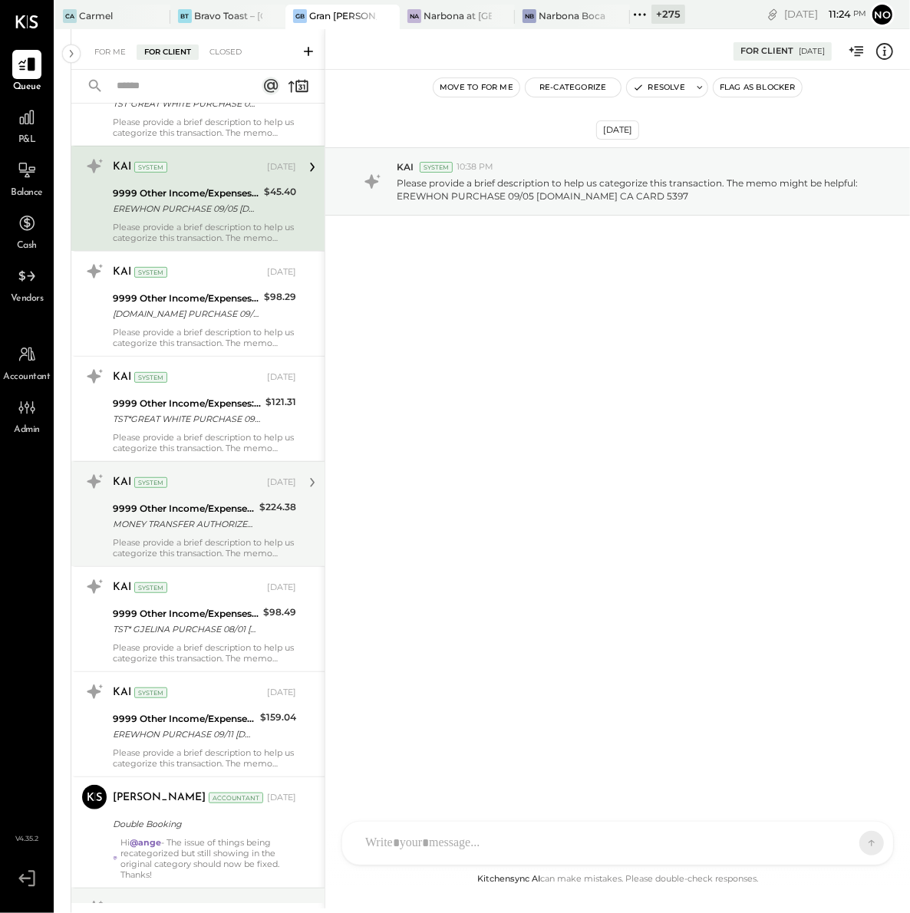
click at [215, 219] on div "KAI System [DATE] 9999 Other Income/Expenses:To Be Classified EREWHON PURCHASE …" at bounding box center [204, 198] width 183 height 89
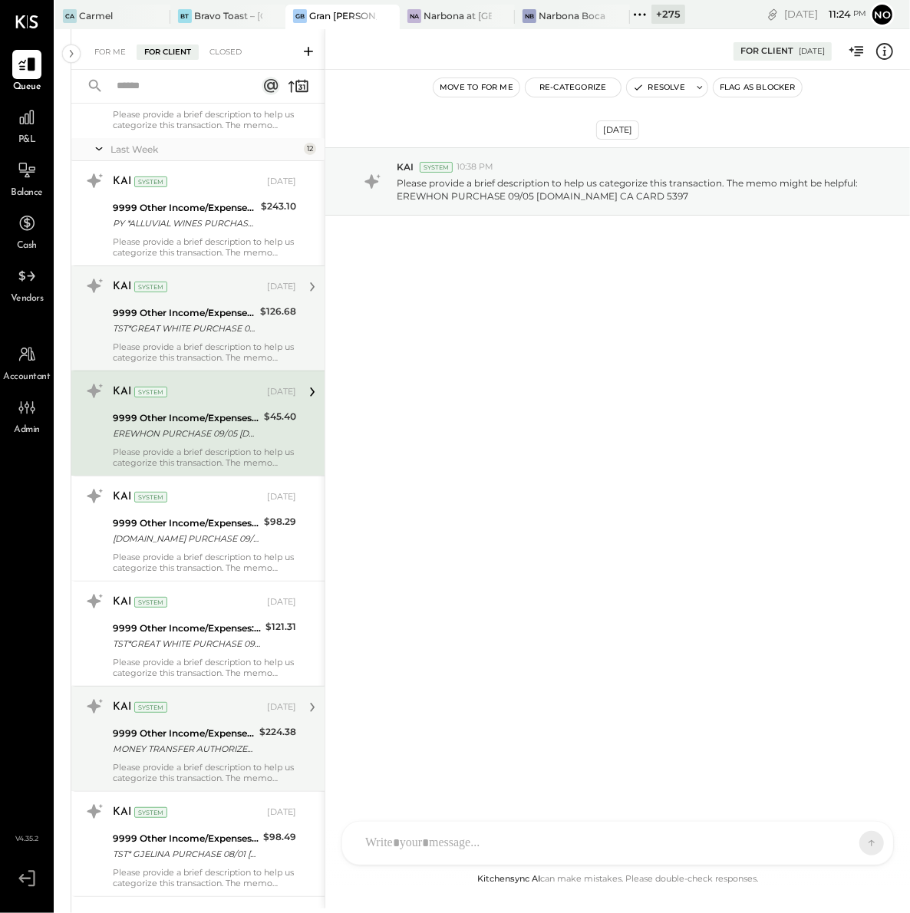
click at [196, 324] on div "TST*GREAT WHITE PURCHASE 08/07 [GEOGRAPHIC_DATA] [GEOGRAPHIC_DATA] CARD 5397" at bounding box center [184, 328] width 143 height 15
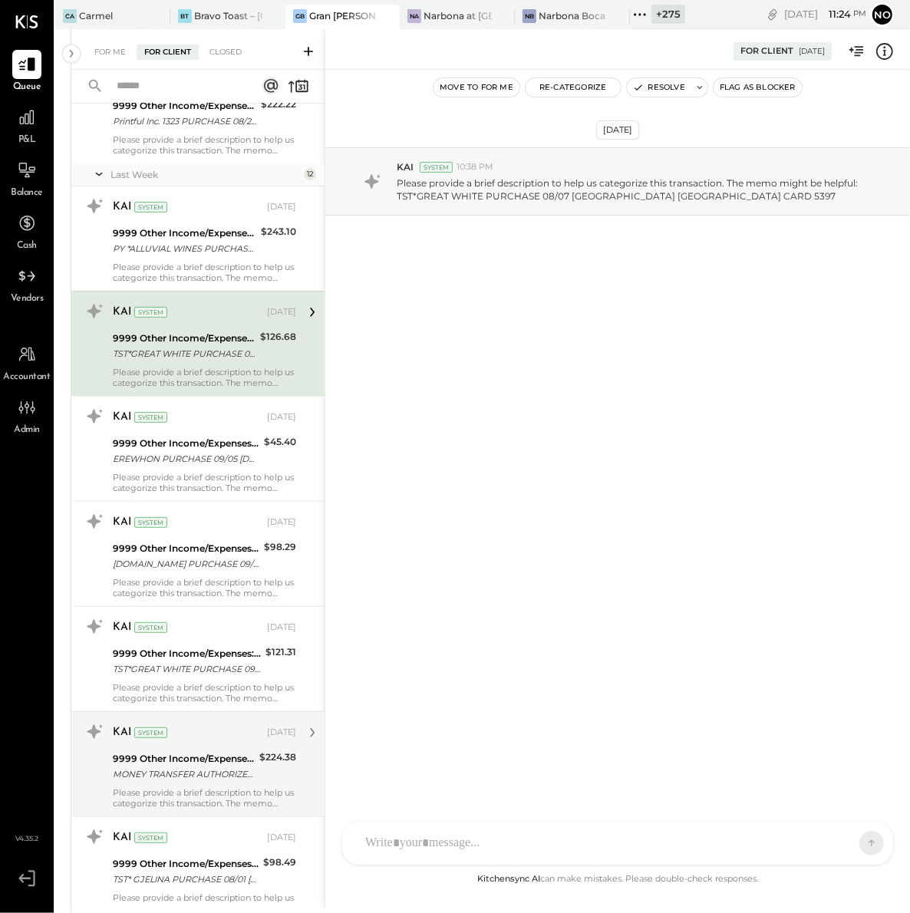
scroll to position [199, 0]
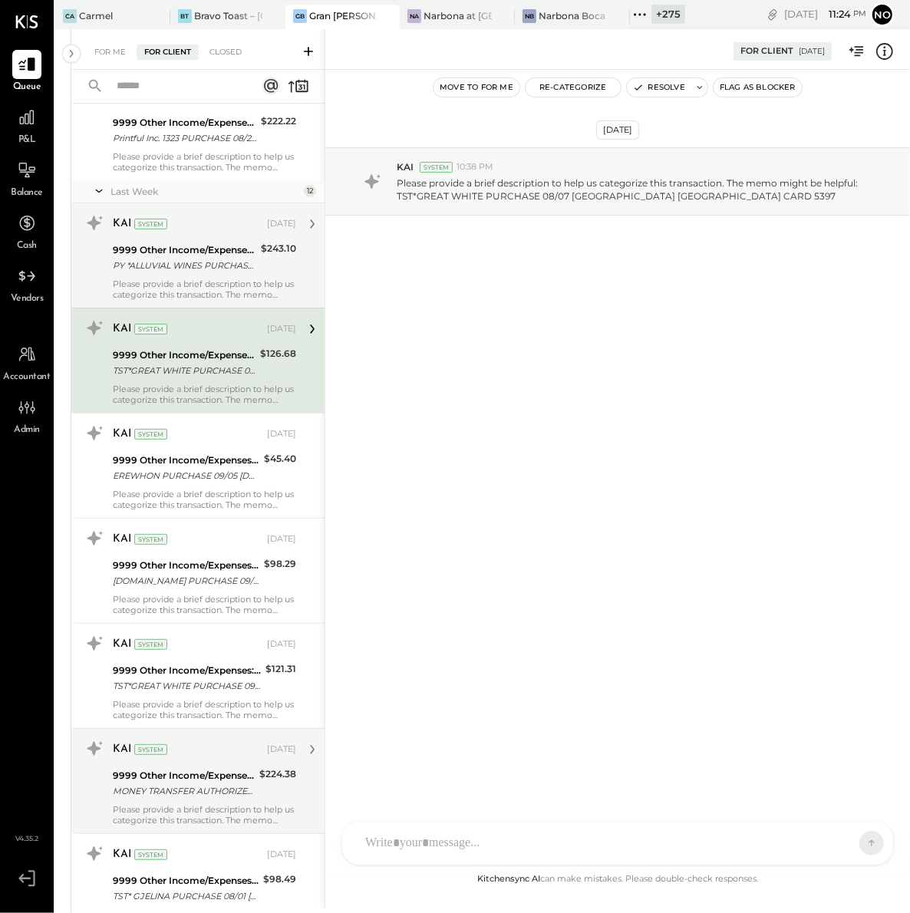
click at [188, 277] on div "KAI System [DATE] 9999 Other Income/Expenses:To Be Classified PY *ALLUVIAL WINE…" at bounding box center [204, 255] width 183 height 89
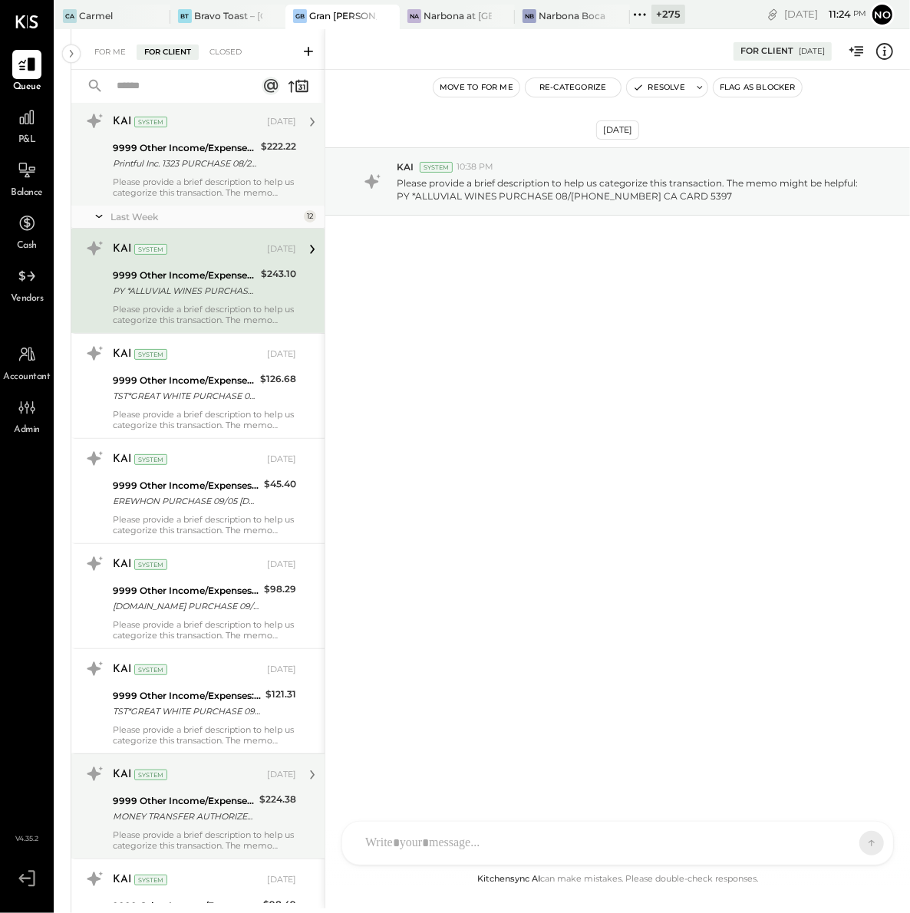
scroll to position [117, 0]
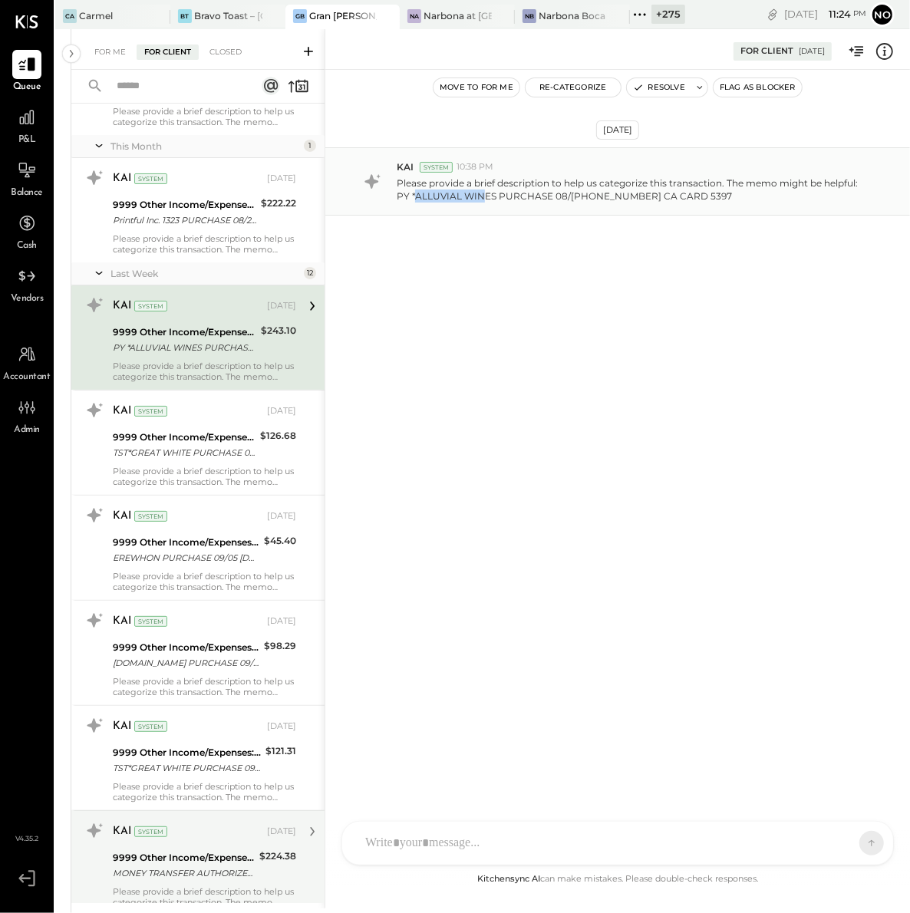
drag, startPoint x: 415, startPoint y: 198, endPoint x: 482, endPoint y: 199, distance: 67.5
click at [482, 199] on p "Please provide a brief description to help us categorize this transaction. The …" at bounding box center [635, 189] width 476 height 26
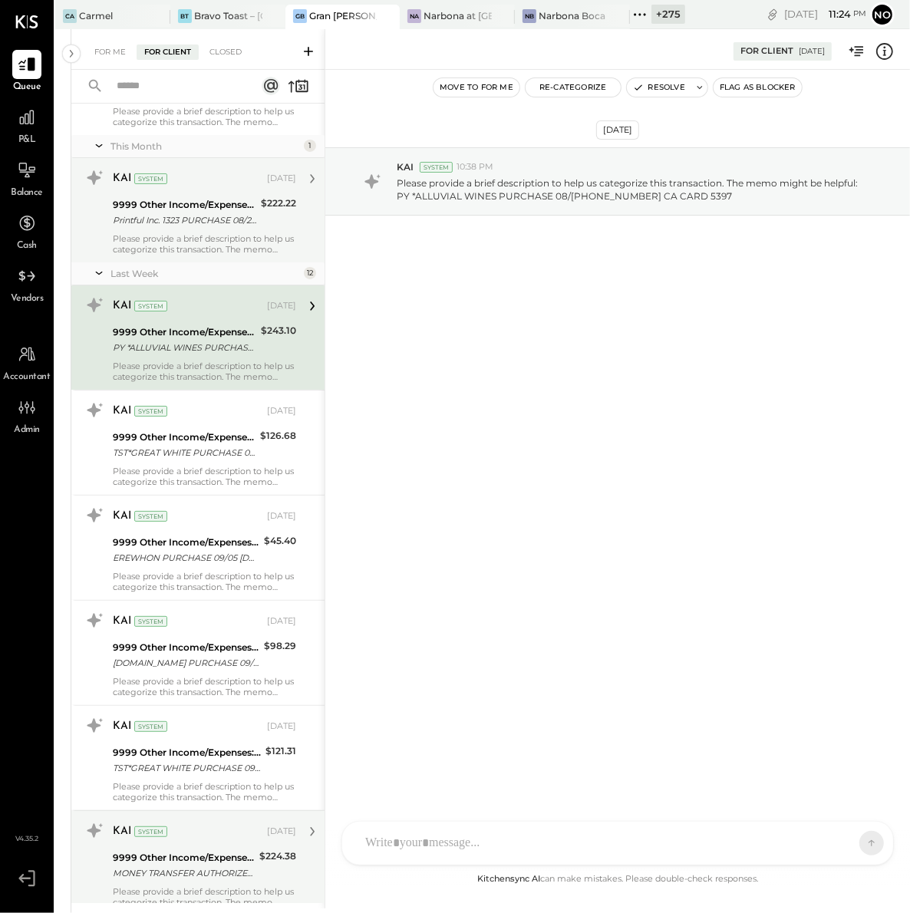
drag, startPoint x: 158, startPoint y: 211, endPoint x: 166, endPoint y: 216, distance: 9.6
click at [160, 212] on div "Printful Inc. 1323 PURCHASE 08/29 Charlotte NC CARD 5397" at bounding box center [184, 219] width 143 height 15
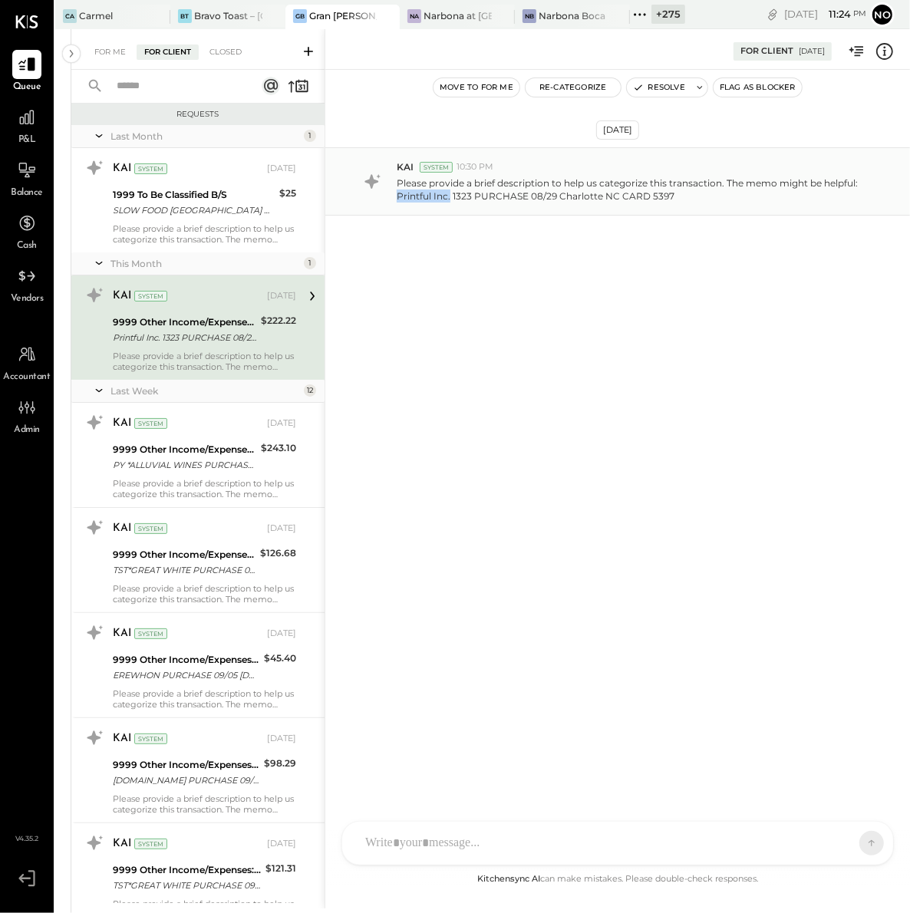
drag, startPoint x: 400, startPoint y: 196, endPoint x: 449, endPoint y: 193, distance: 49.1
click at [449, 193] on p "Please provide a brief description to help us categorize this transaction. The …" at bounding box center [635, 189] width 476 height 26
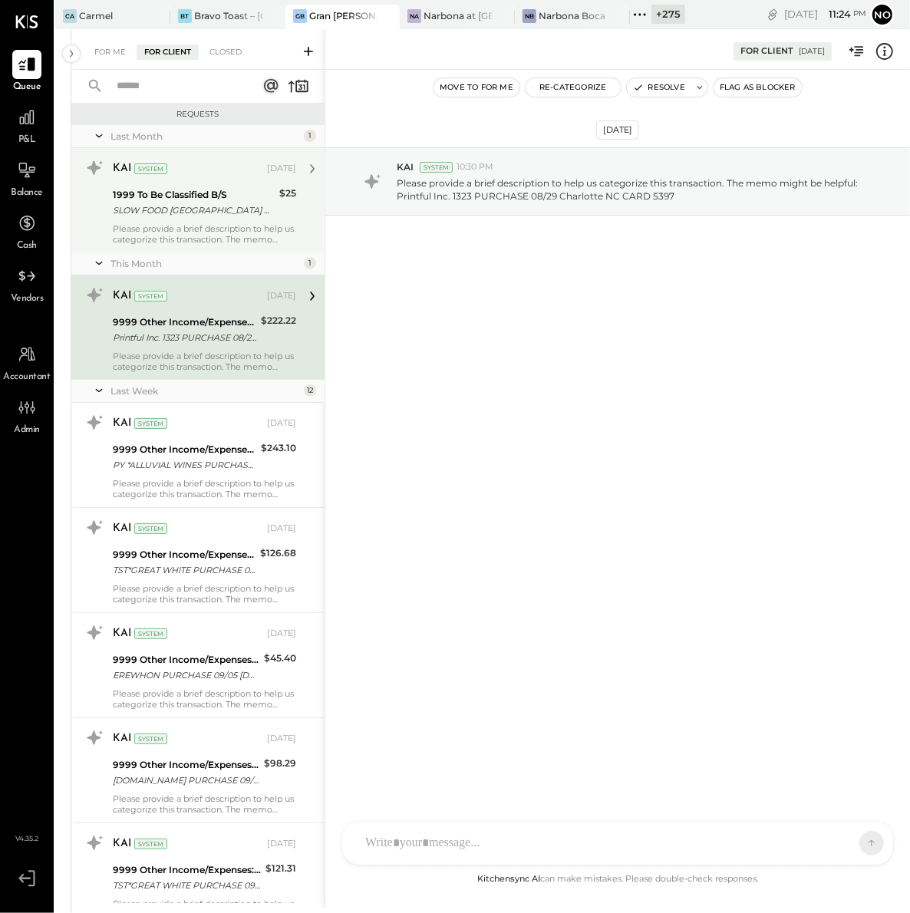
click at [209, 216] on div "SLOW FOOD [GEOGRAPHIC_DATA] PURCHASE 08/26 [GEOGRAPHIC_DATA]O NY CARD 5397" at bounding box center [194, 209] width 162 height 15
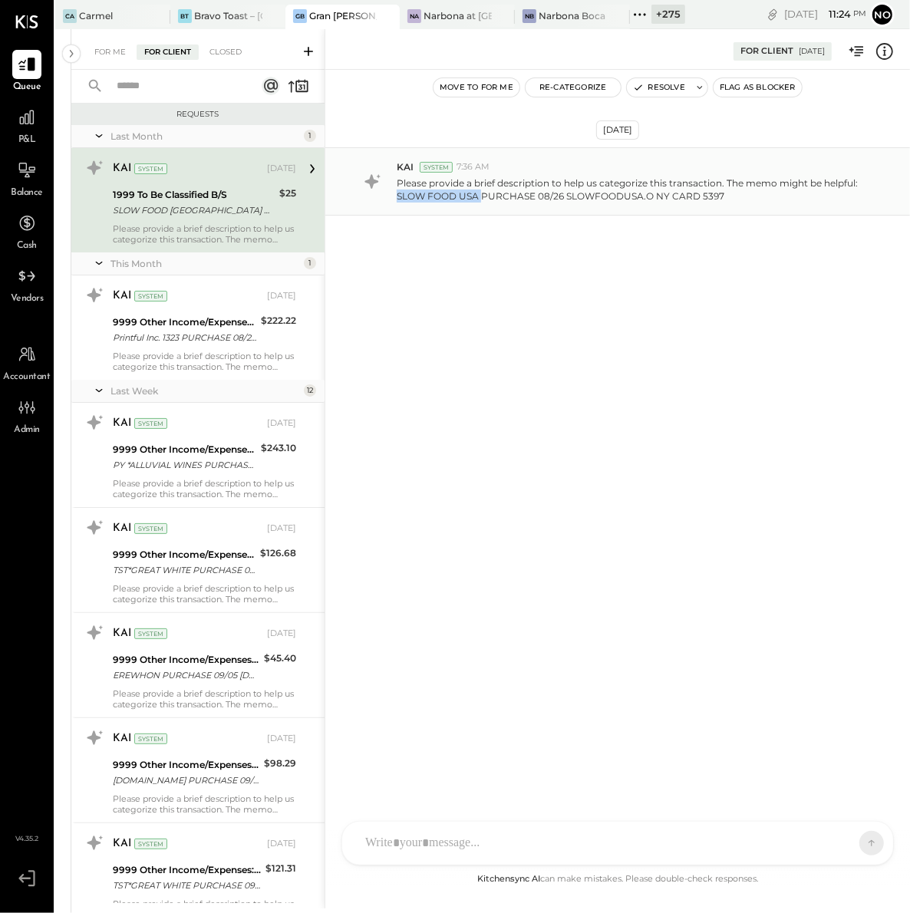
drag, startPoint x: 397, startPoint y: 196, endPoint x: 480, endPoint y: 199, distance: 82.9
click at [480, 199] on p "Please provide a brief description to help us categorize this transaction. The …" at bounding box center [635, 189] width 476 height 26
copy p "SLOW FOOD [GEOGRAPHIC_DATA]"
click at [115, 47] on div "For Me" at bounding box center [110, 51] width 47 height 15
